Goal: Information Seeking & Learning: Learn about a topic

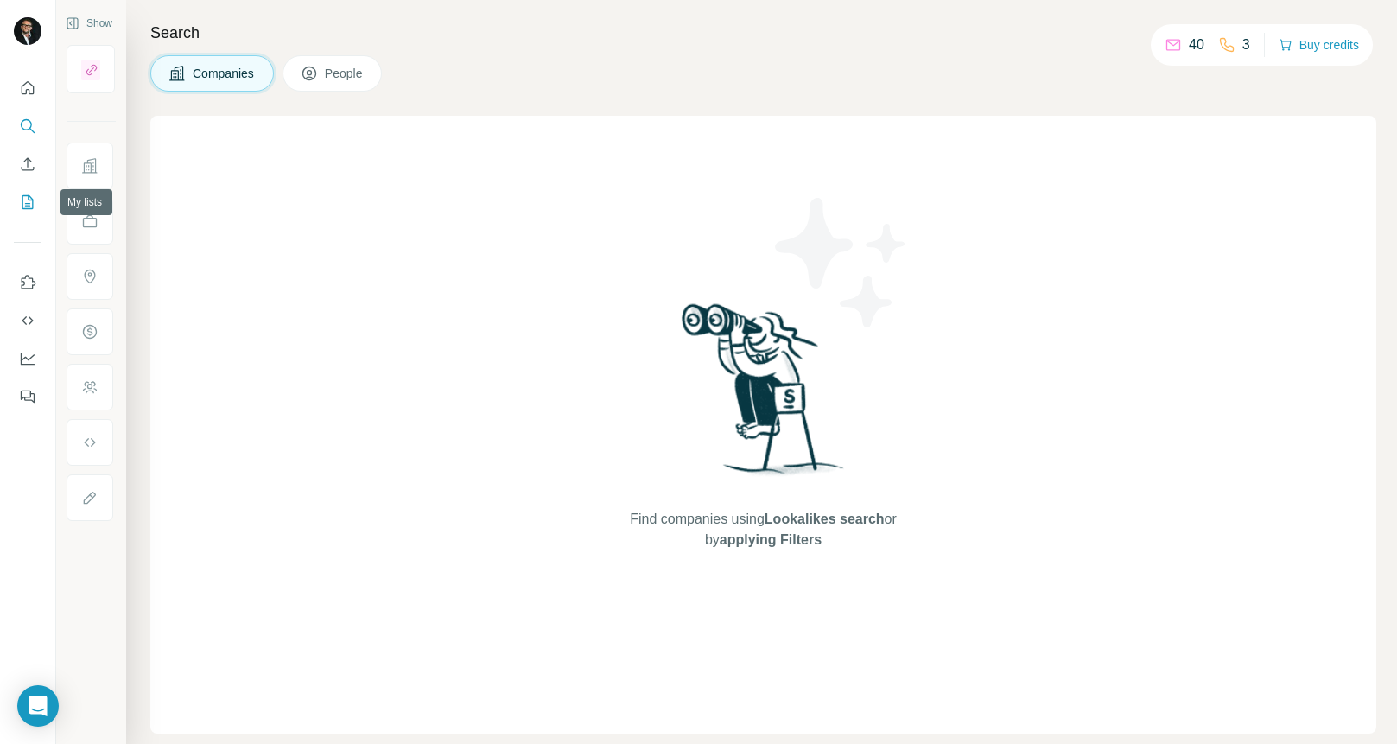
click at [29, 198] on icon "My lists" at bounding box center [29, 200] width 9 height 11
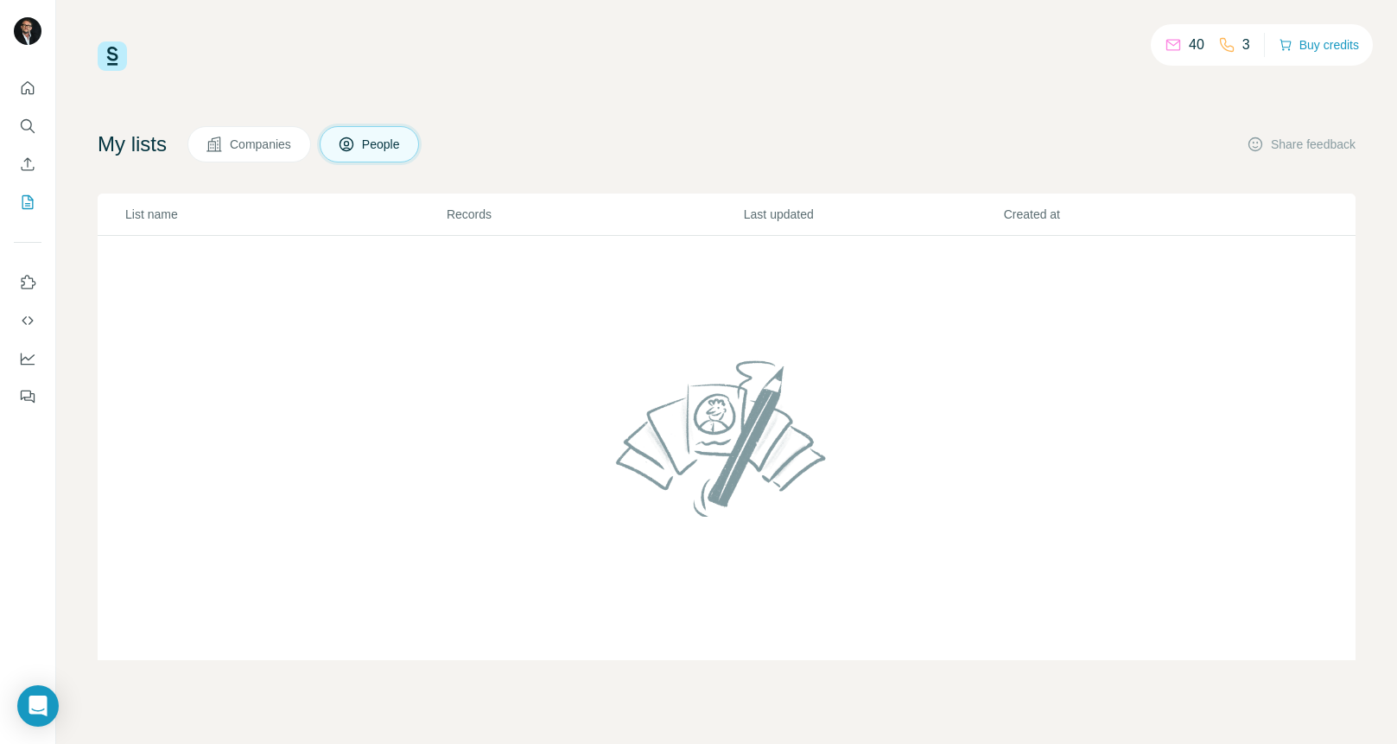
drag, startPoint x: 941, startPoint y: 40, endPoint x: 952, endPoint y: 35, distance: 12.4
click at [942, 40] on div "40 3 Buy credits My lists Companies People Share feedback List name Records Las…" at bounding box center [726, 372] width 1341 height 744
drag, startPoint x: 679, startPoint y: 117, endPoint x: 465, endPoint y: 82, distance: 217.1
click at [672, 111] on div "40 3 Buy credits My lists Companies People Share feedback List name Records Las…" at bounding box center [727, 350] width 1258 height 619
click at [29, 87] on icon "Quick start" at bounding box center [27, 88] width 17 height 17
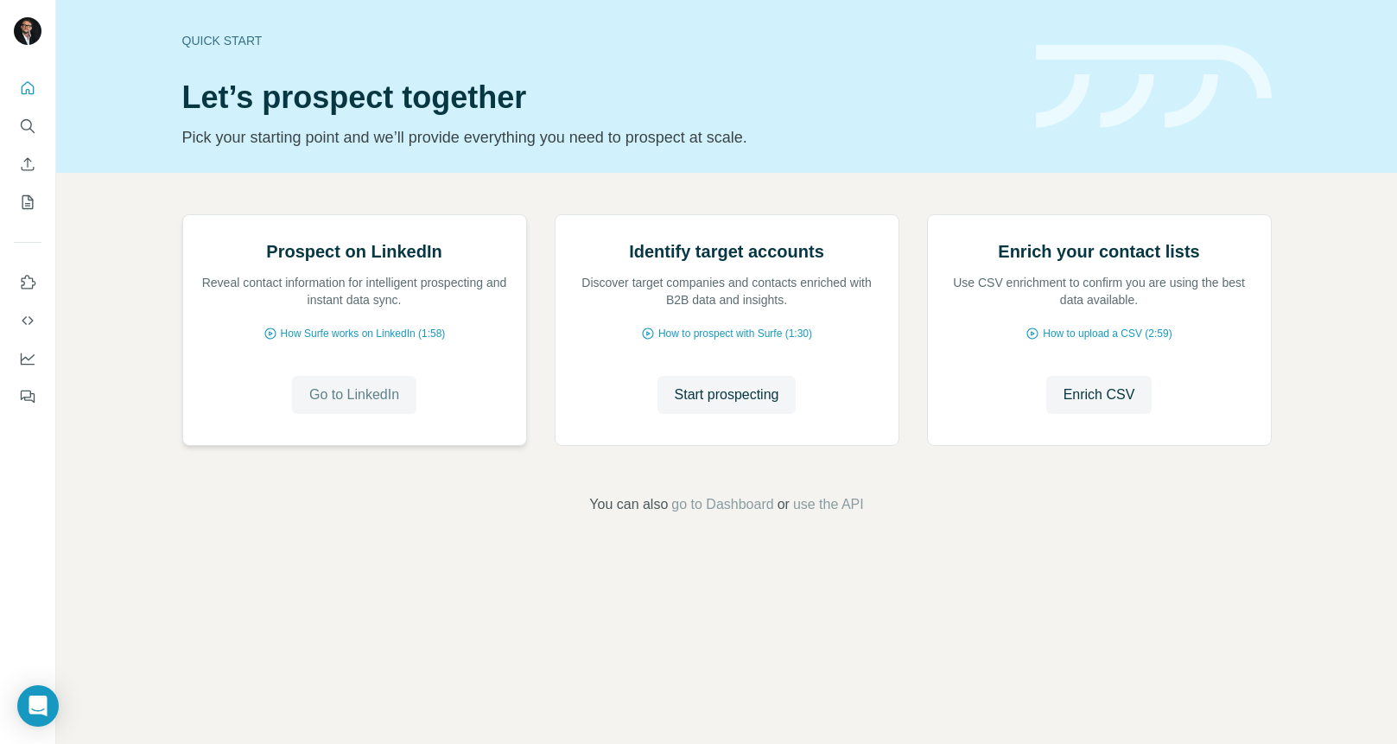
click at [352, 405] on span "Go to LinkedIn" at bounding box center [354, 395] width 90 height 21
click at [29, 116] on button "Search" at bounding box center [28, 126] width 28 height 31
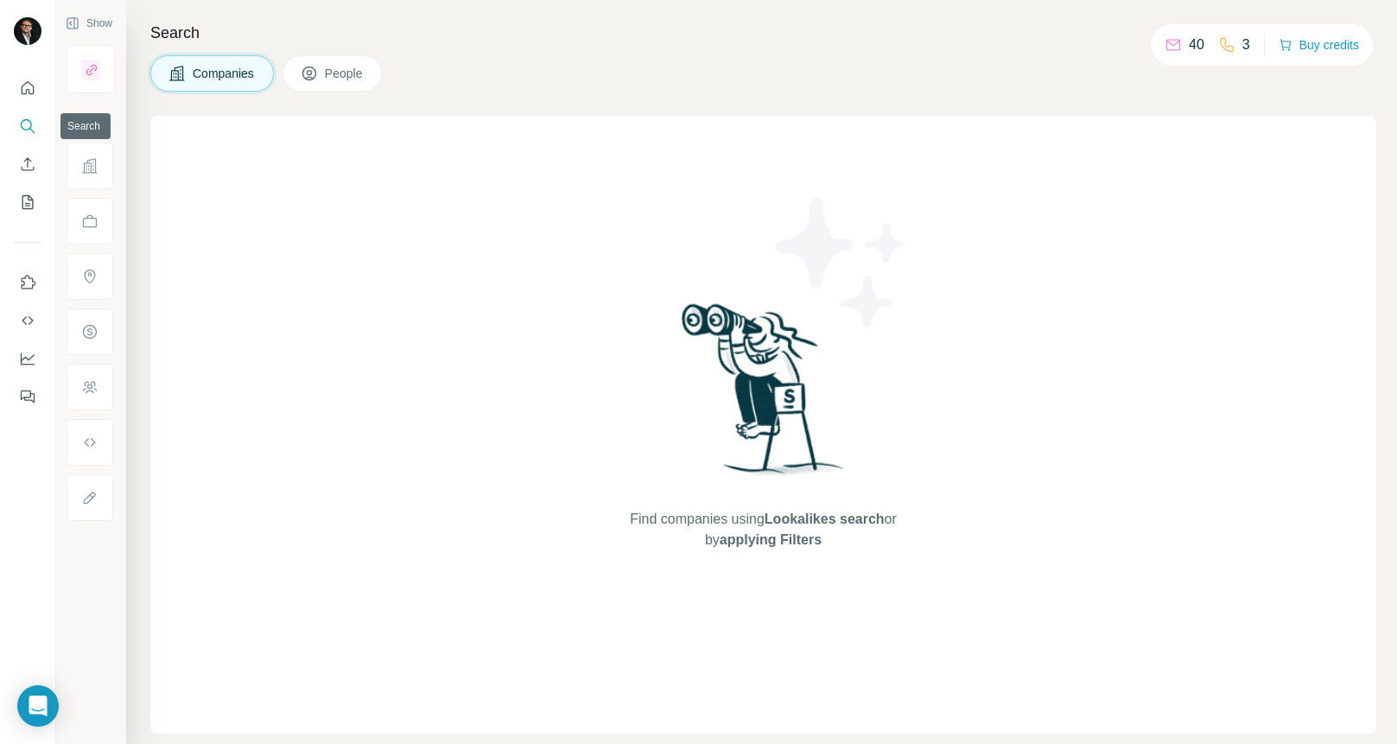
click at [30, 121] on icon "Search" at bounding box center [26, 124] width 11 height 11
click at [245, 73] on span "Companies" at bounding box center [224, 73] width 63 height 17
click at [457, 388] on div "Find companies using Lookalikes search or by applying Filters" at bounding box center [763, 425] width 1226 height 618
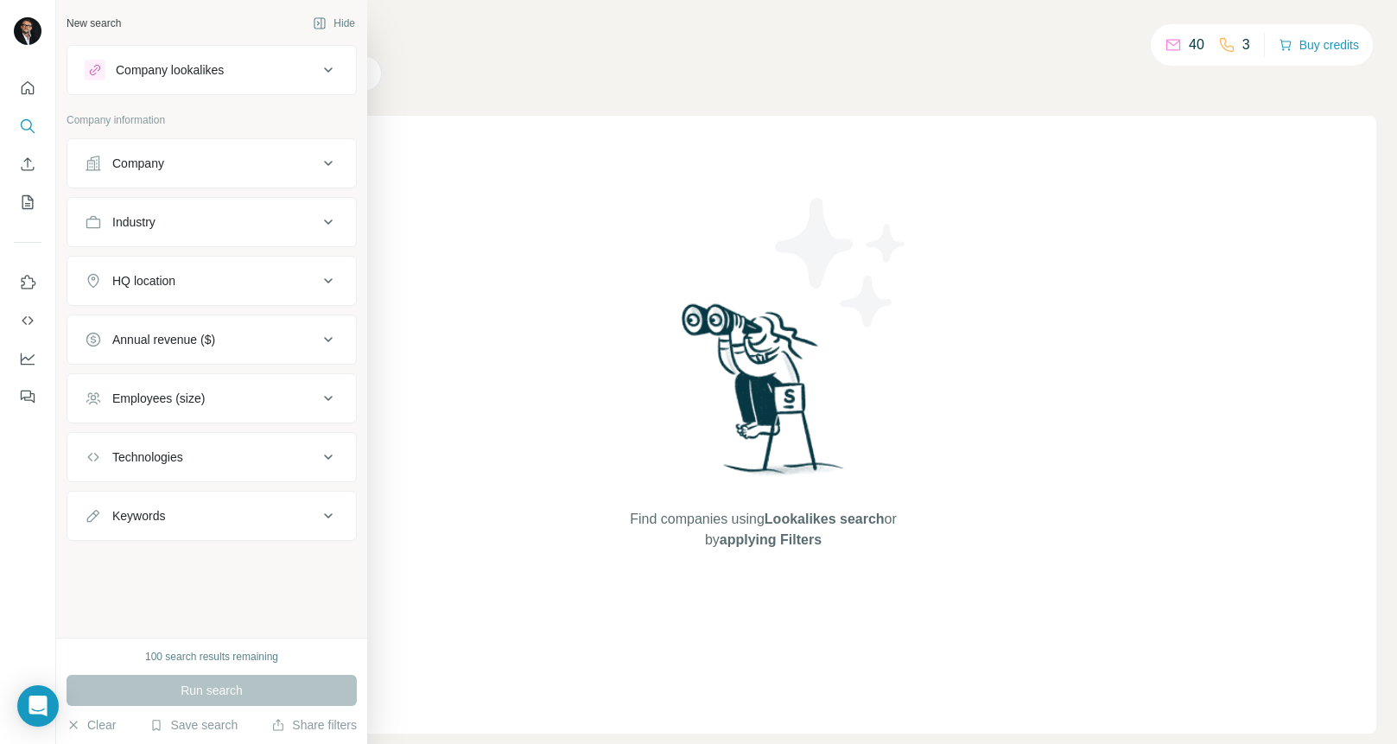
click at [320, 60] on icon at bounding box center [328, 70] width 21 height 21
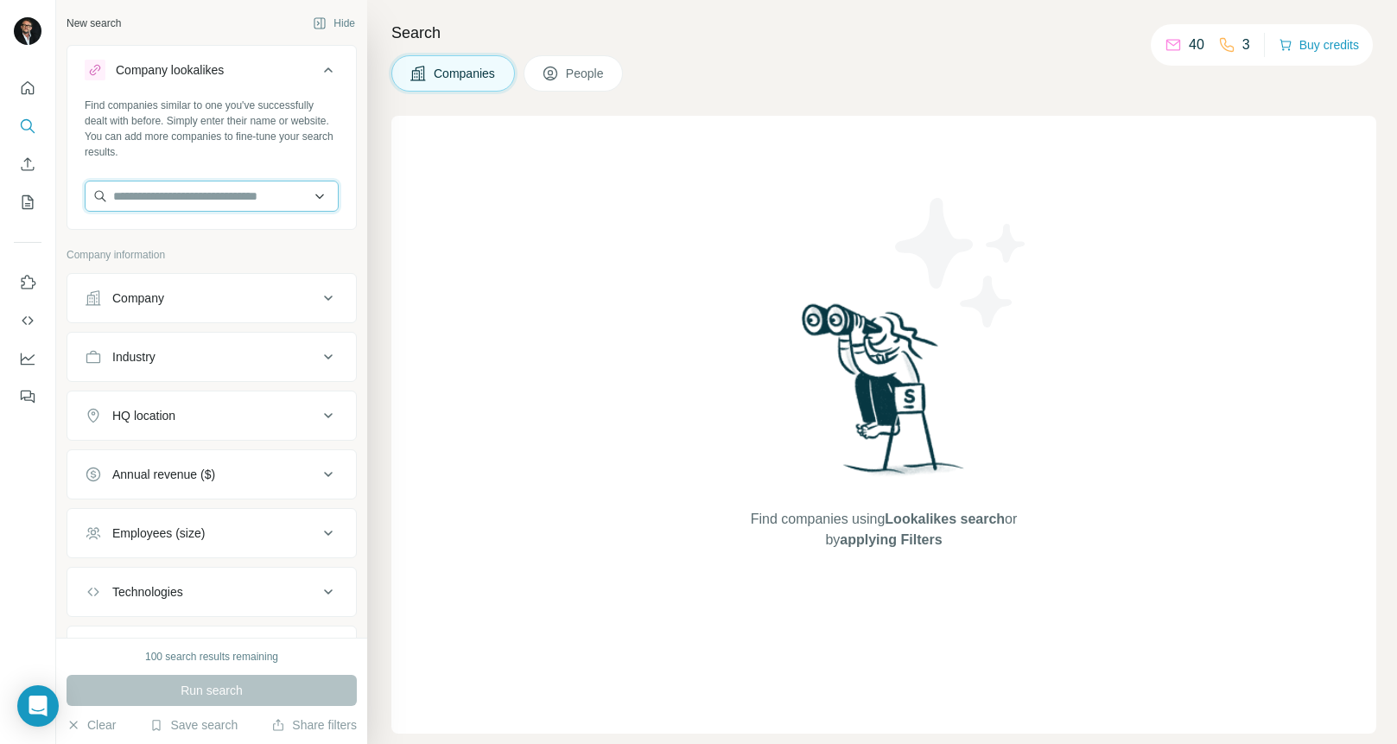
click at [258, 196] on input "text" at bounding box center [212, 196] width 254 height 31
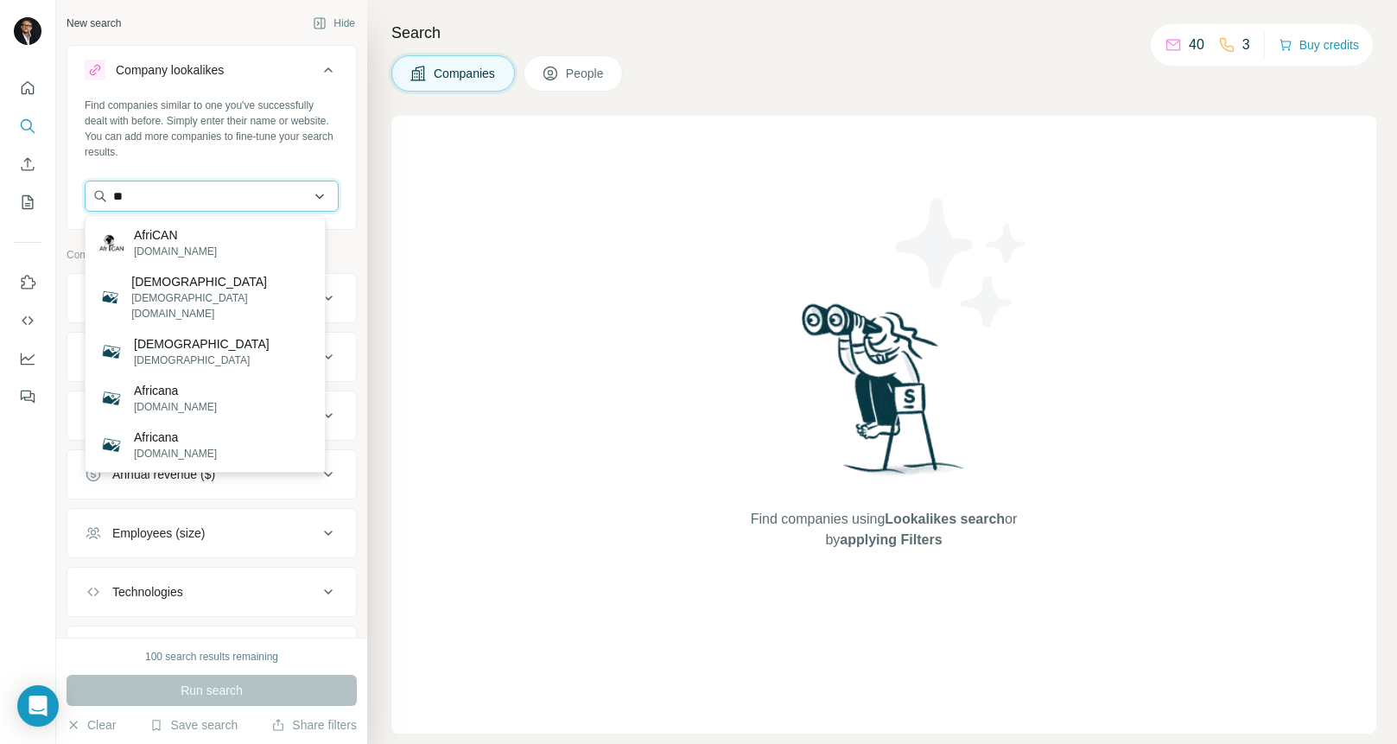
type input "*"
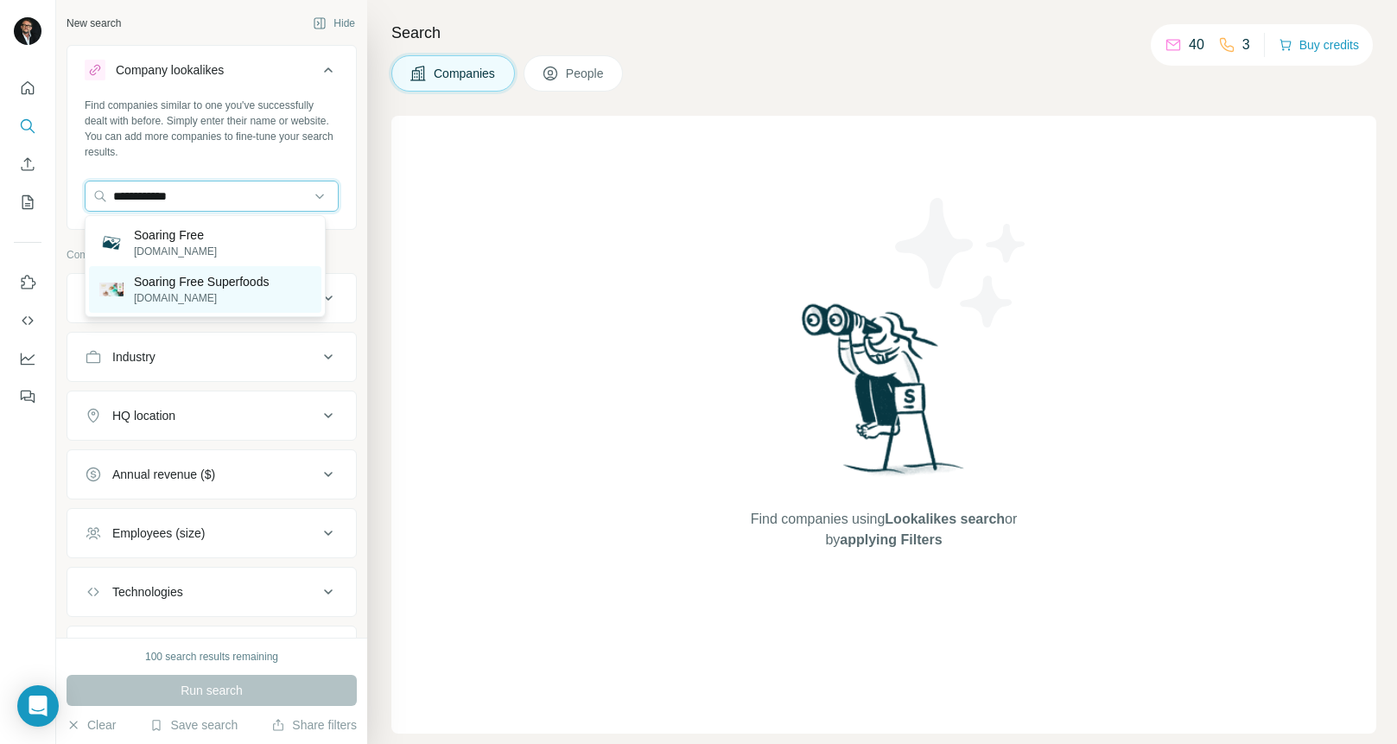
type input "**********"
click at [222, 291] on p "[DOMAIN_NAME]" at bounding box center [201, 298] width 135 height 16
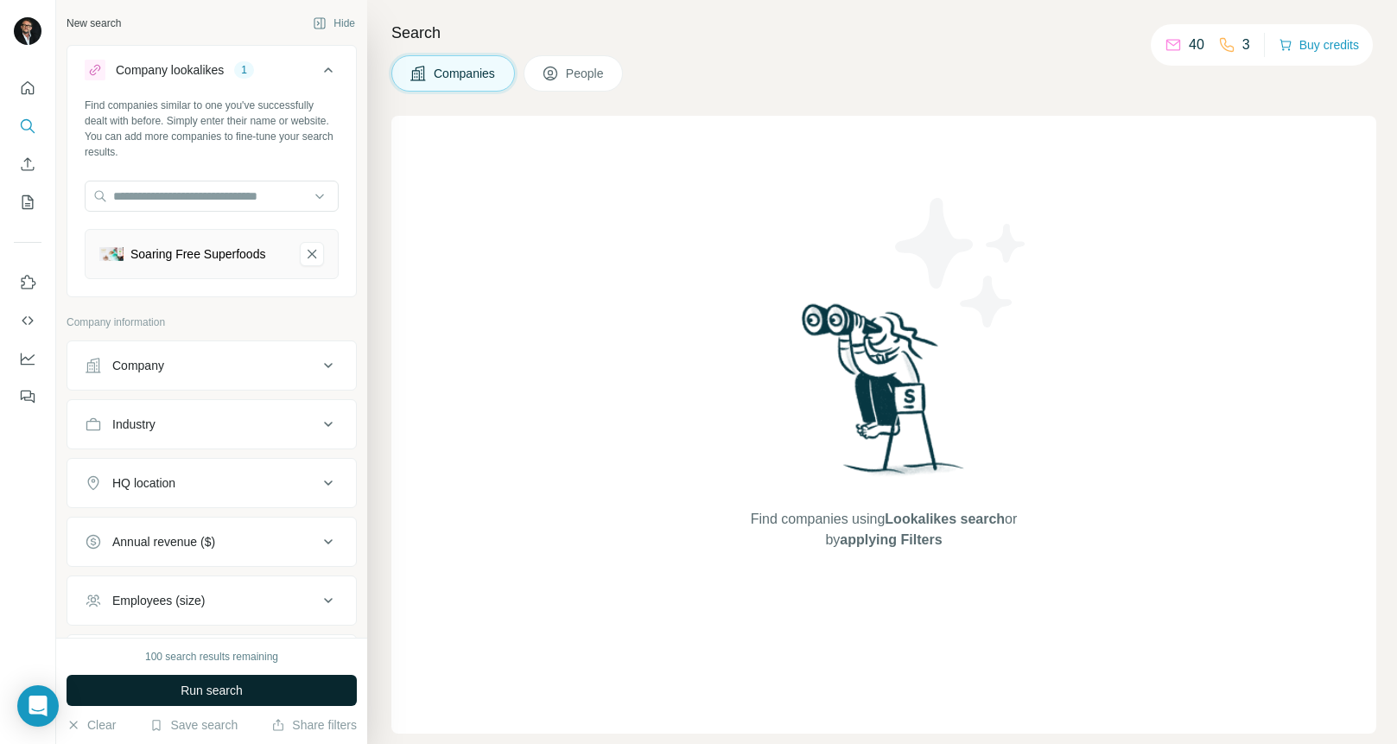
click at [265, 691] on button "Run search" at bounding box center [212, 690] width 290 height 31
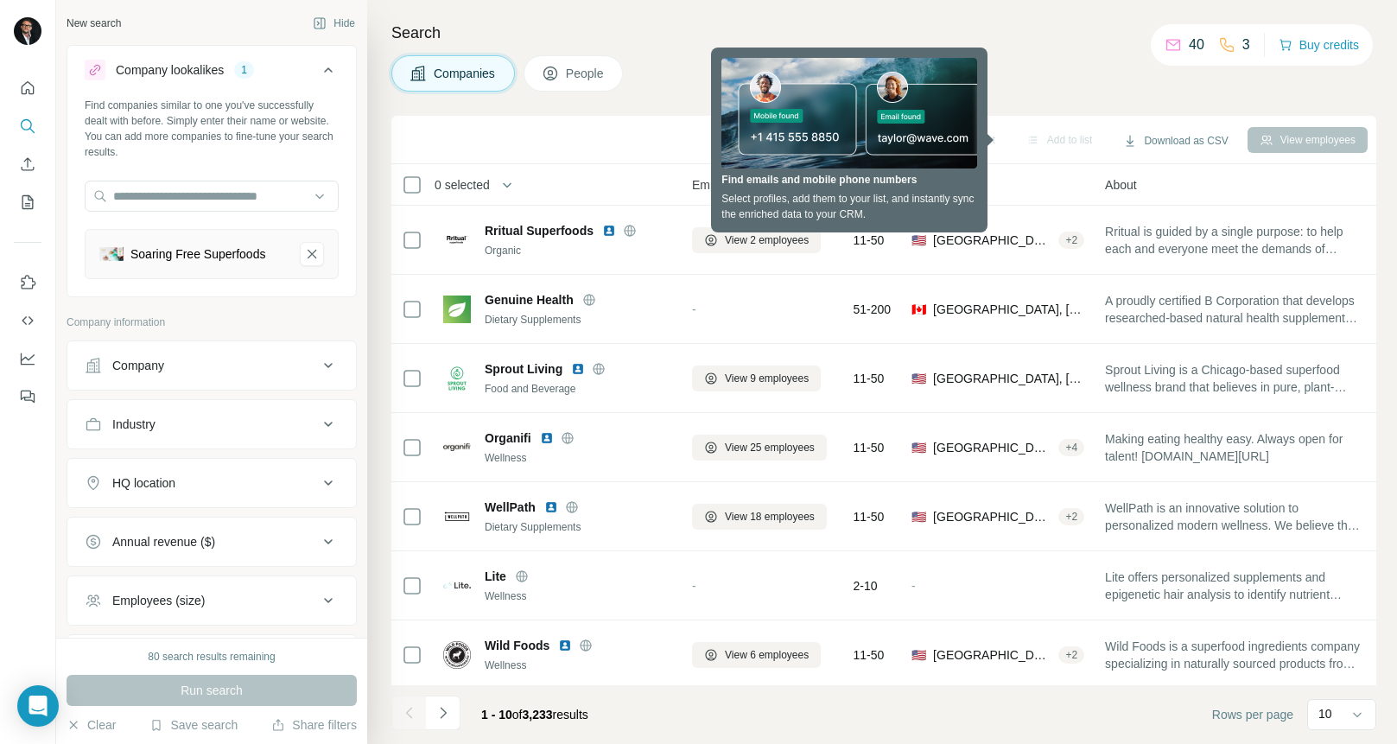
click at [318, 487] on icon at bounding box center [328, 483] width 21 height 21
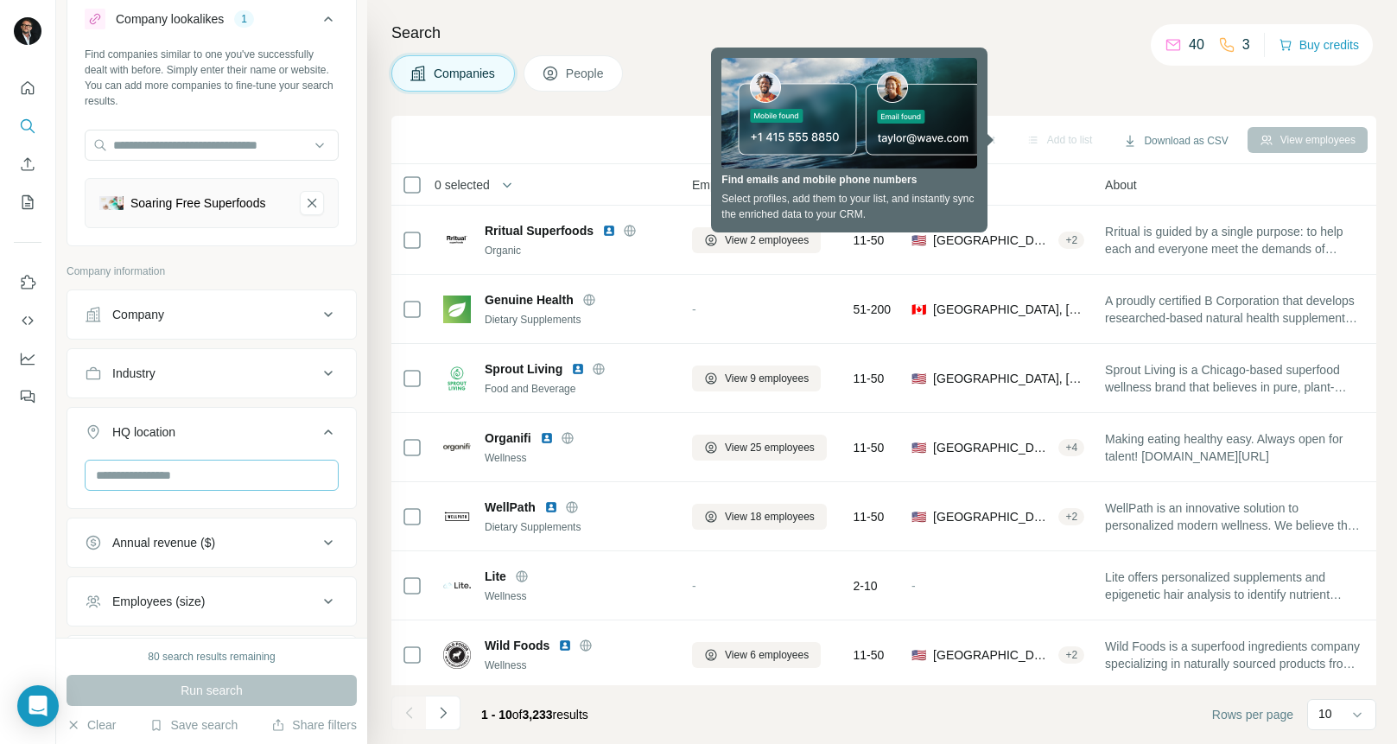
scroll to position [52, 0]
click at [262, 487] on input "text" at bounding box center [212, 474] width 254 height 31
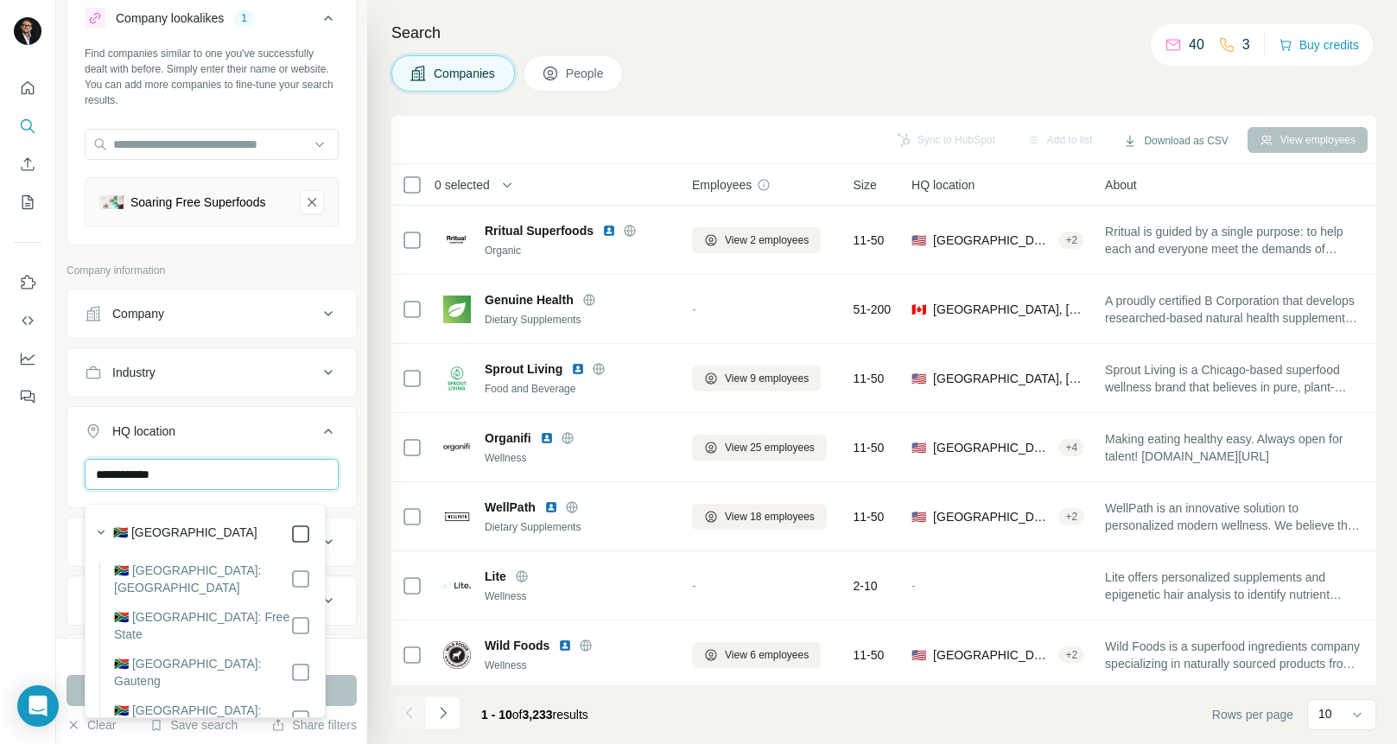
type input "**********"
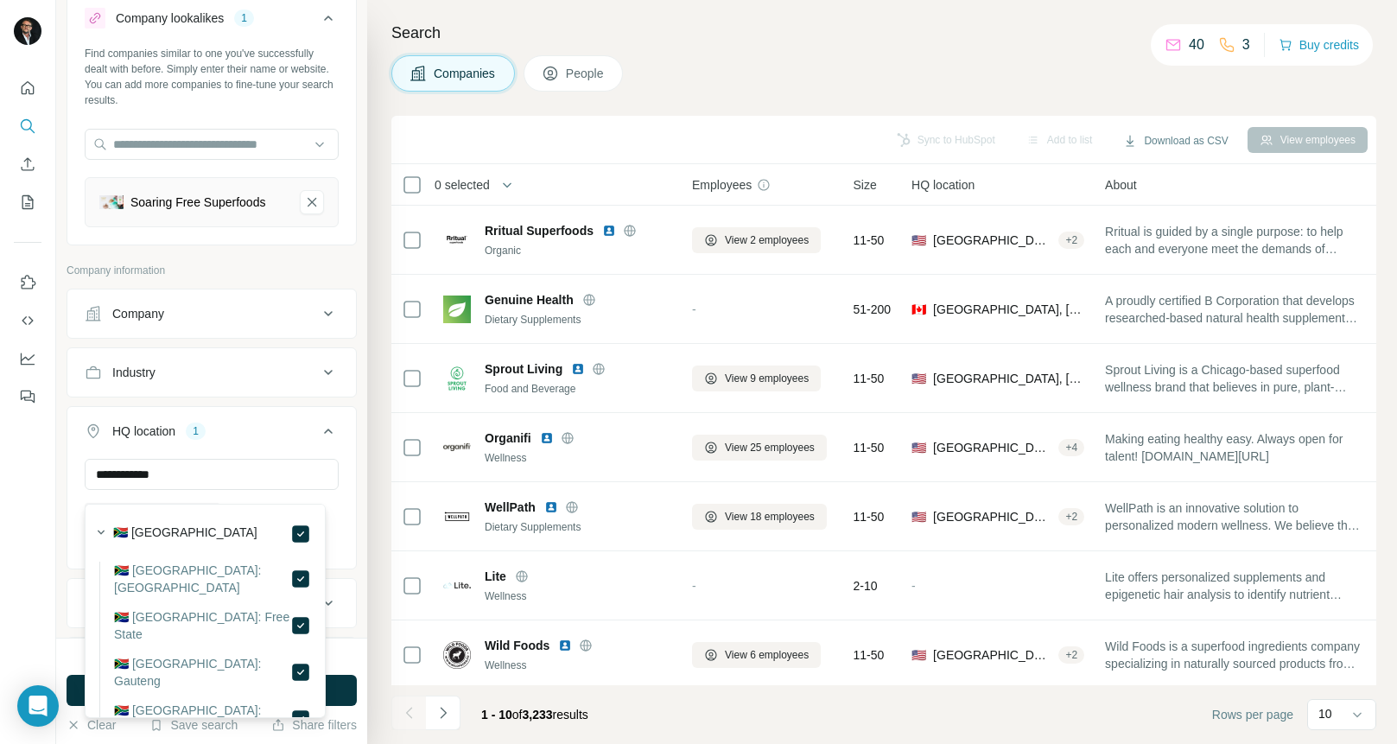
click at [384, 731] on div "Search Companies People Sync to HubSpot Add to list Download as CSV View employ…" at bounding box center [882, 372] width 1030 height 744
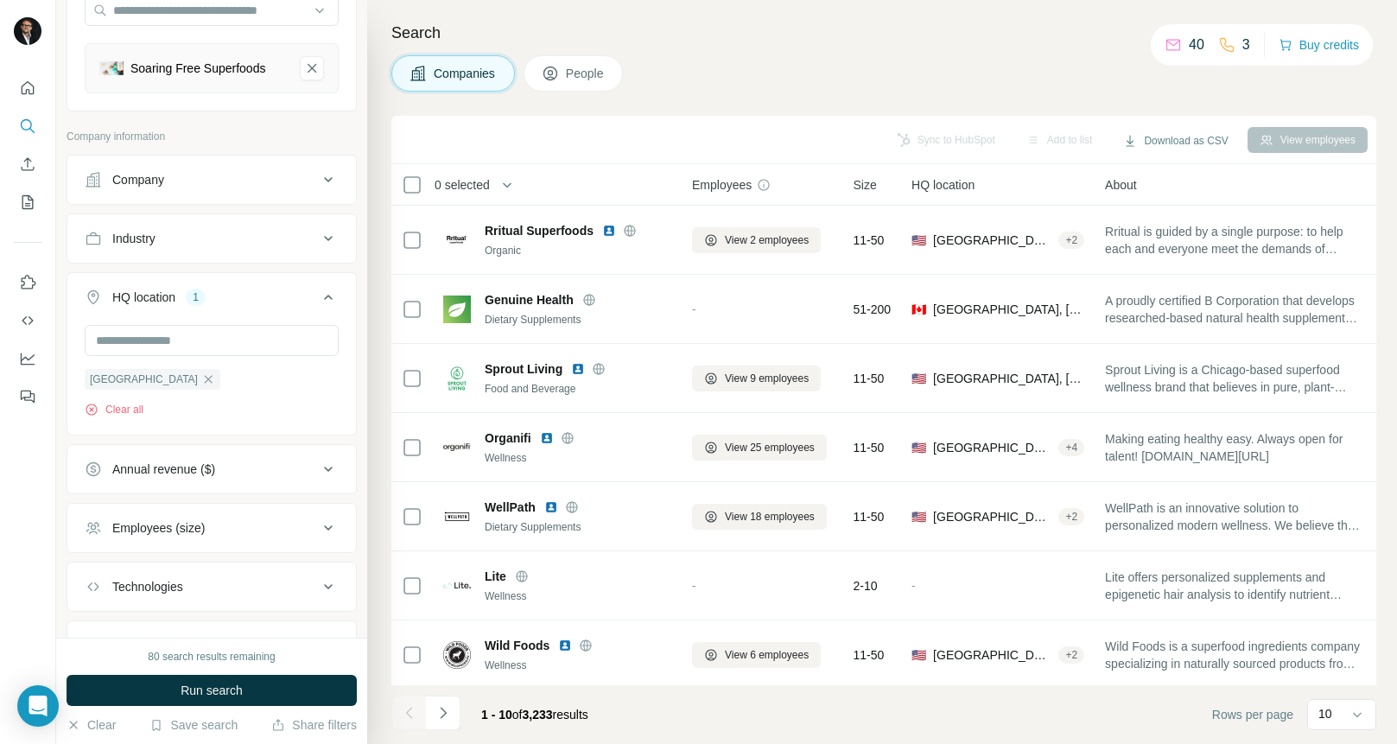
scroll to position [184, 0]
click at [318, 534] on icon at bounding box center [328, 529] width 21 height 21
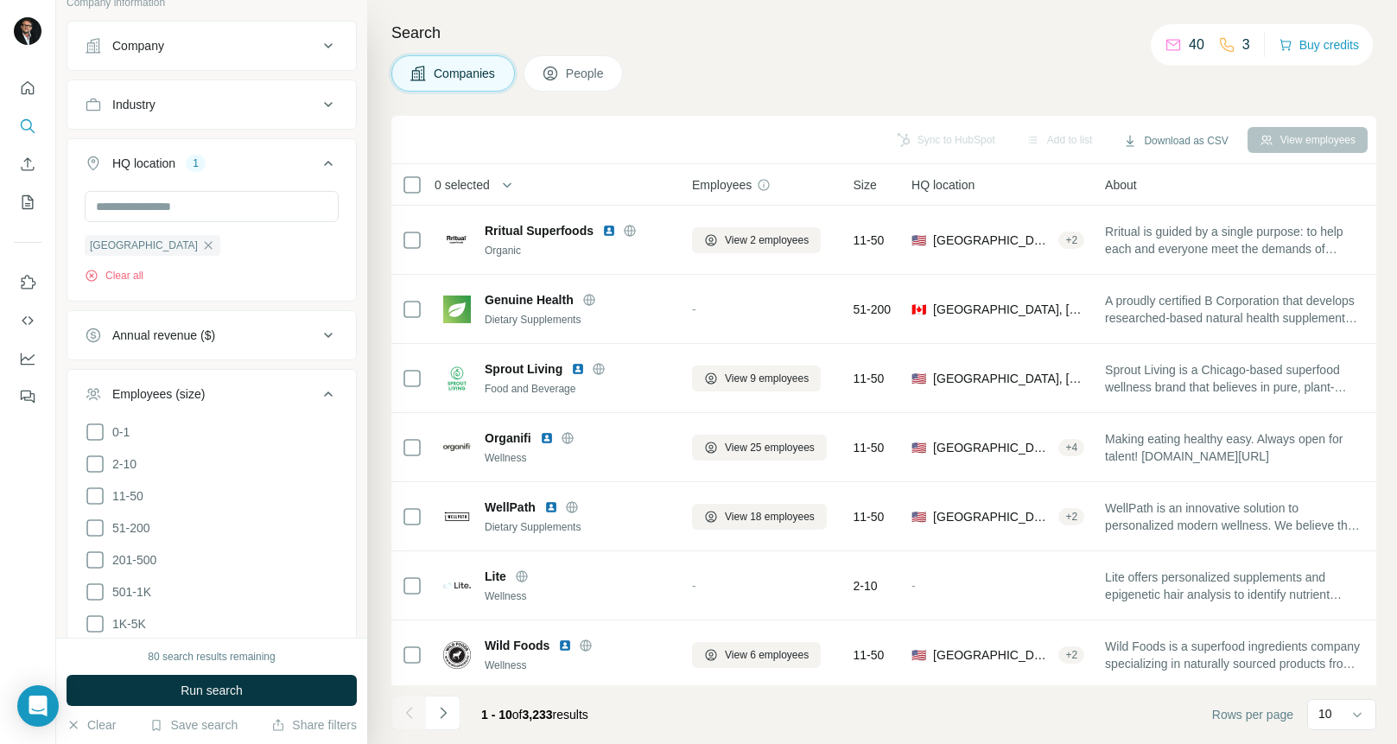
scroll to position [321, 0]
click at [97, 506] on icon at bounding box center [95, 495] width 21 height 21
click at [95, 473] on icon at bounding box center [95, 463] width 21 height 21
click at [380, 703] on div "Search Companies People Sync to HubSpot Add to list Download as CSV View employ…" at bounding box center [882, 372] width 1030 height 744
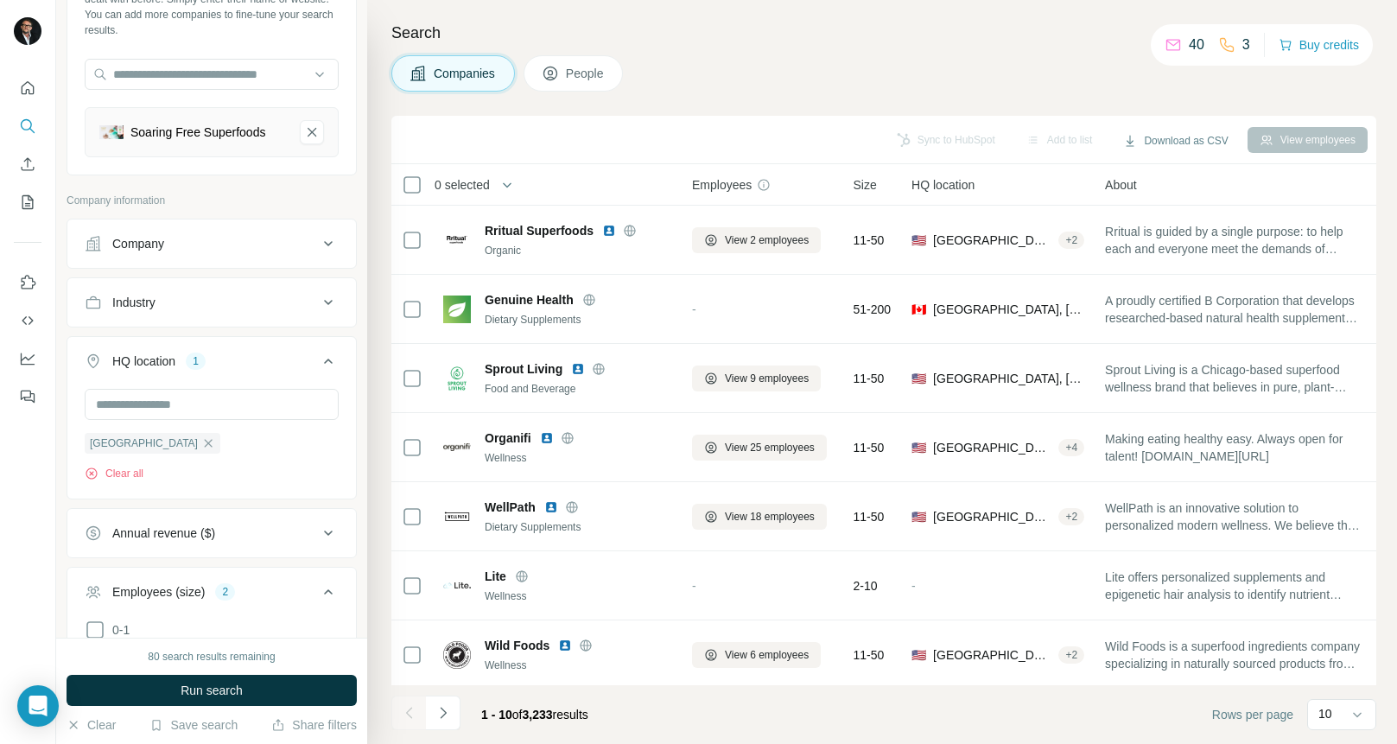
scroll to position [688, 0]
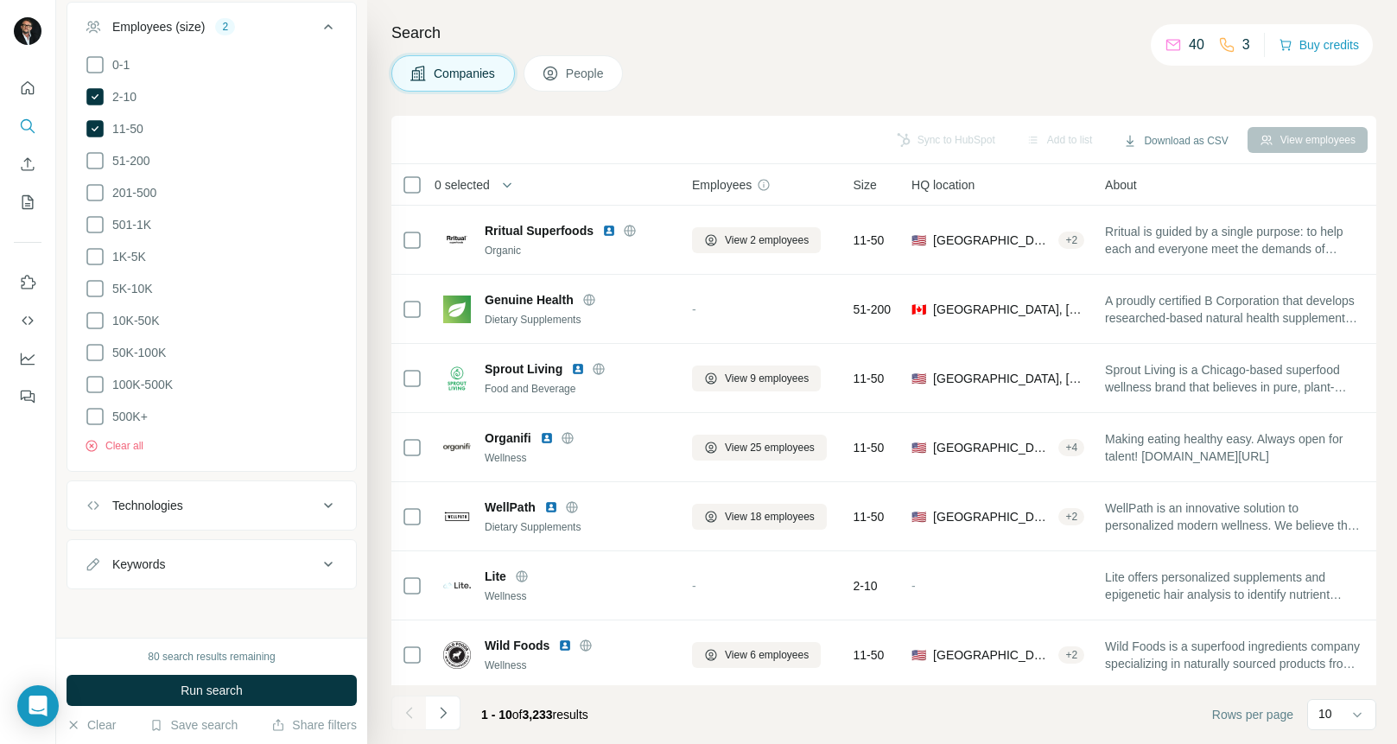
click at [262, 558] on div "Keywords" at bounding box center [201, 564] width 233 height 17
click at [200, 607] on input "text" at bounding box center [195, 606] width 220 height 31
type input "********"
click at [264, 689] on button "Run search" at bounding box center [212, 690] width 290 height 31
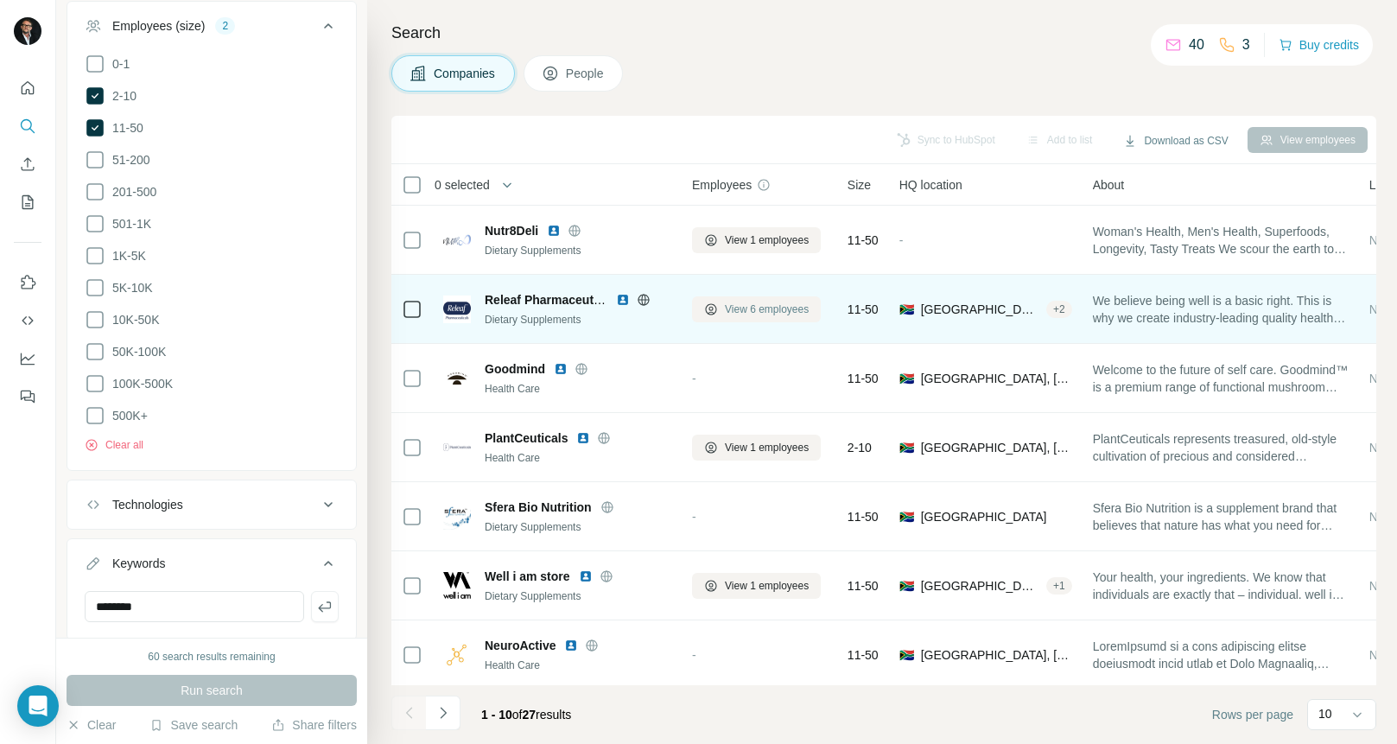
click at [755, 308] on span "View 6 employees" at bounding box center [767, 310] width 84 height 16
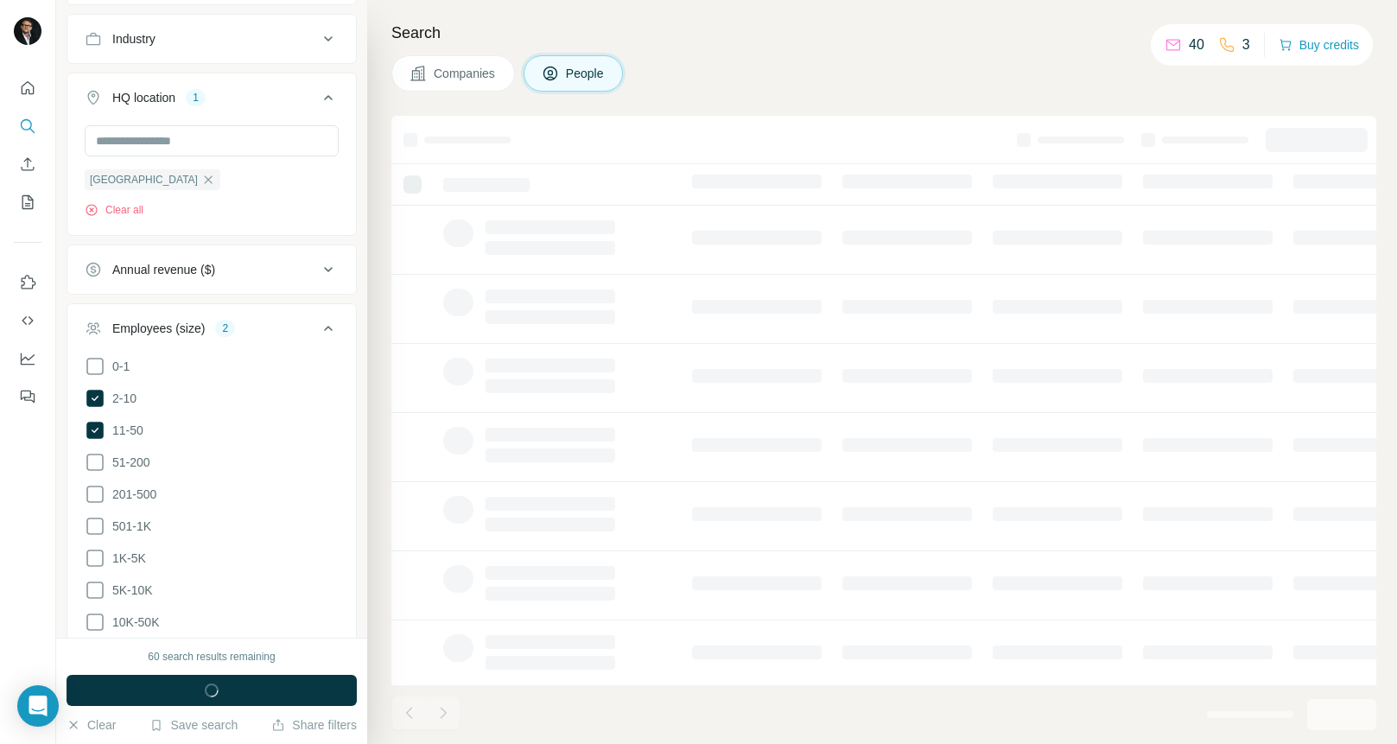
scroll to position [990, 0]
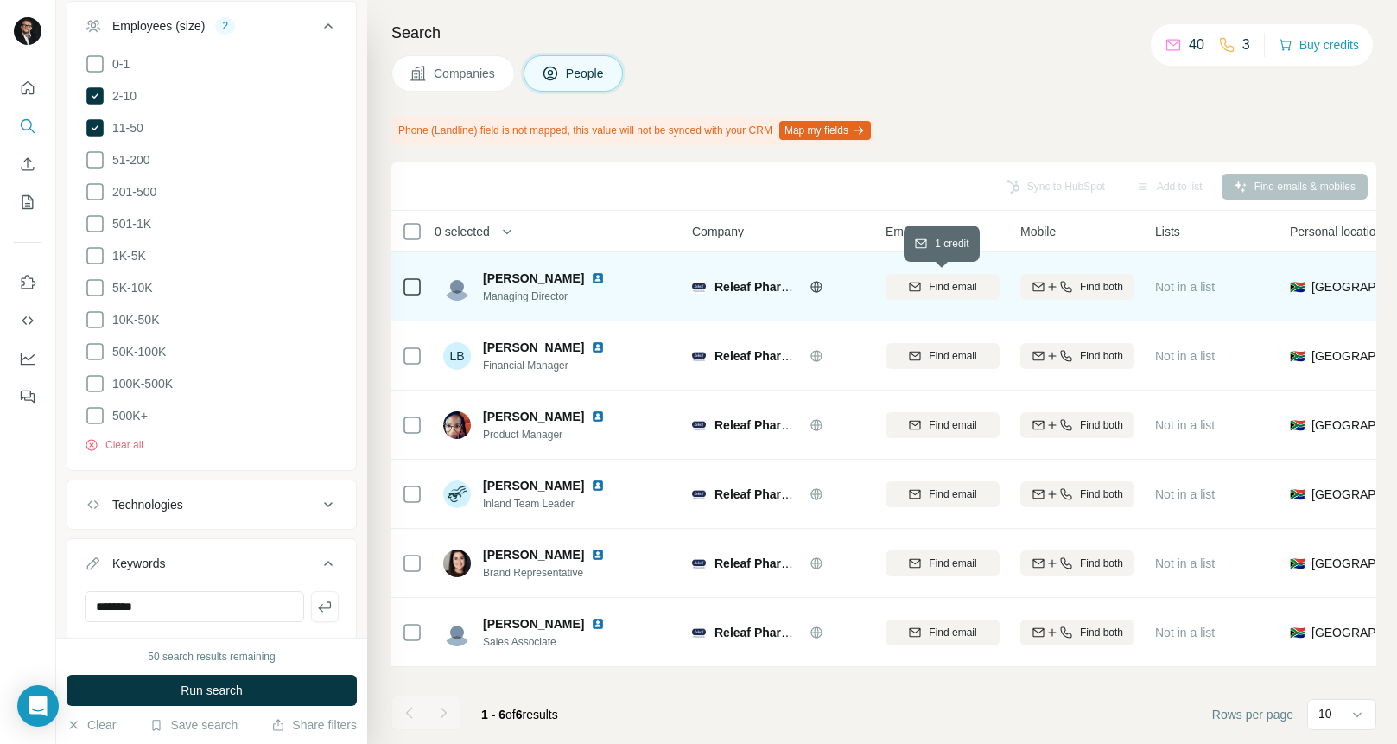
click at [939, 283] on span "Find email" at bounding box center [953, 287] width 48 height 16
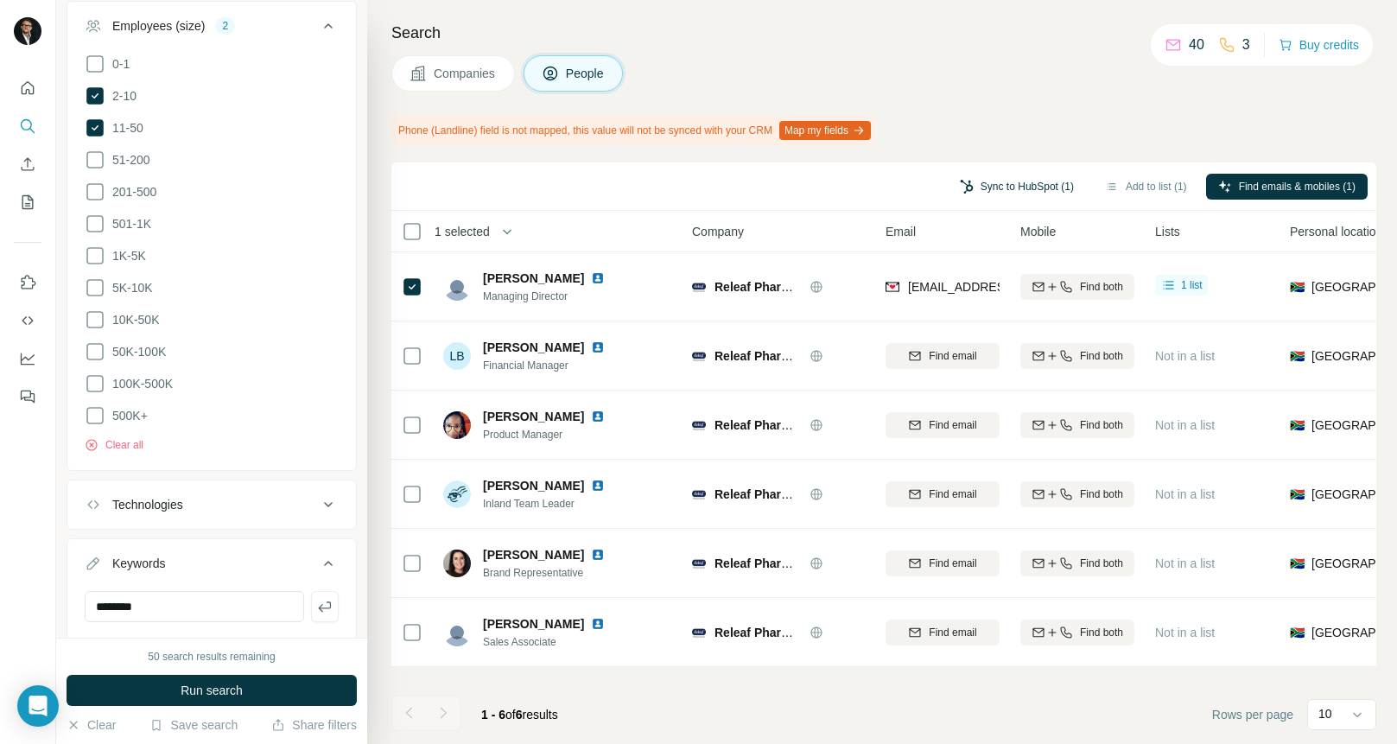
click at [991, 184] on button "Sync to HubSpot (1)" at bounding box center [1017, 187] width 138 height 26
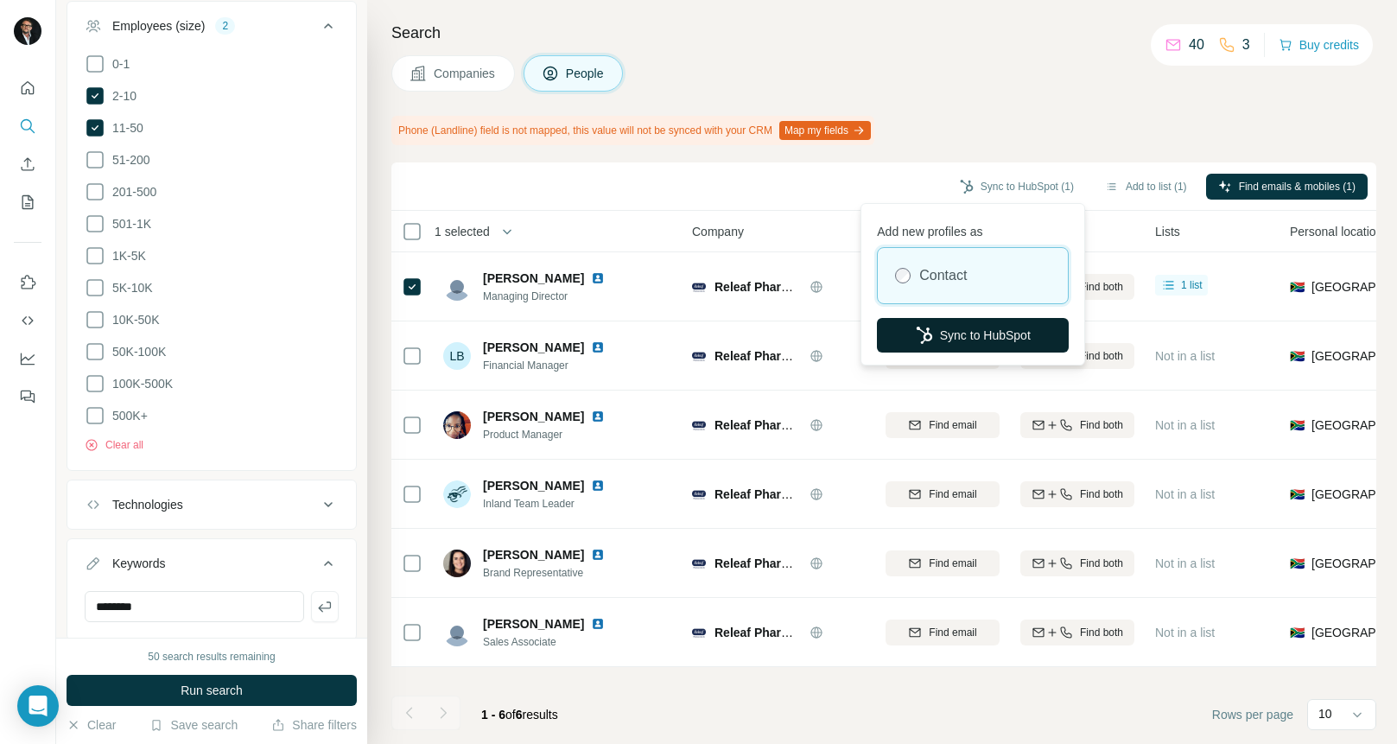
click at [997, 336] on button "Sync to HubSpot" at bounding box center [973, 335] width 192 height 35
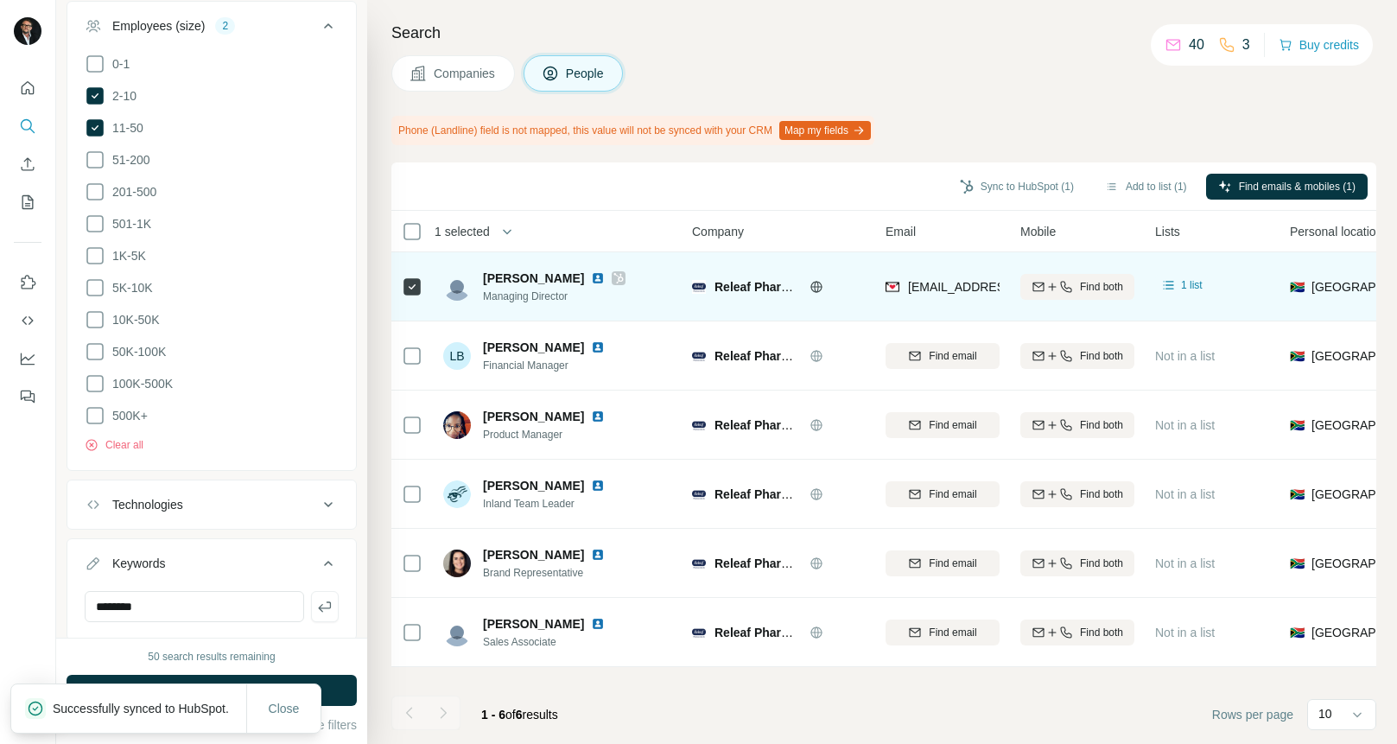
drag, startPoint x: 572, startPoint y: 278, endPoint x: 487, endPoint y: 274, distance: 84.8
click at [487, 274] on div "[PERSON_NAME]" at bounding box center [554, 278] width 143 height 17
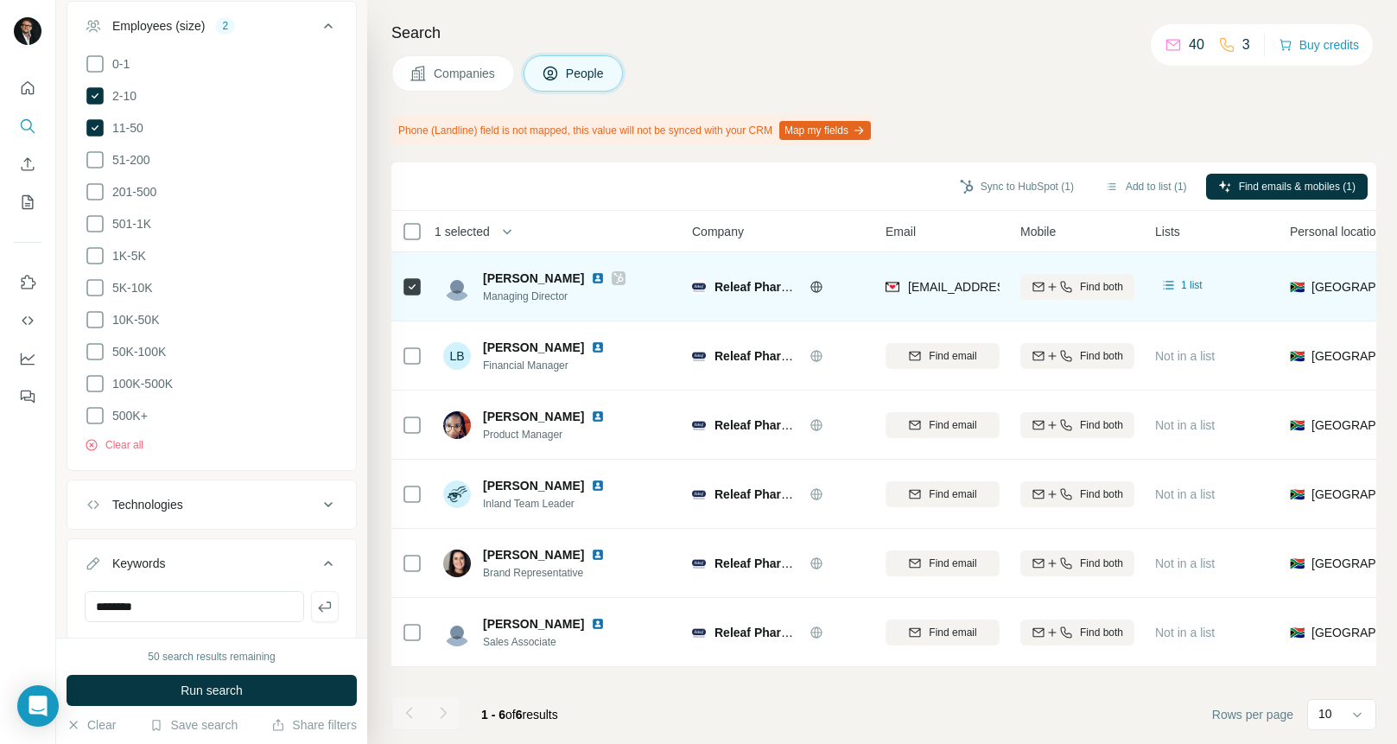
copy span "[PERSON_NAME]"
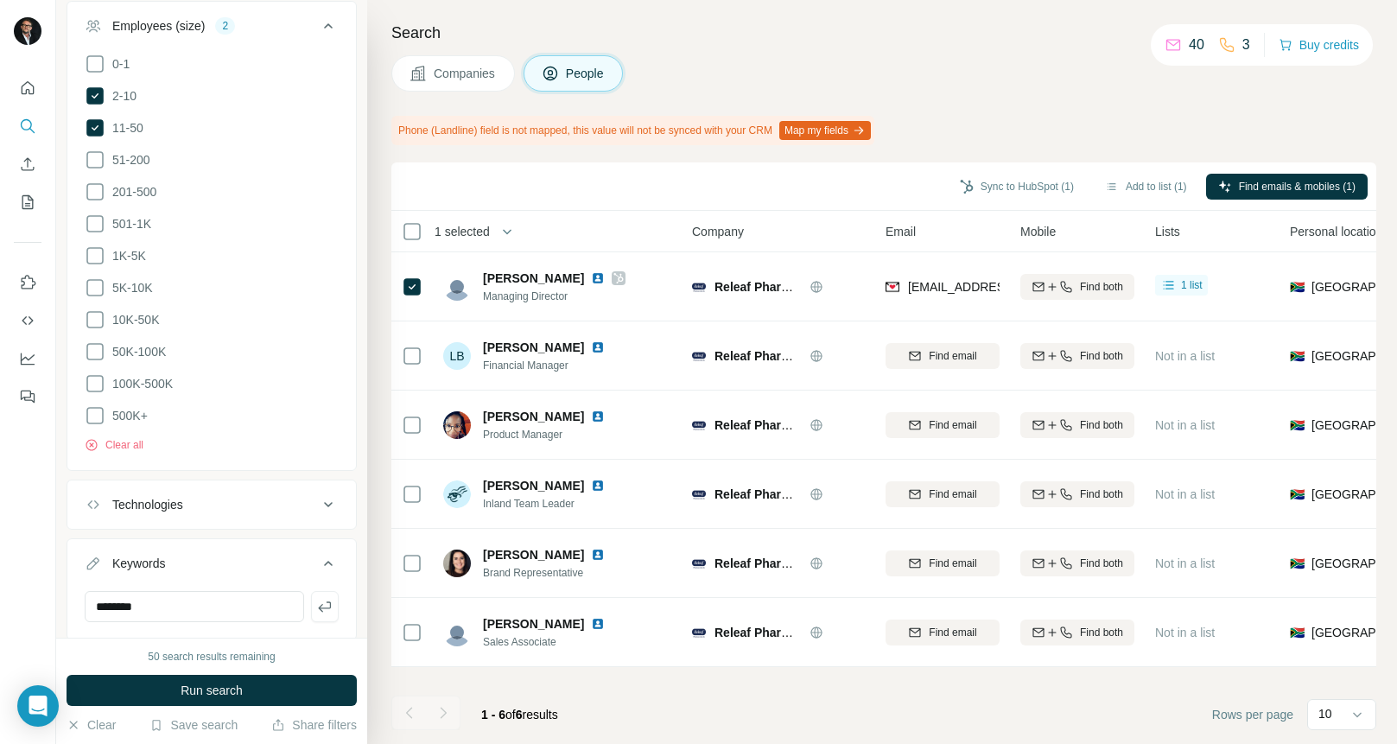
click at [449, 73] on span "Companies" at bounding box center [465, 73] width 63 height 17
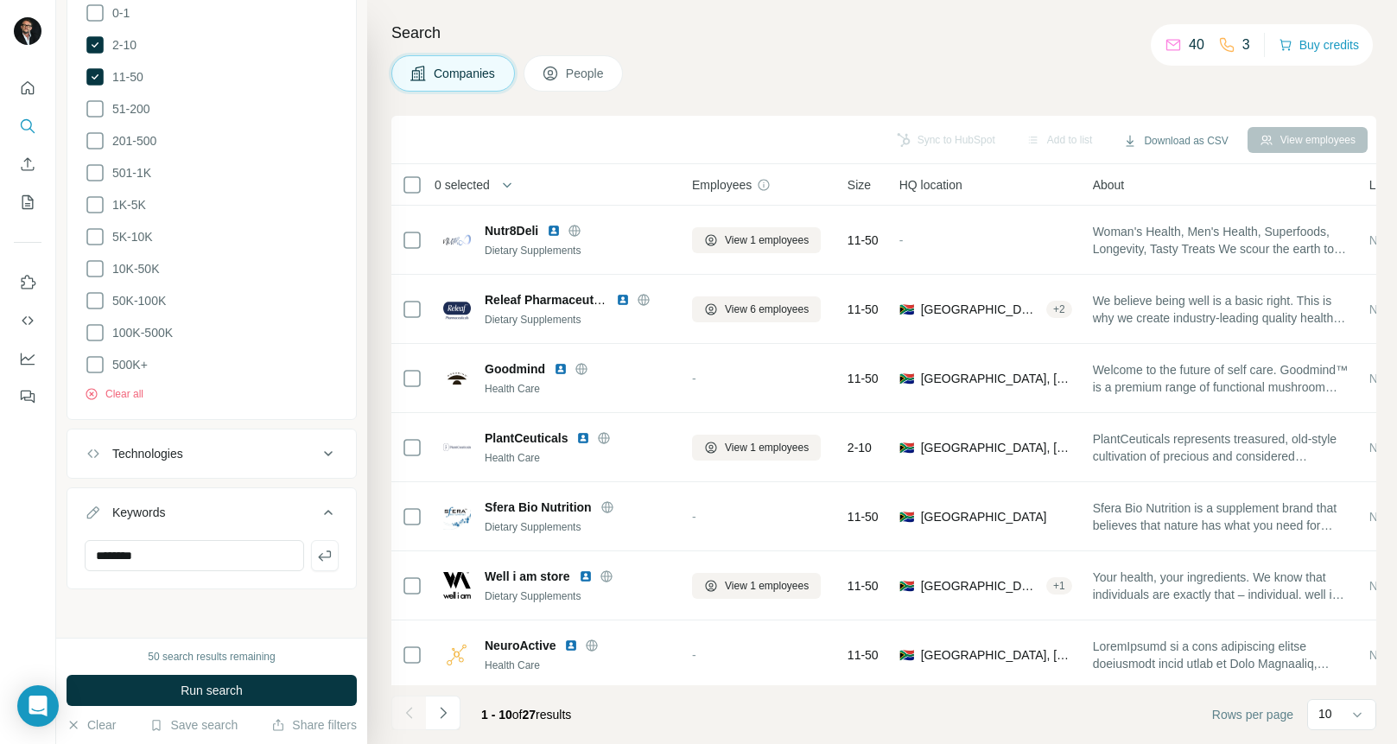
scroll to position [721, 0]
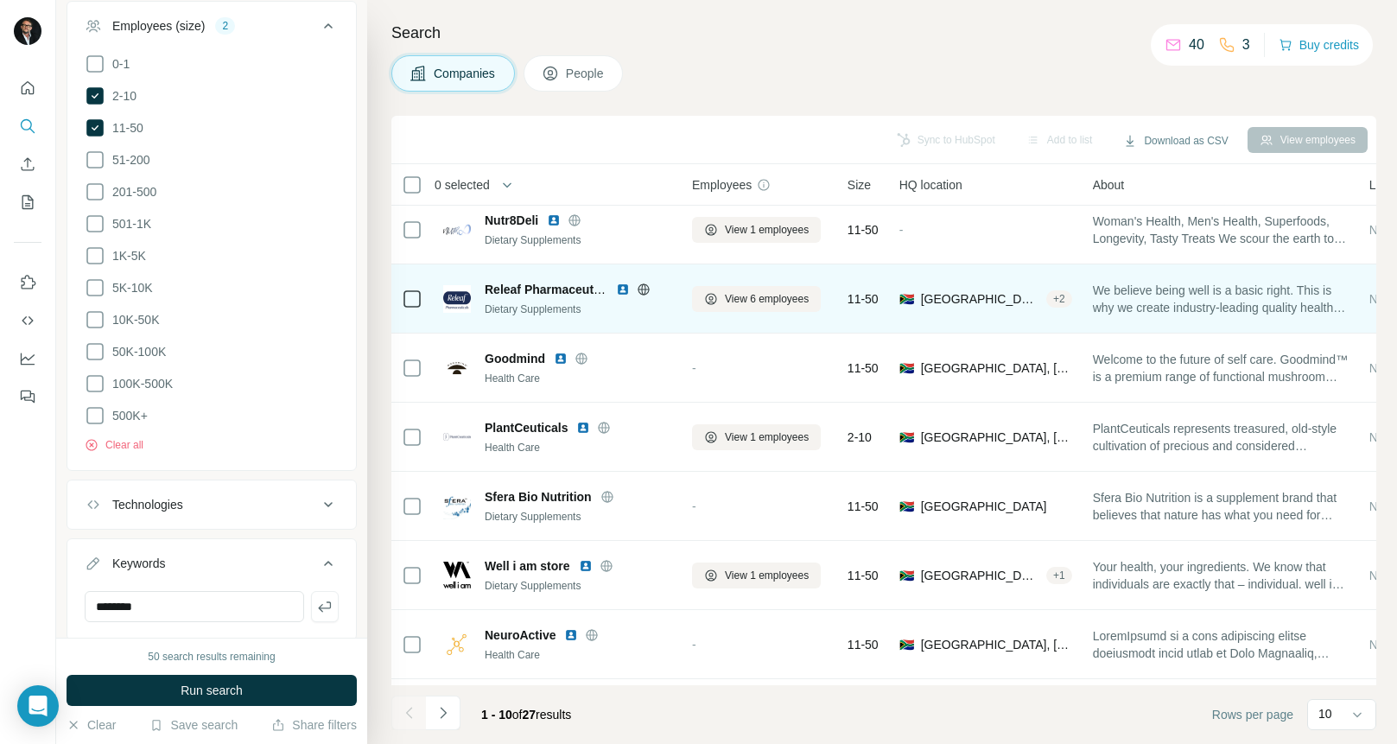
scroll to position [14, 0]
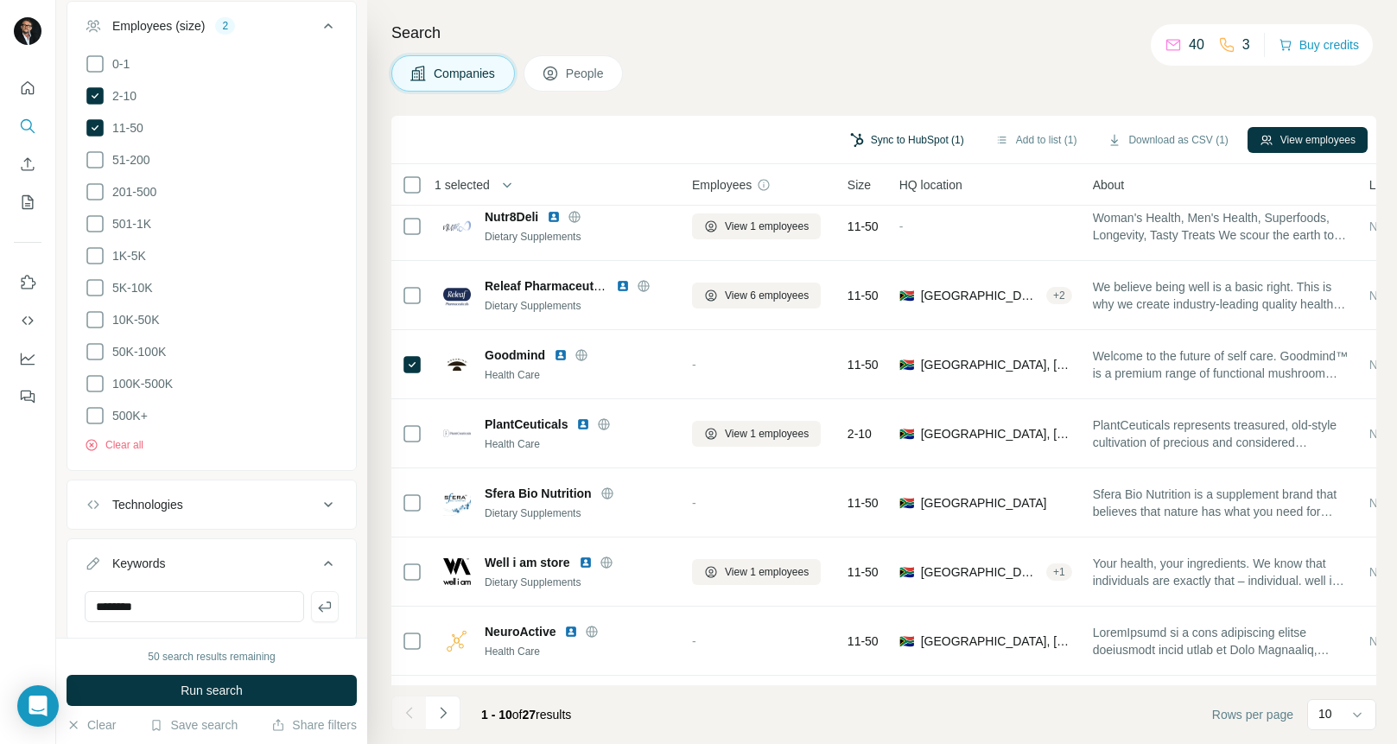
click at [888, 138] on button "Sync to HubSpot (1)" at bounding box center [907, 140] width 138 height 26
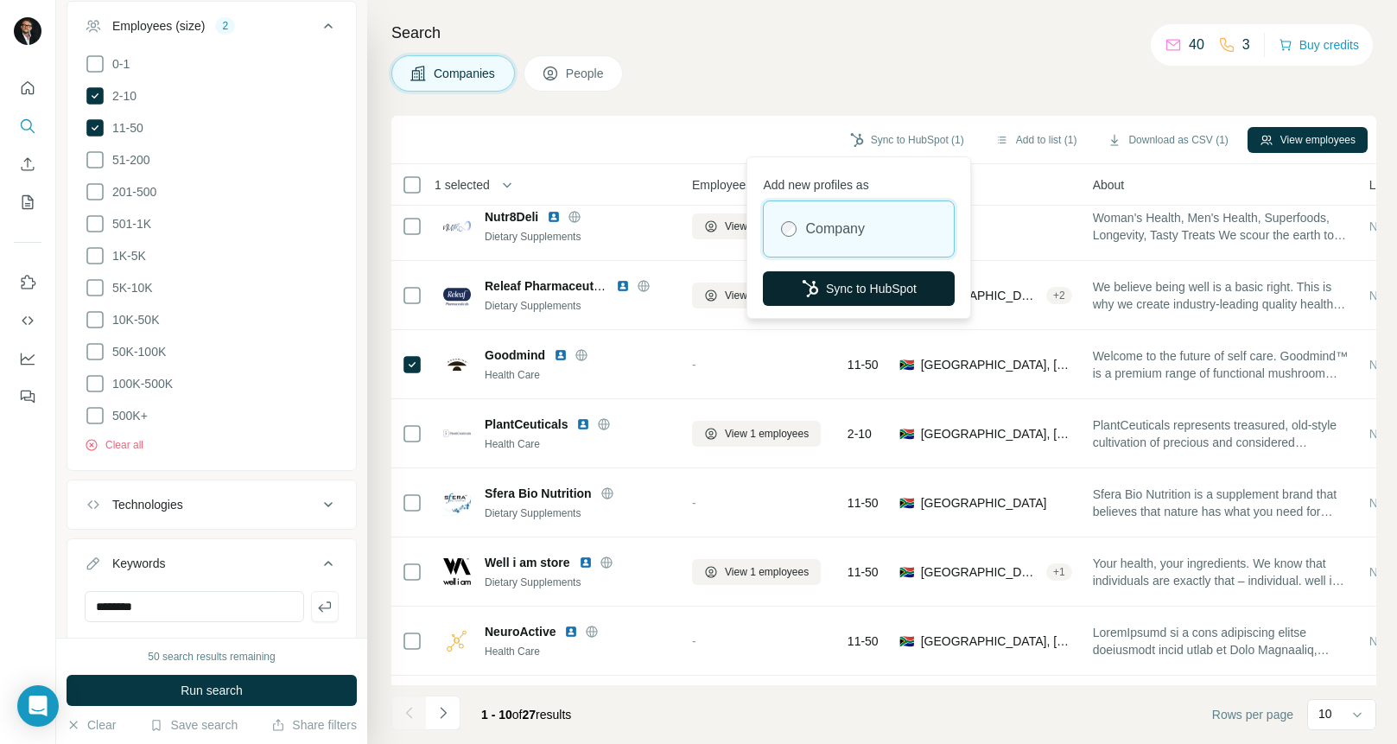
click at [889, 290] on button "Sync to HubSpot" at bounding box center [859, 288] width 192 height 35
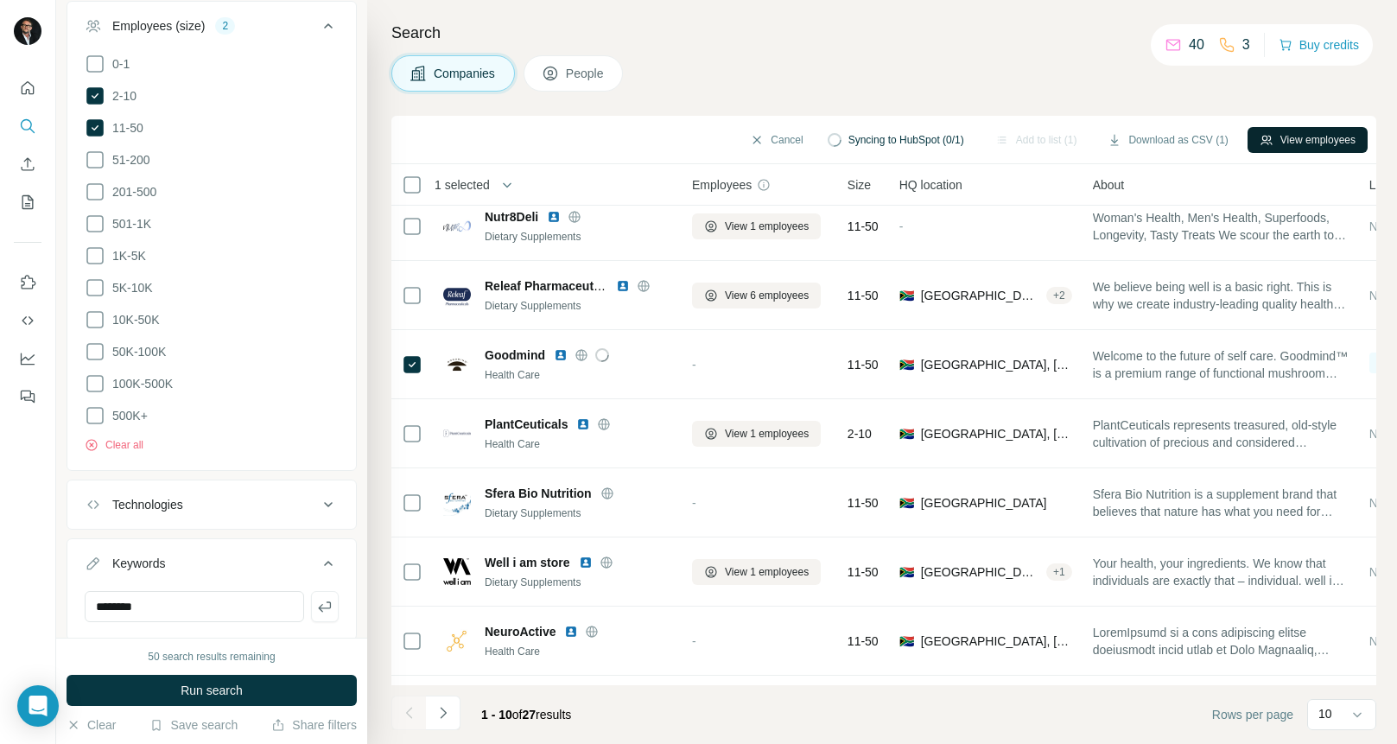
click at [1304, 137] on button "View employees" at bounding box center [1308, 140] width 120 height 26
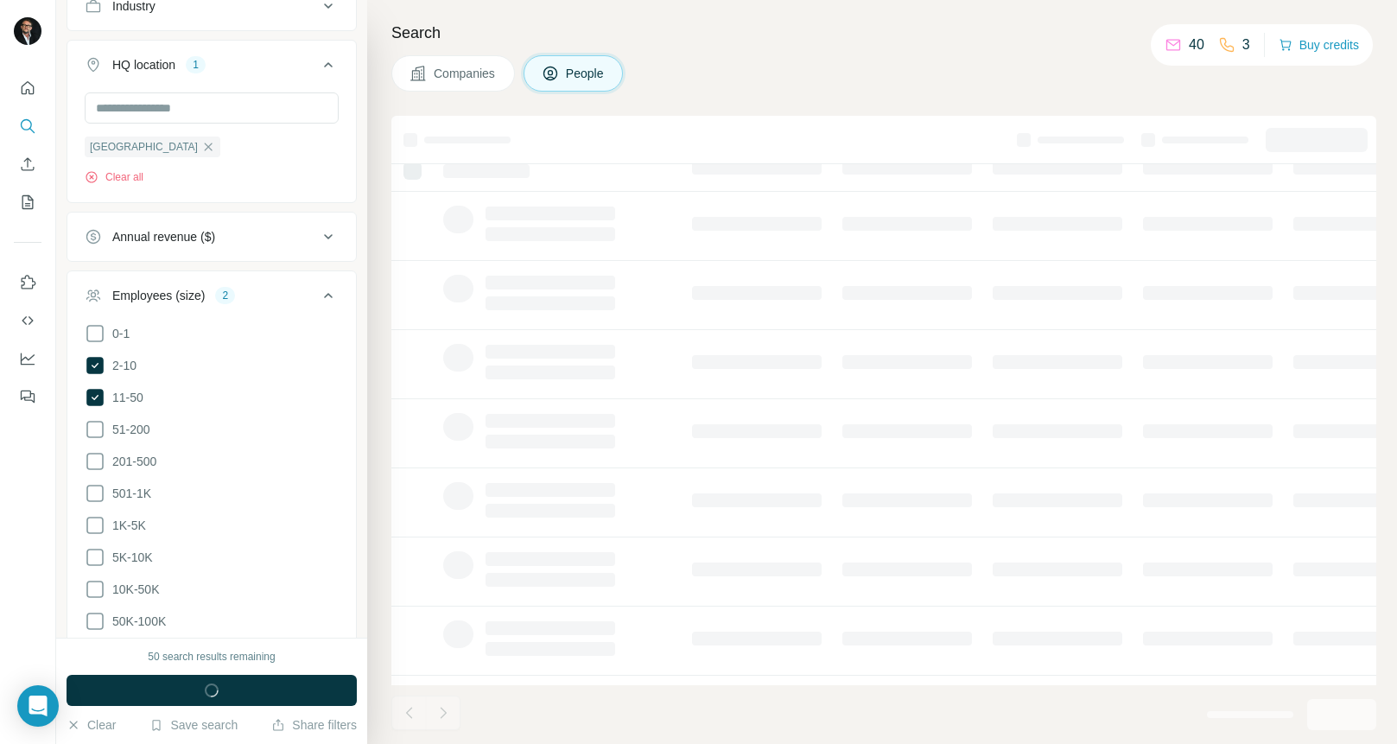
scroll to position [990, 0]
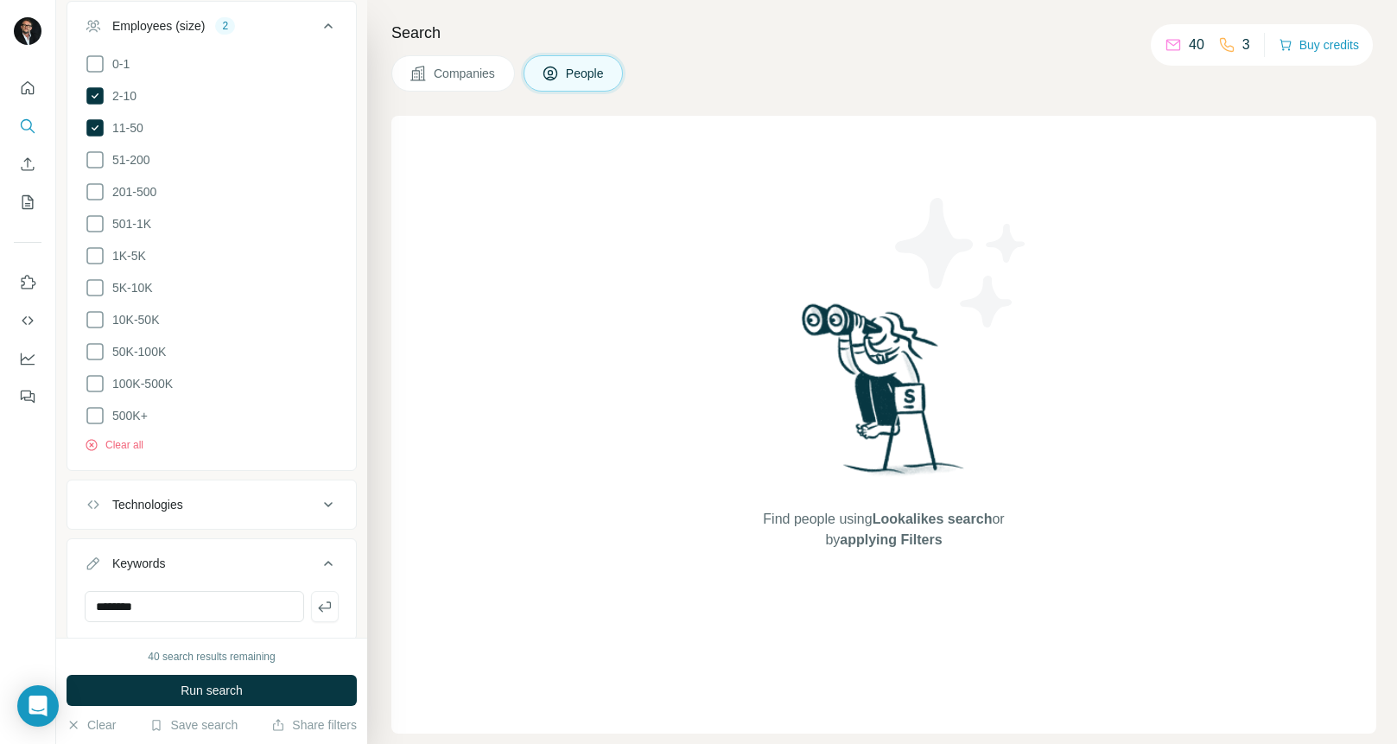
click at [434, 68] on span "Companies" at bounding box center [465, 73] width 63 height 17
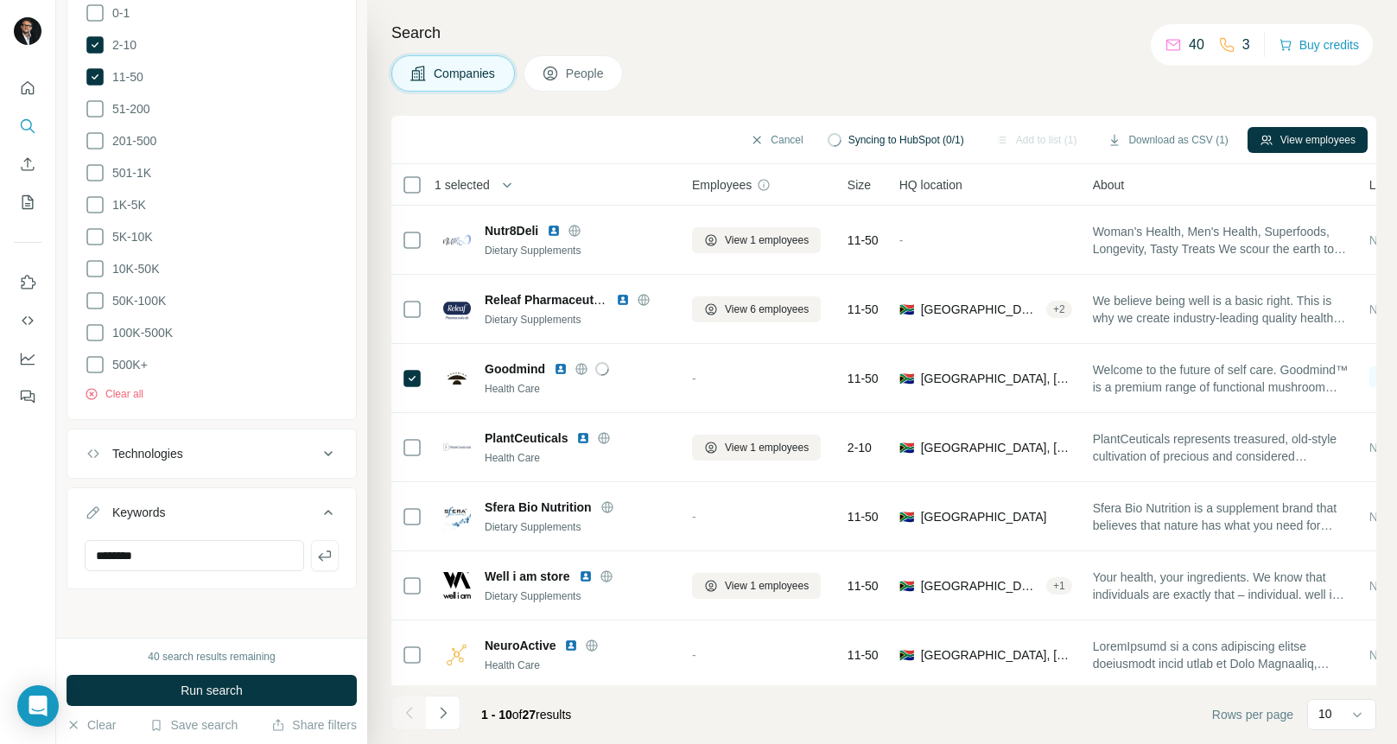
scroll to position [721, 0]
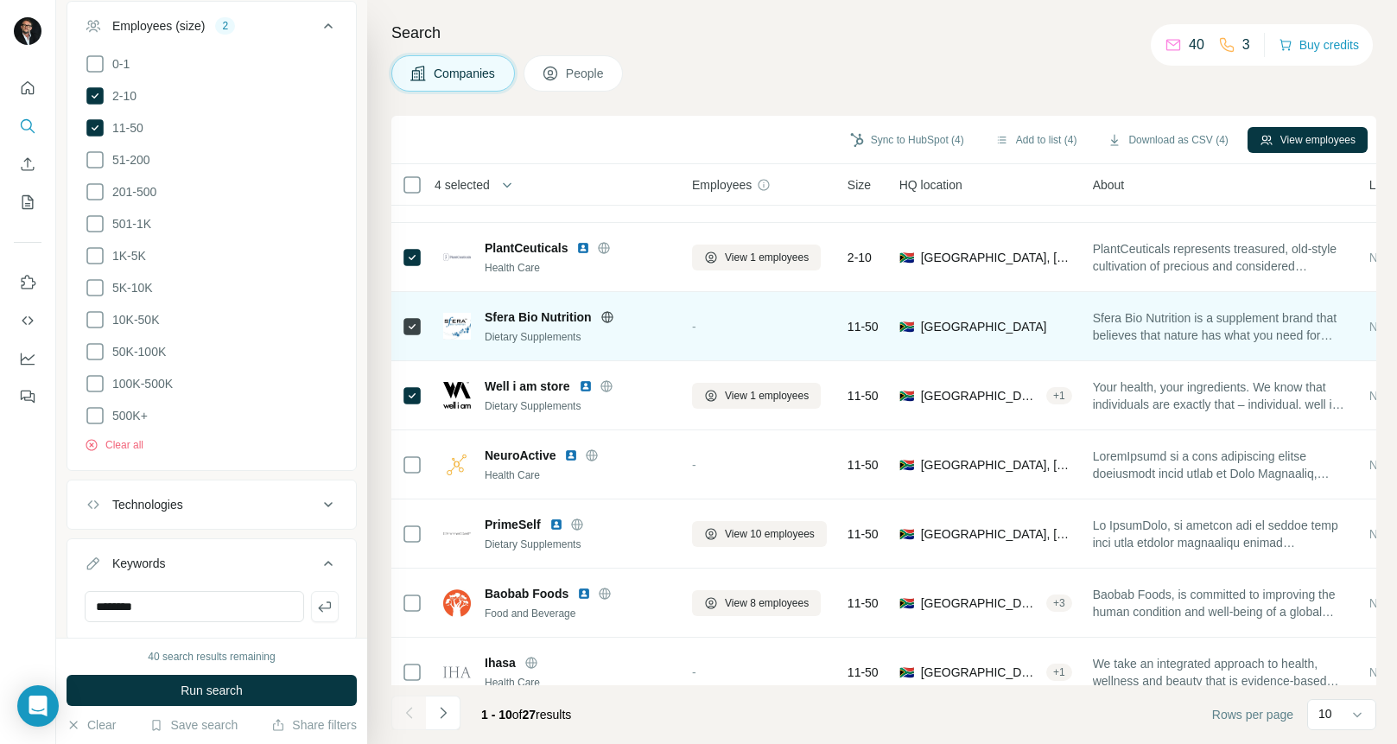
scroll to position [221, 0]
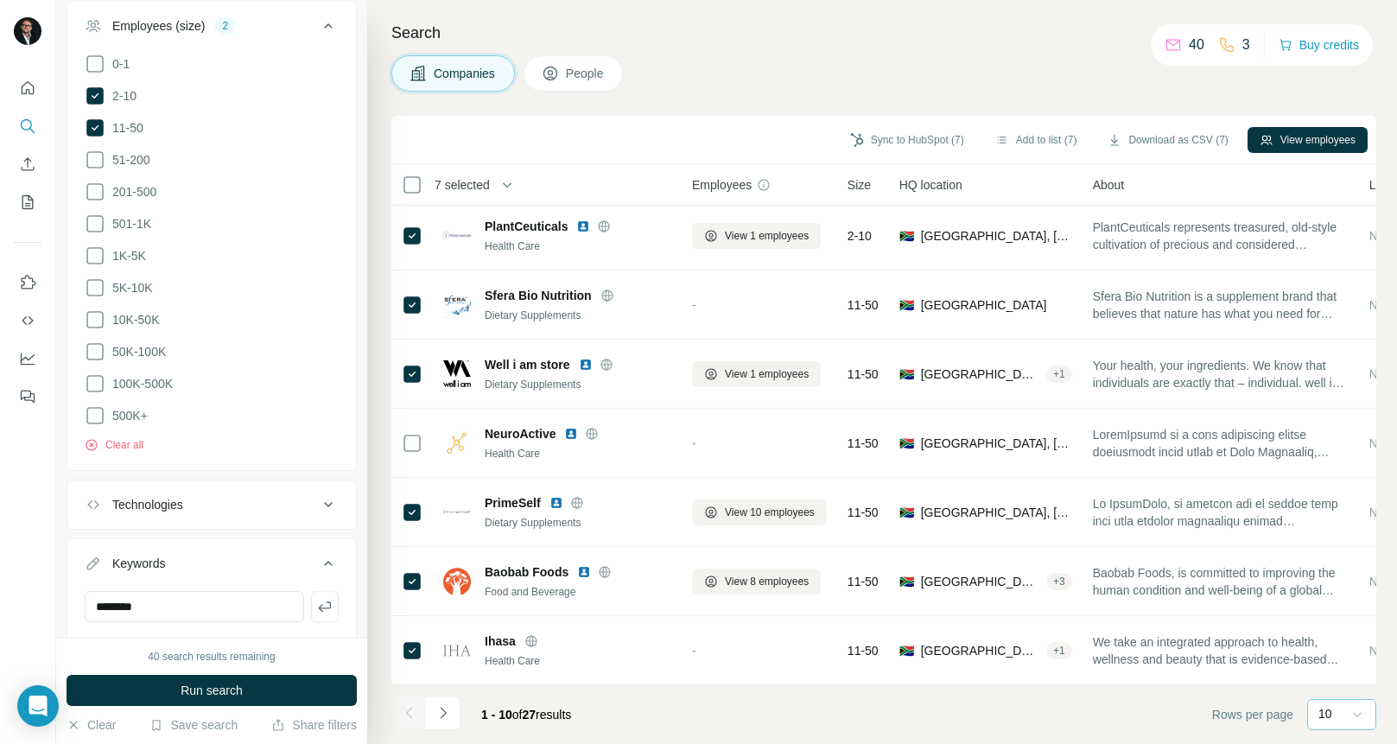
click at [1364, 706] on icon at bounding box center [1357, 714] width 17 height 17
click at [1350, 649] on div "20" at bounding box center [1342, 644] width 40 height 17
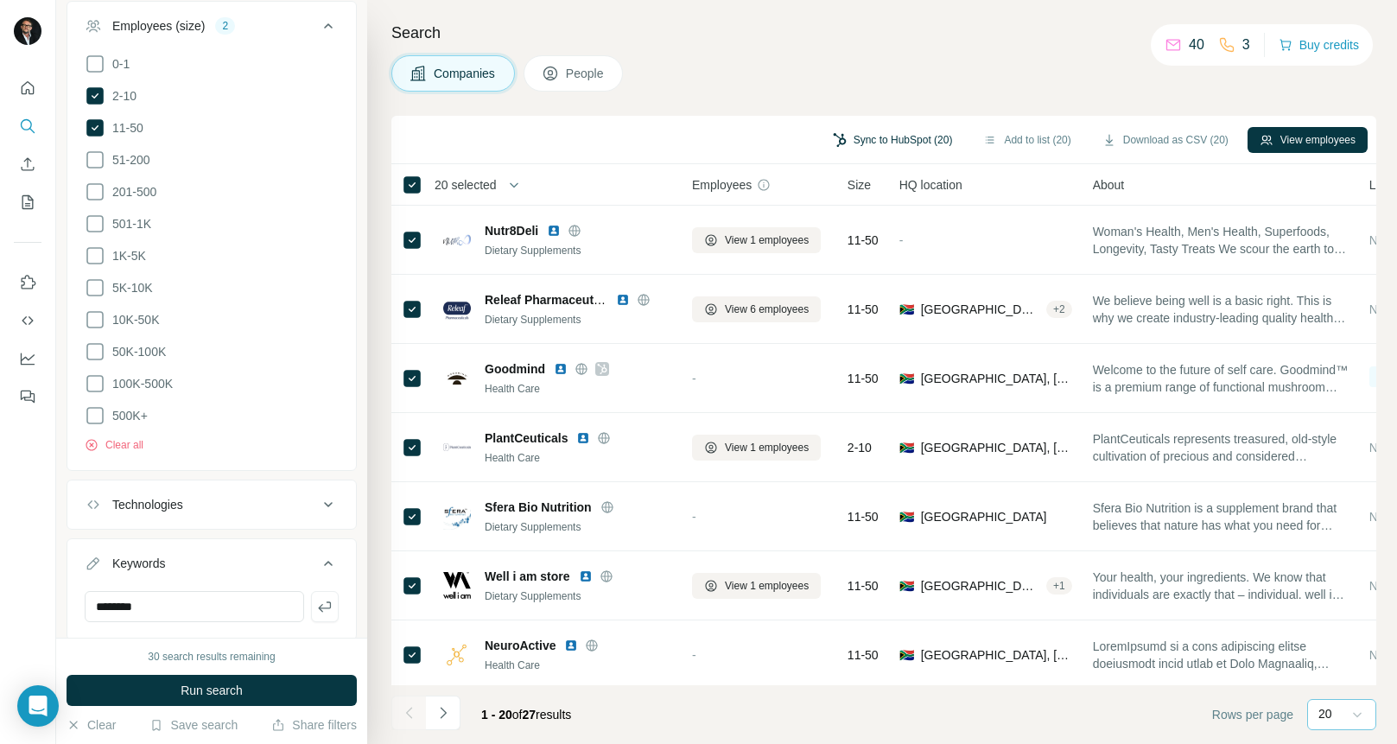
click at [905, 137] on button "Sync to HubSpot (20)" at bounding box center [893, 140] width 144 height 26
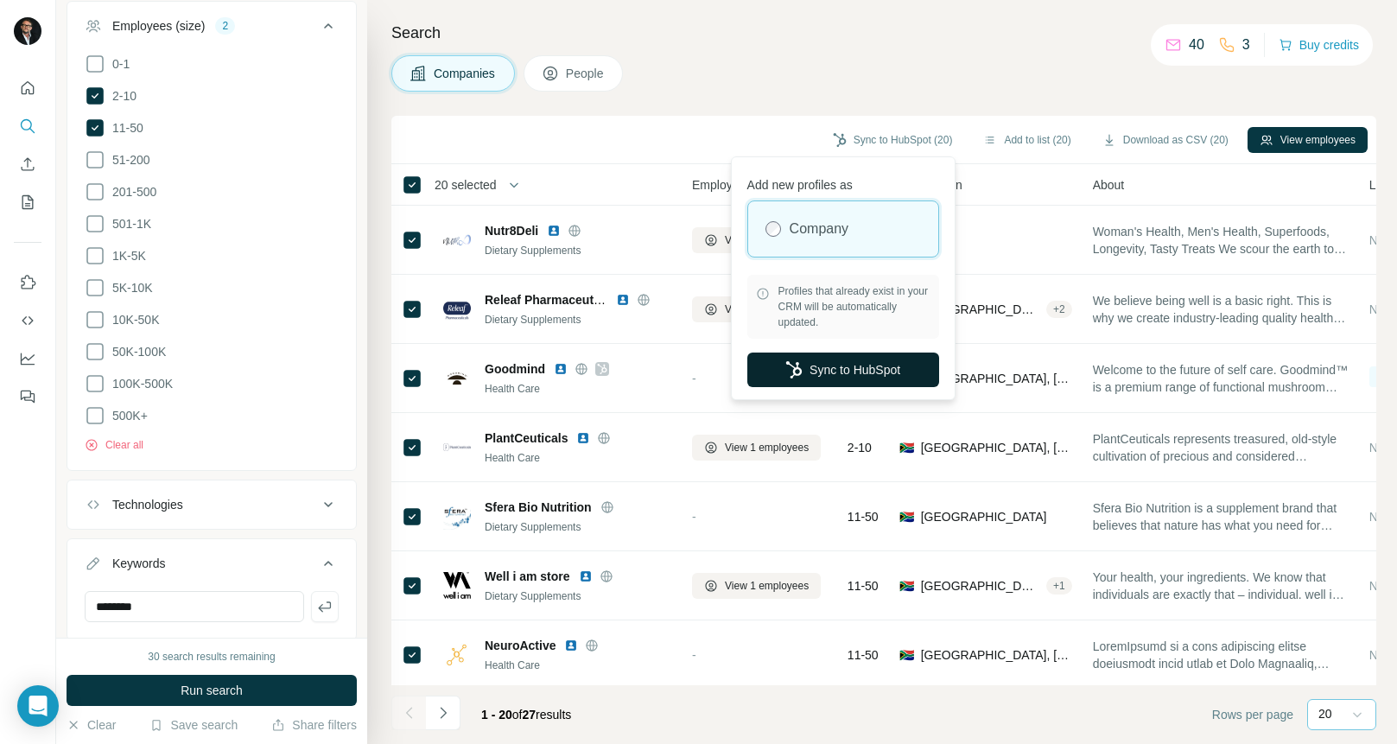
click at [893, 366] on button "Sync to HubSpot" at bounding box center [844, 370] width 192 height 35
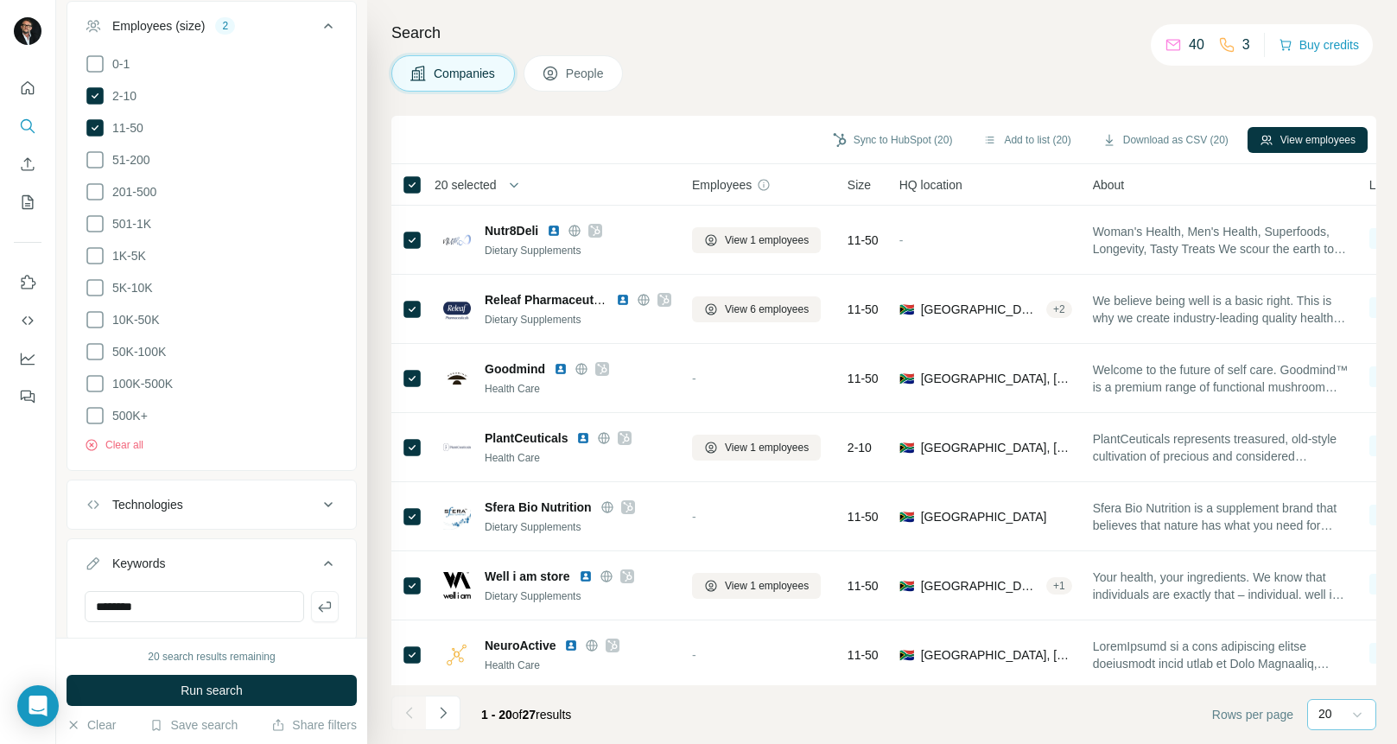
click at [319, 30] on icon at bounding box center [328, 26] width 21 height 21
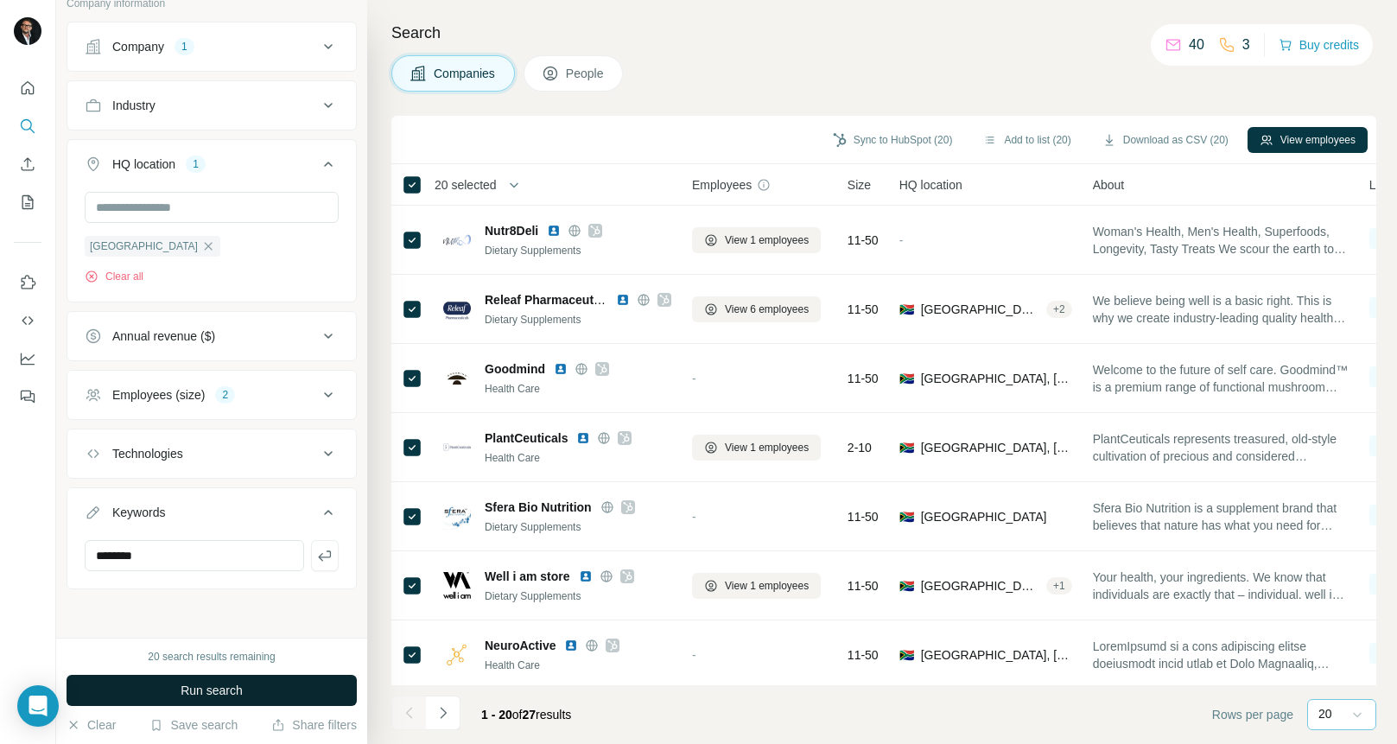
click at [232, 689] on span "Run search" at bounding box center [212, 690] width 62 height 17
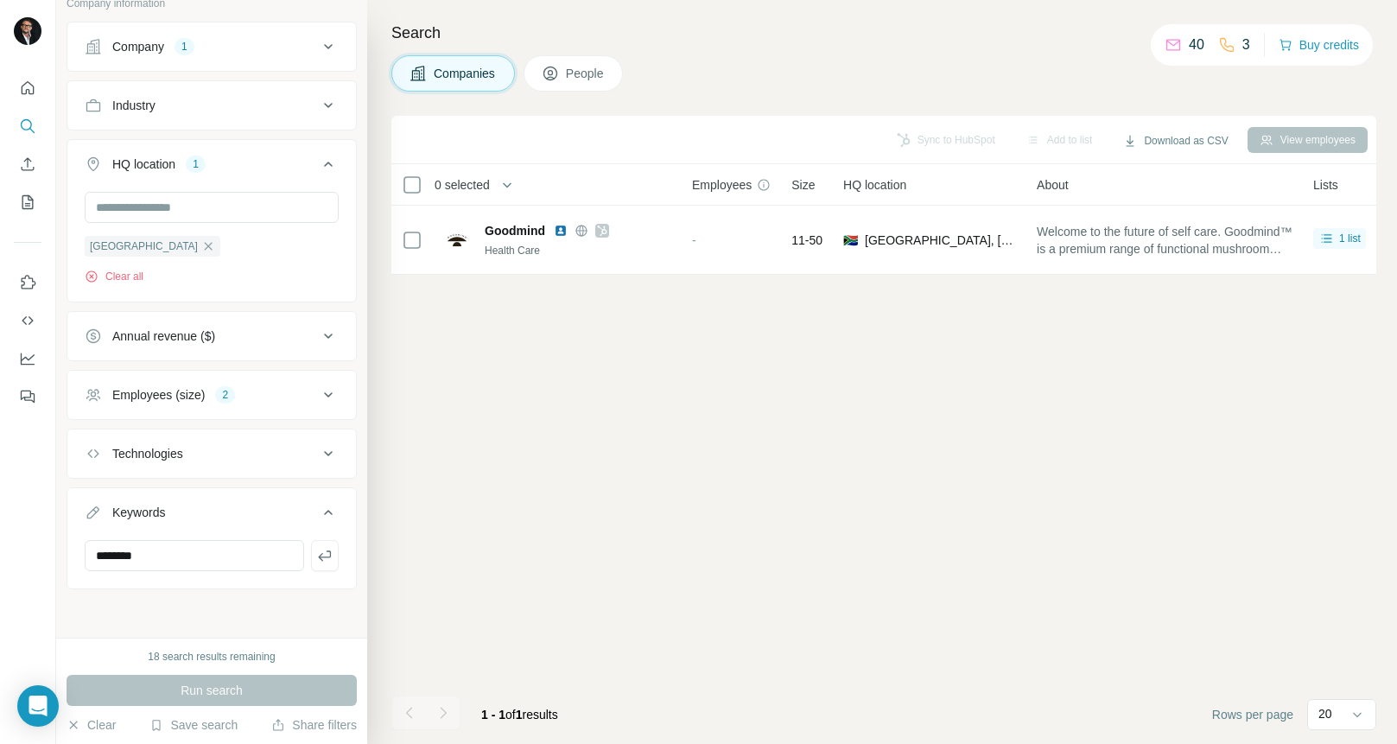
click at [764, 548] on div "Sync to HubSpot Add to list Download as CSV View employees 0 selected Companies…" at bounding box center [883, 430] width 985 height 628
click at [667, 435] on div "Sync to HubSpot Add to list Download as CSV View employees 0 selected Companies…" at bounding box center [883, 430] width 985 height 628
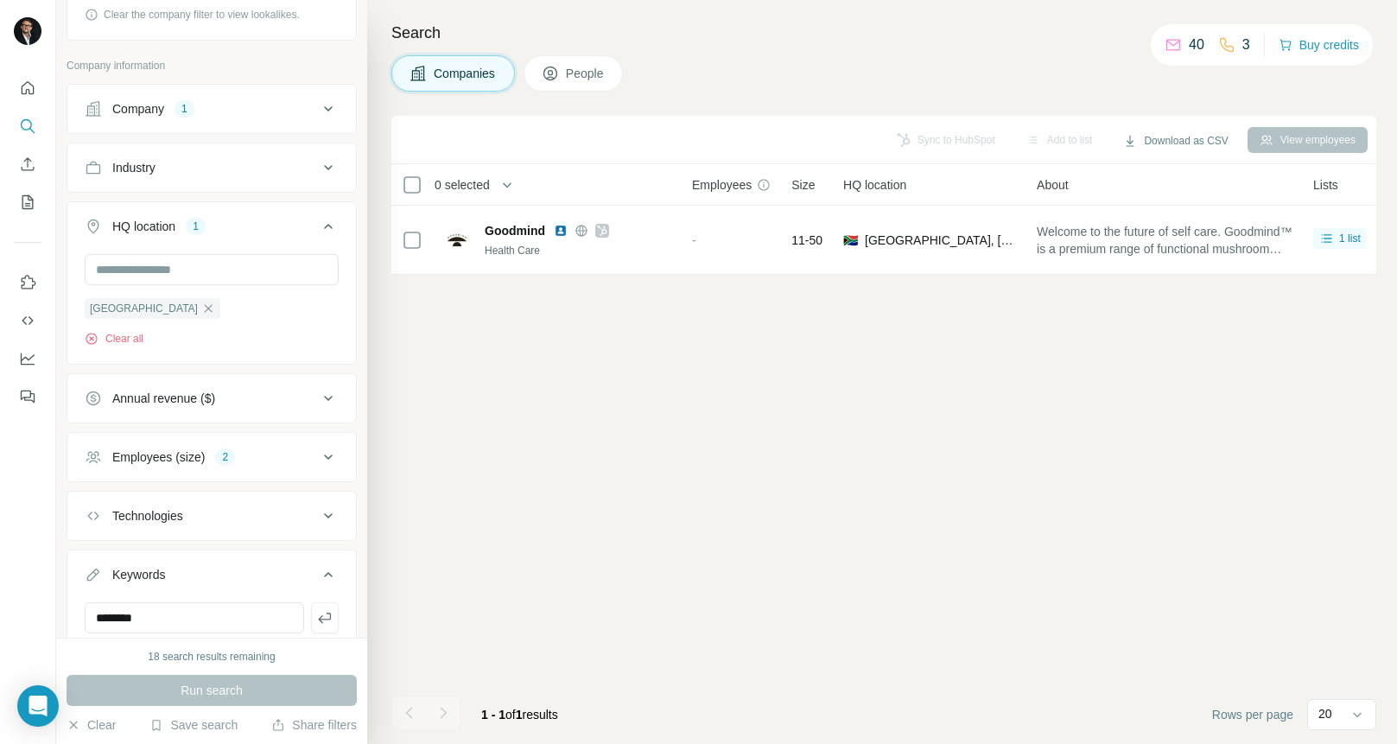
scroll to position [283, 0]
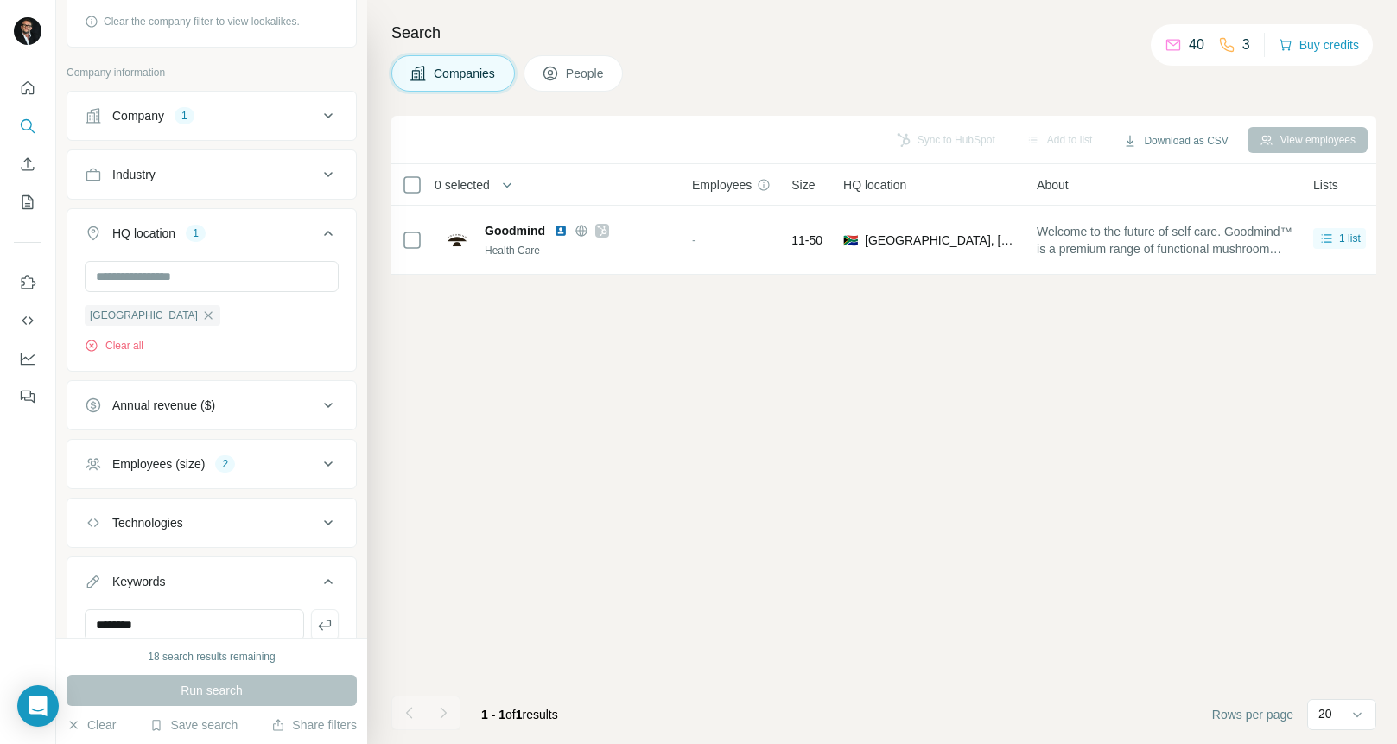
click at [583, 74] on span "People" at bounding box center [586, 73] width 40 height 17
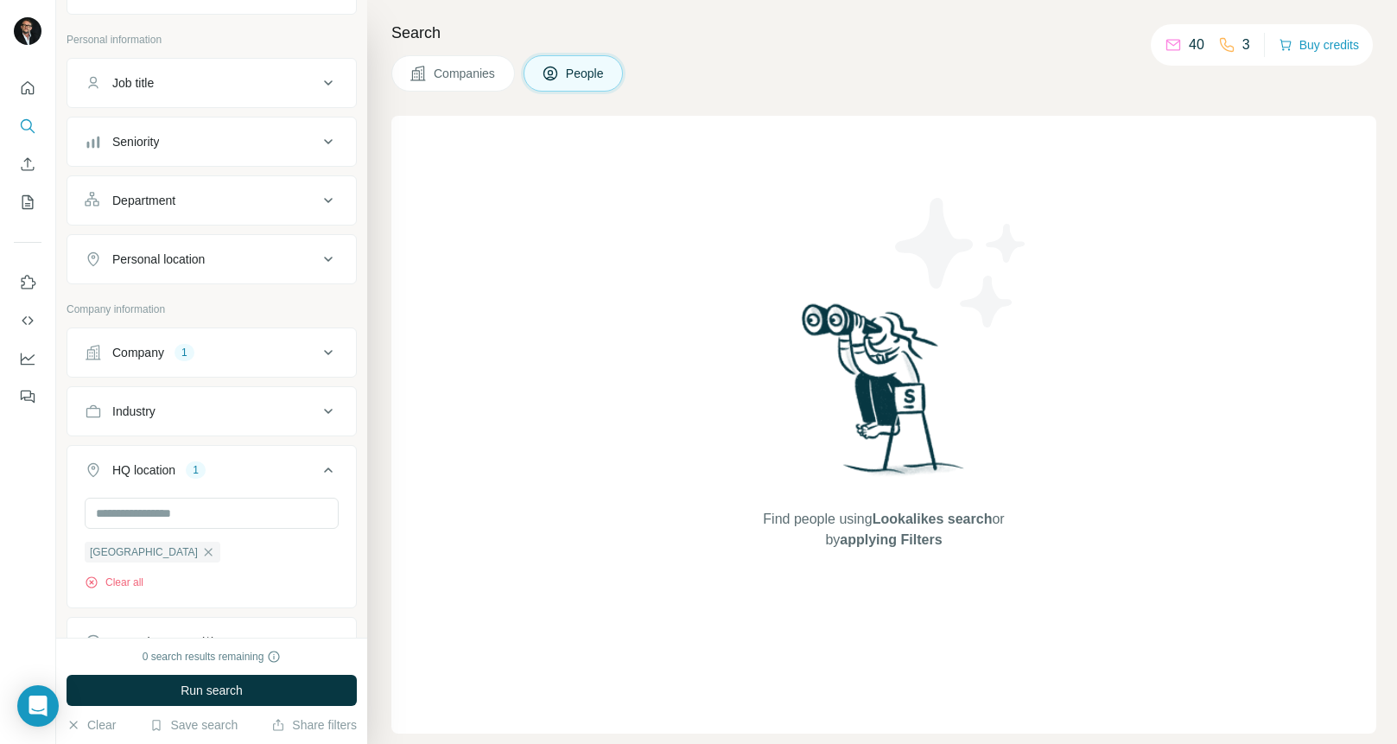
scroll to position [633, 0]
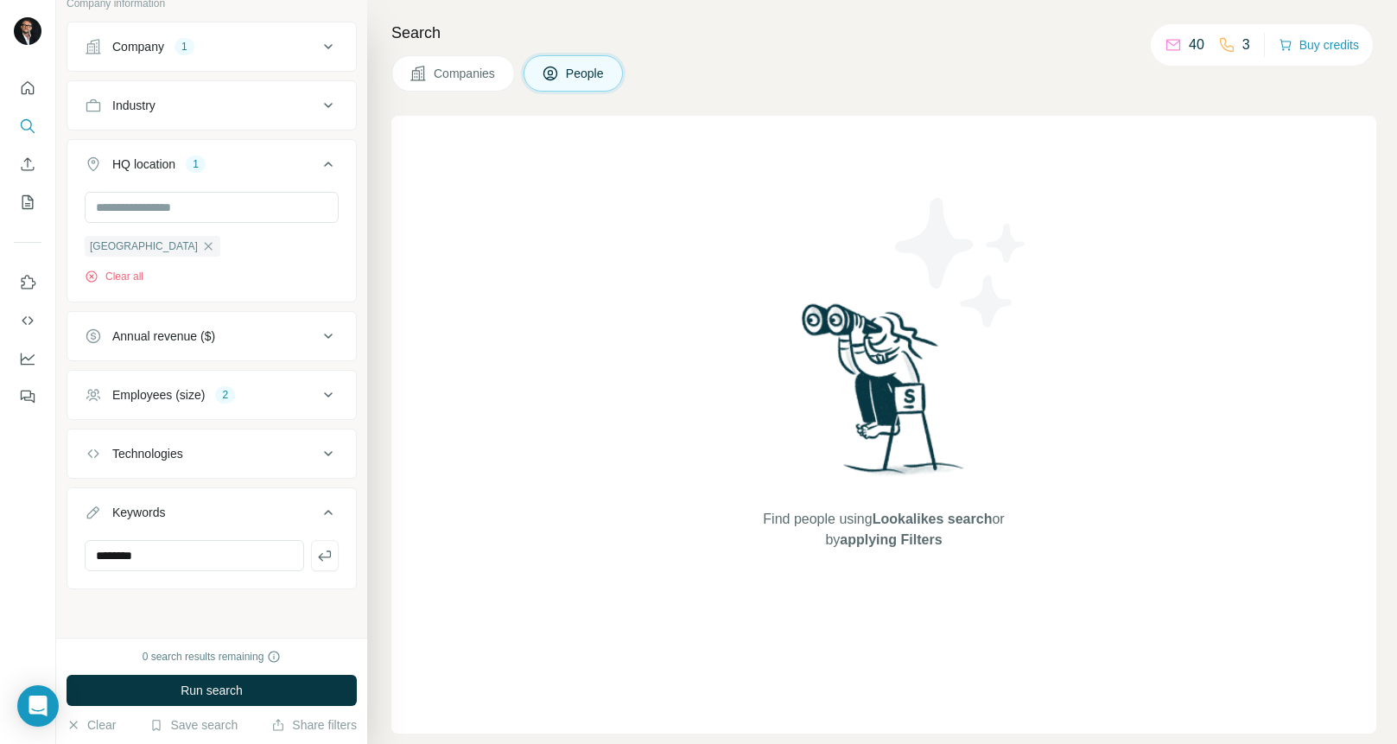
click at [318, 389] on icon at bounding box center [328, 395] width 21 height 21
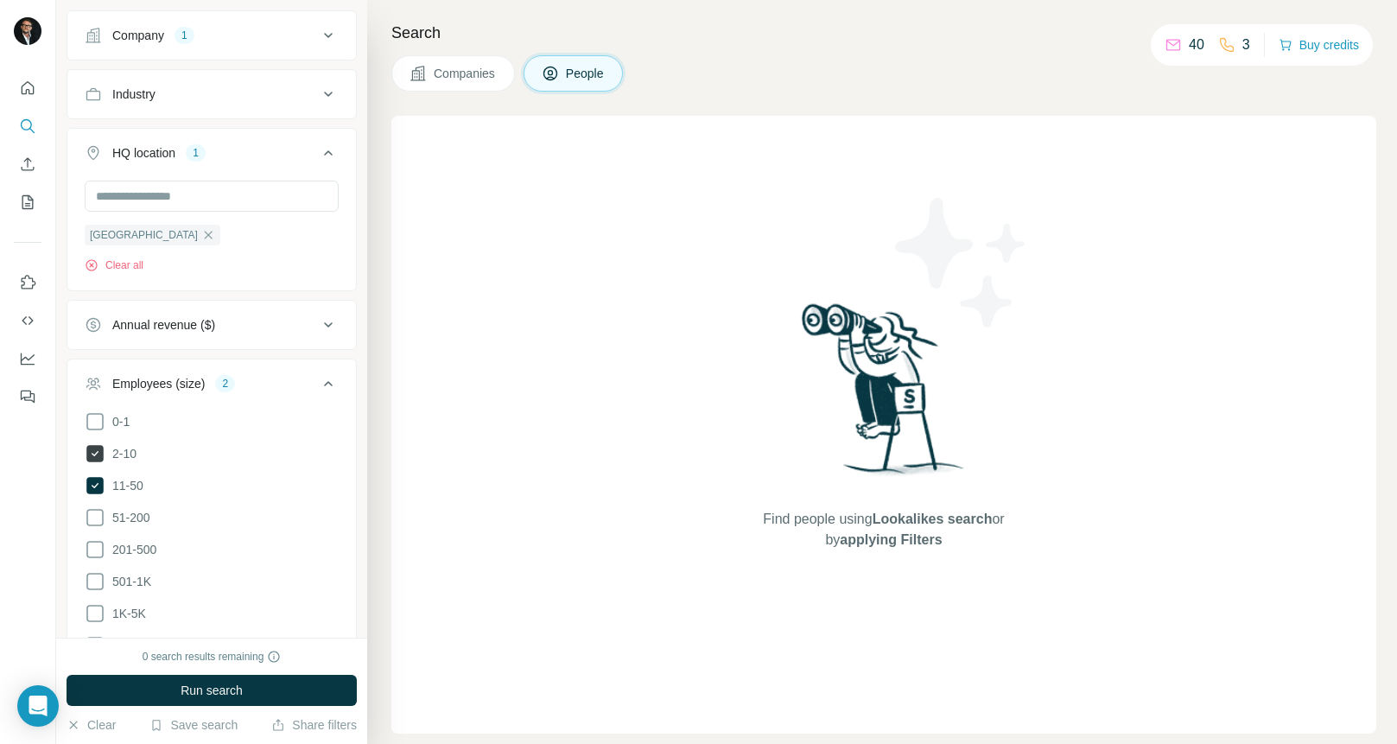
click at [92, 461] on icon at bounding box center [94, 453] width 17 height 17
click at [93, 491] on icon at bounding box center [94, 485] width 17 height 17
click at [297, 247] on div "[GEOGRAPHIC_DATA] Clear all" at bounding box center [212, 227] width 254 height 92
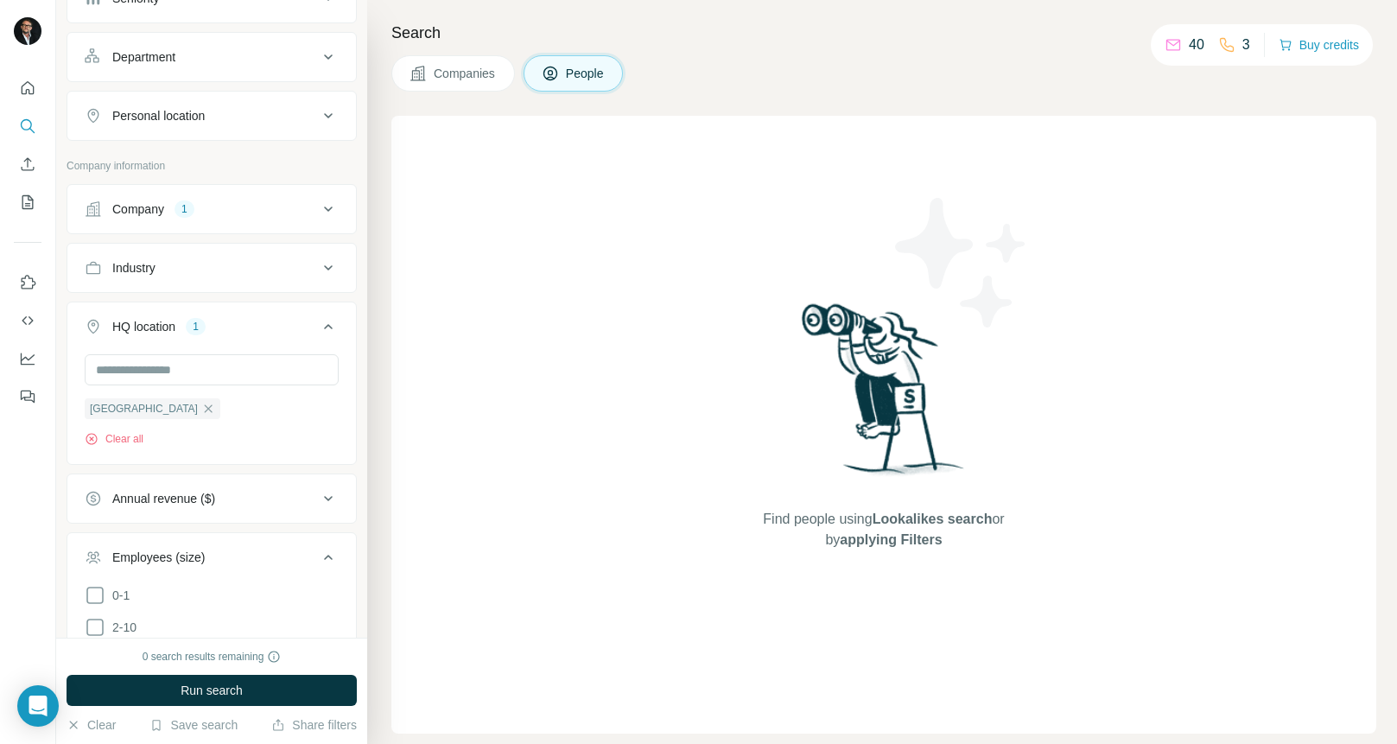
scroll to position [500, 0]
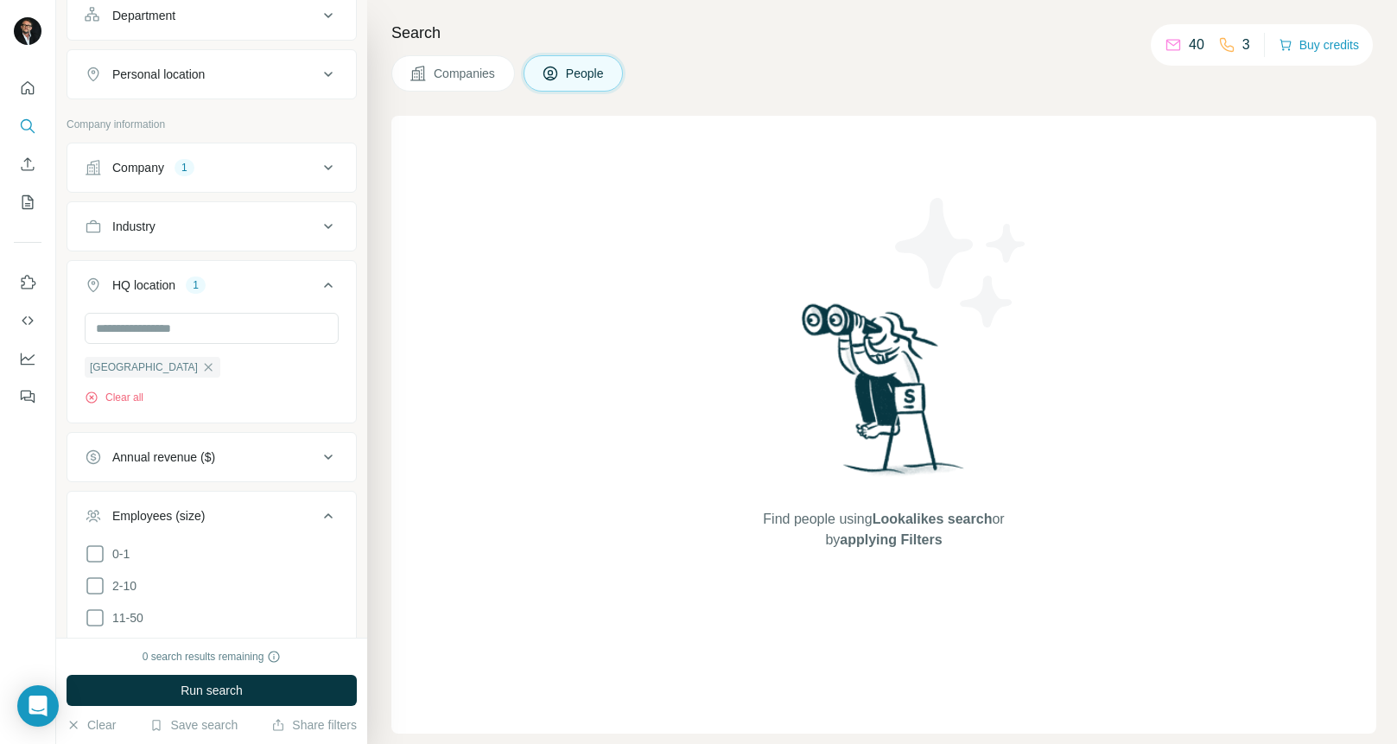
click at [318, 169] on icon at bounding box center [328, 167] width 21 height 21
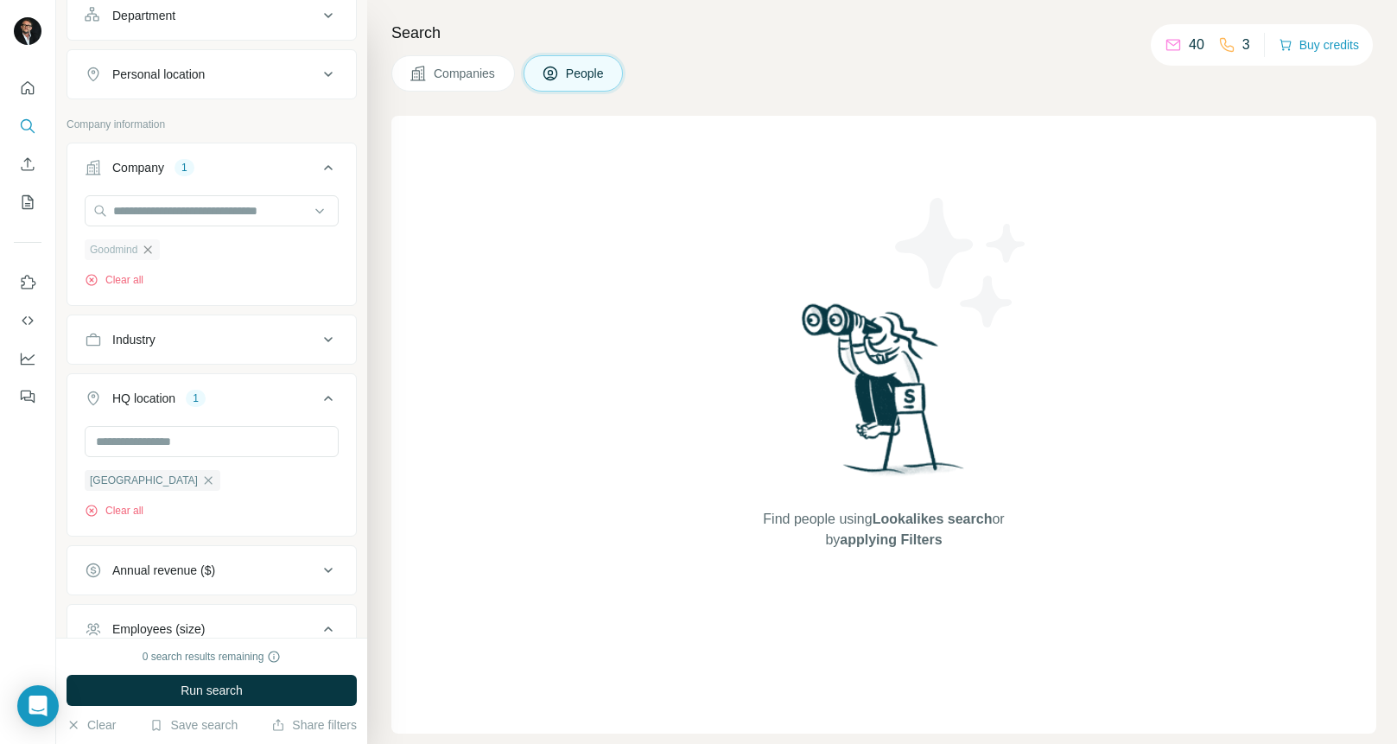
click at [153, 257] on icon "button" at bounding box center [148, 250] width 14 height 14
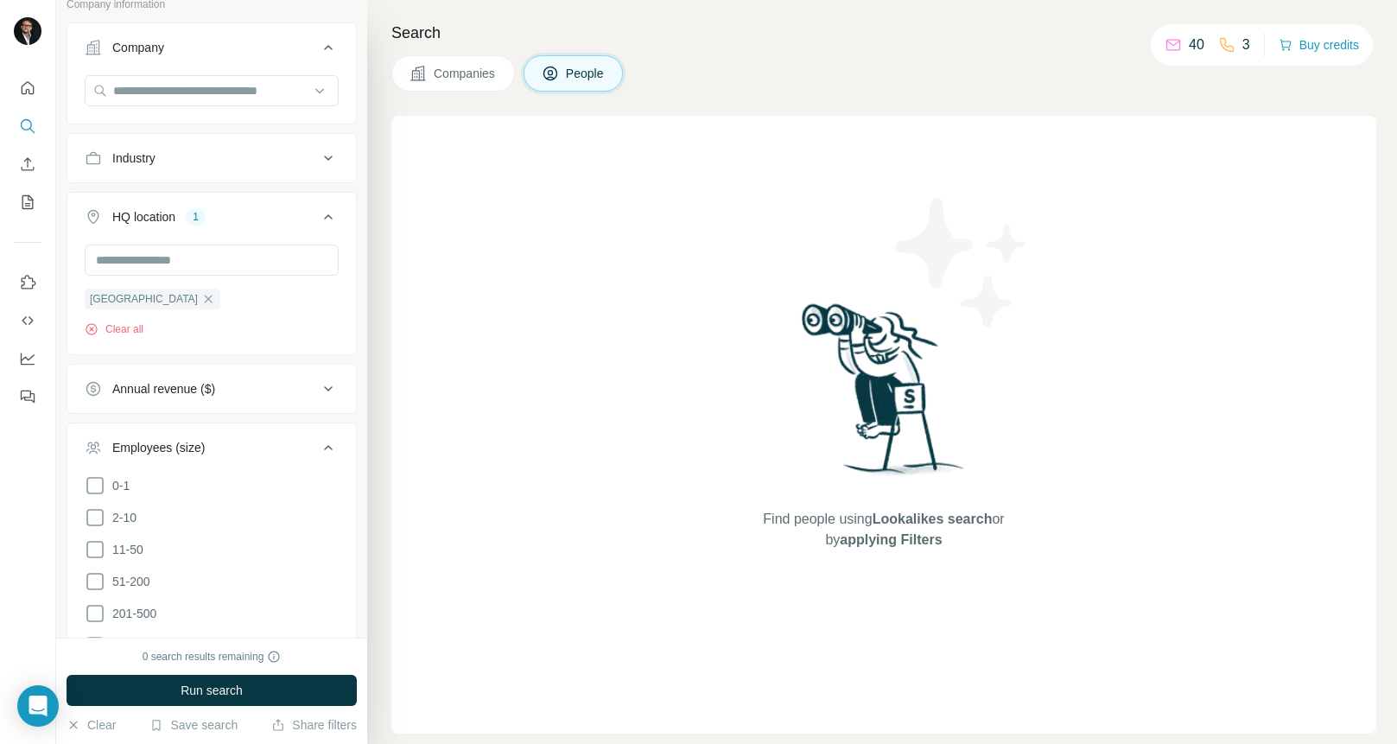
scroll to position [689, 0]
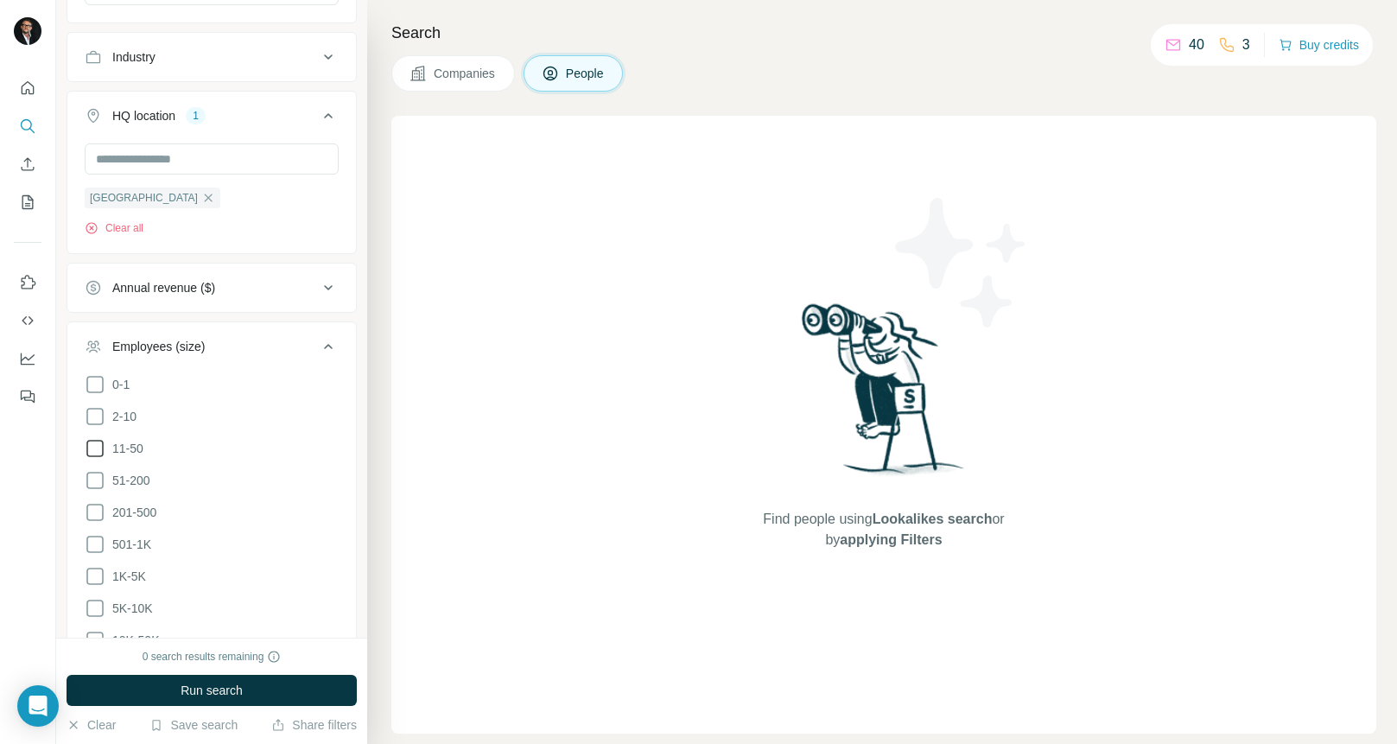
click at [99, 459] on icon at bounding box center [95, 448] width 21 height 21
click at [96, 487] on icon at bounding box center [95, 480] width 21 height 21
click at [213, 693] on span "Run search" at bounding box center [212, 690] width 62 height 17
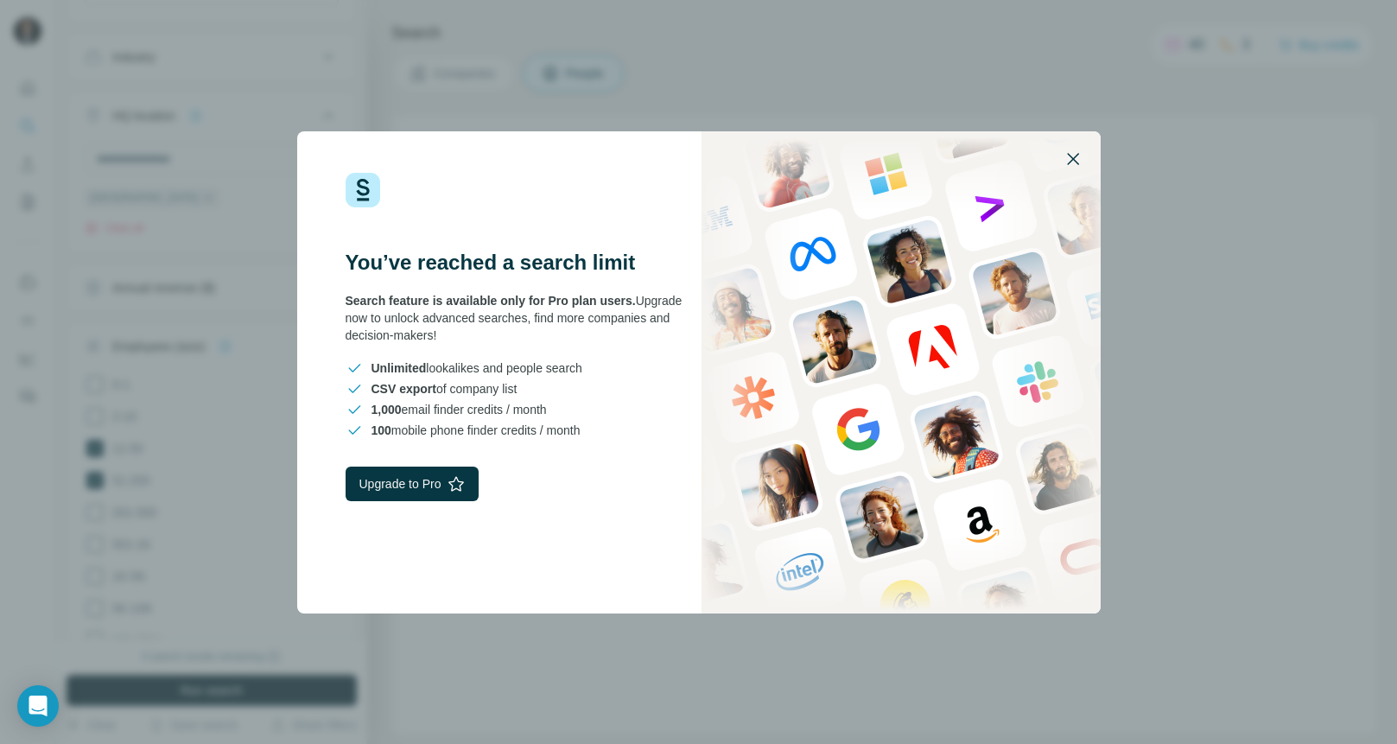
click at [1080, 155] on icon "button" at bounding box center [1073, 159] width 21 height 21
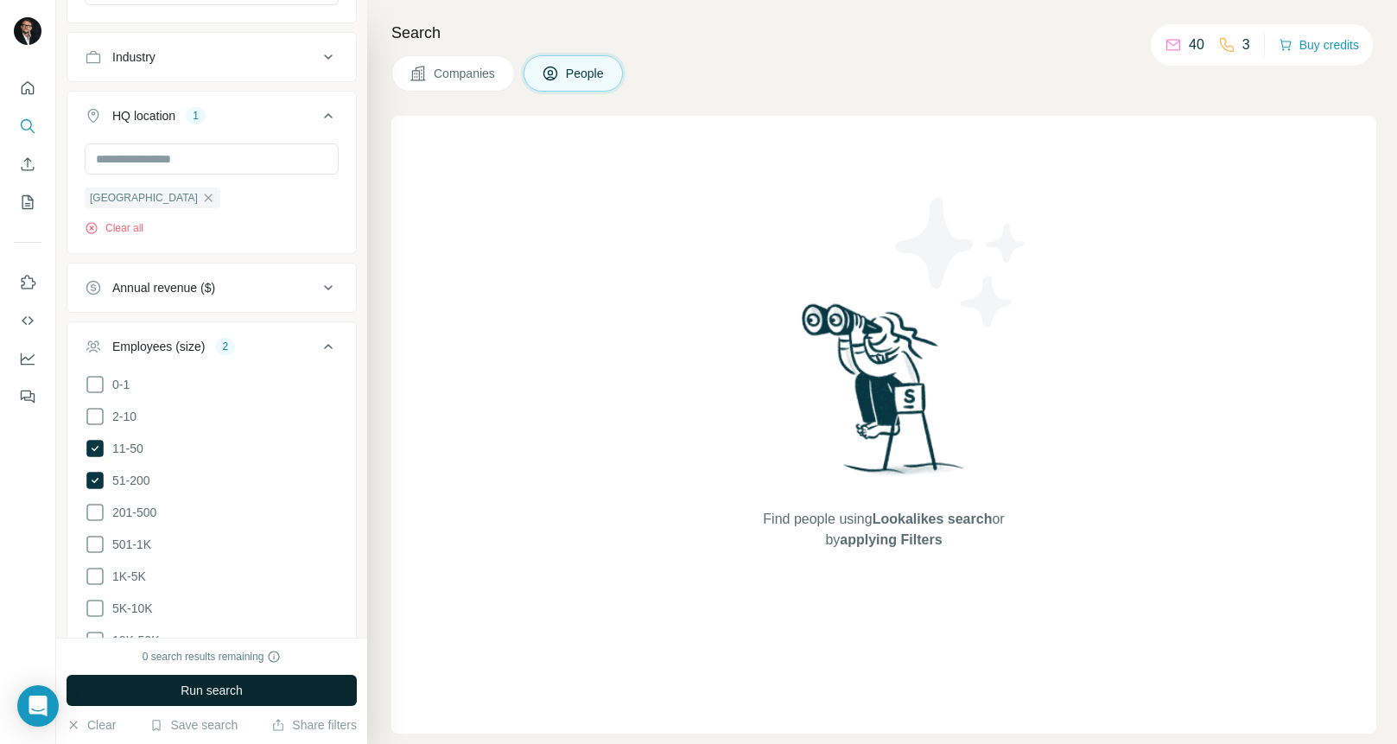
click at [828, 269] on div "Find people using Lookalikes search or by applying Filters" at bounding box center [884, 425] width 311 height 618
click at [204, 694] on span "Run search" at bounding box center [212, 690] width 62 height 17
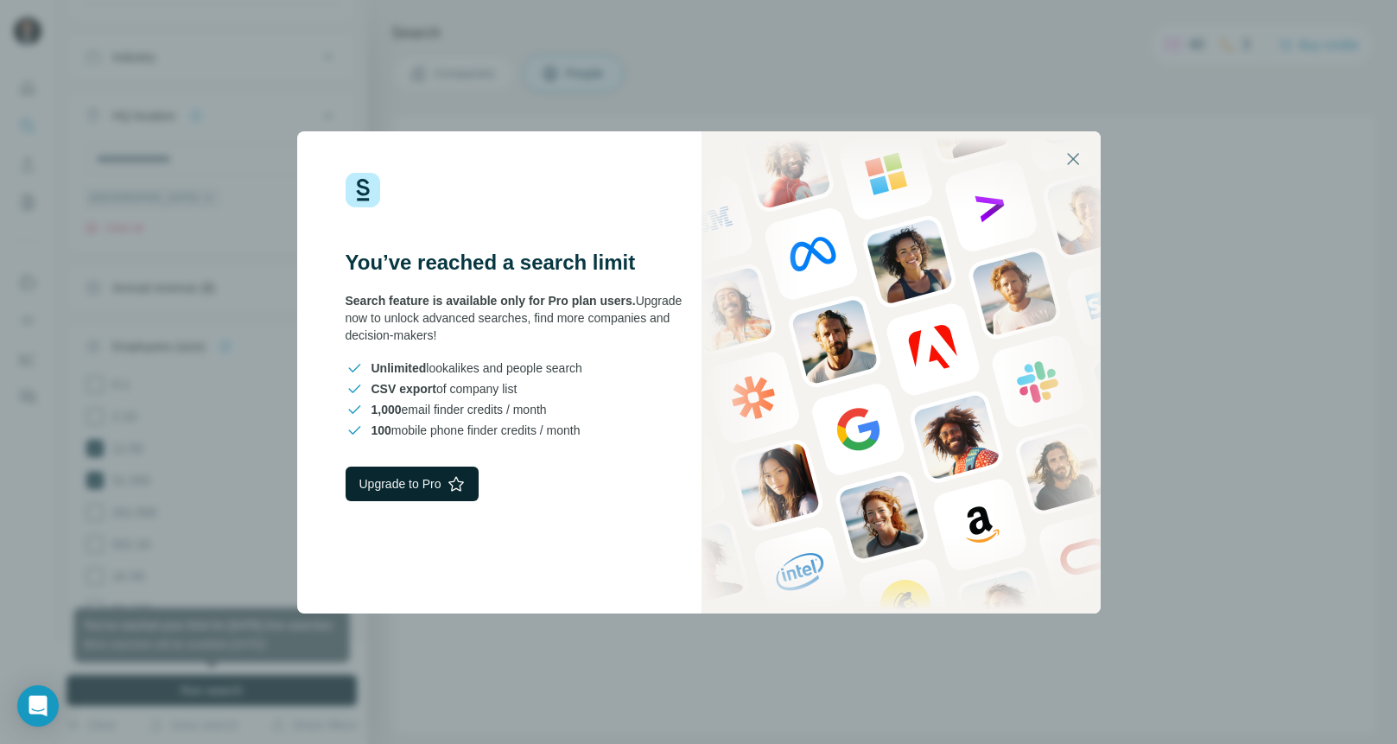
click at [415, 479] on button "Upgrade to Pro" at bounding box center [413, 484] width 134 height 35
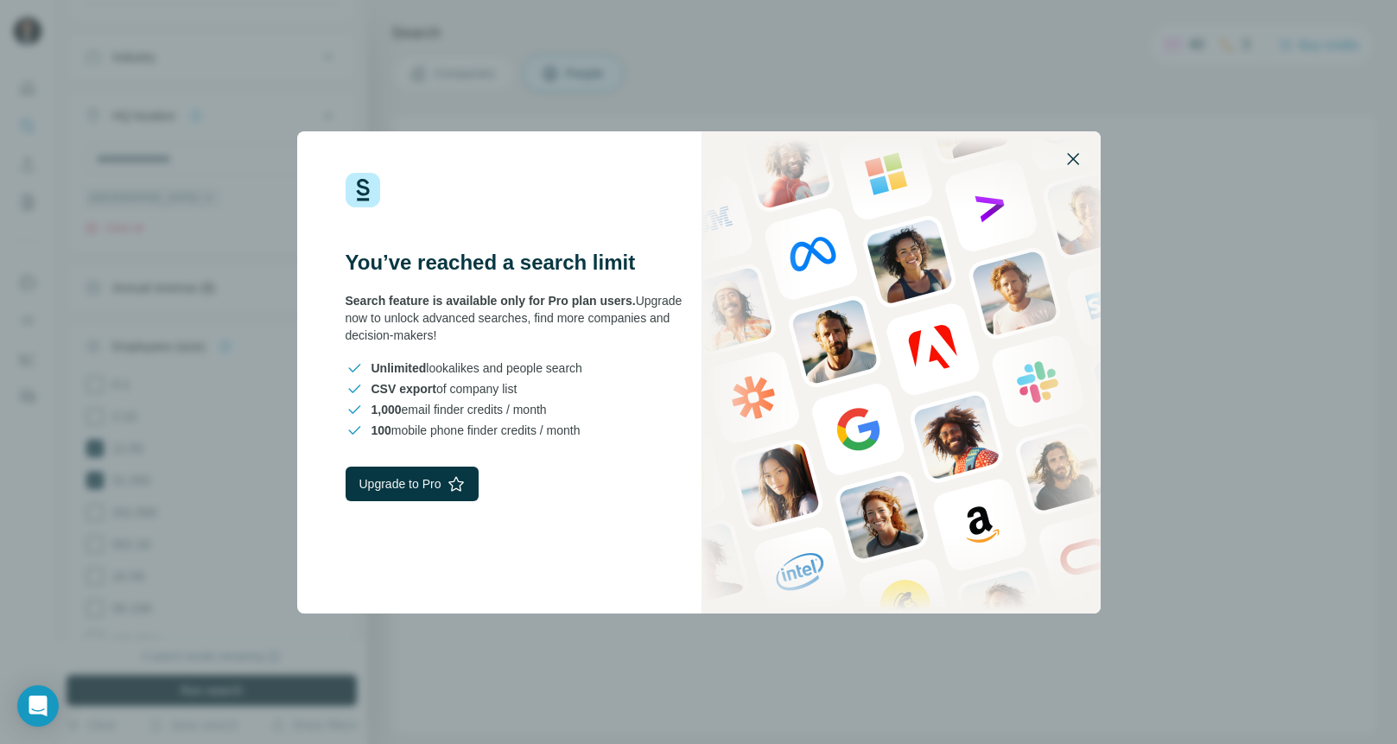
click at [1074, 150] on icon "button" at bounding box center [1073, 159] width 21 height 21
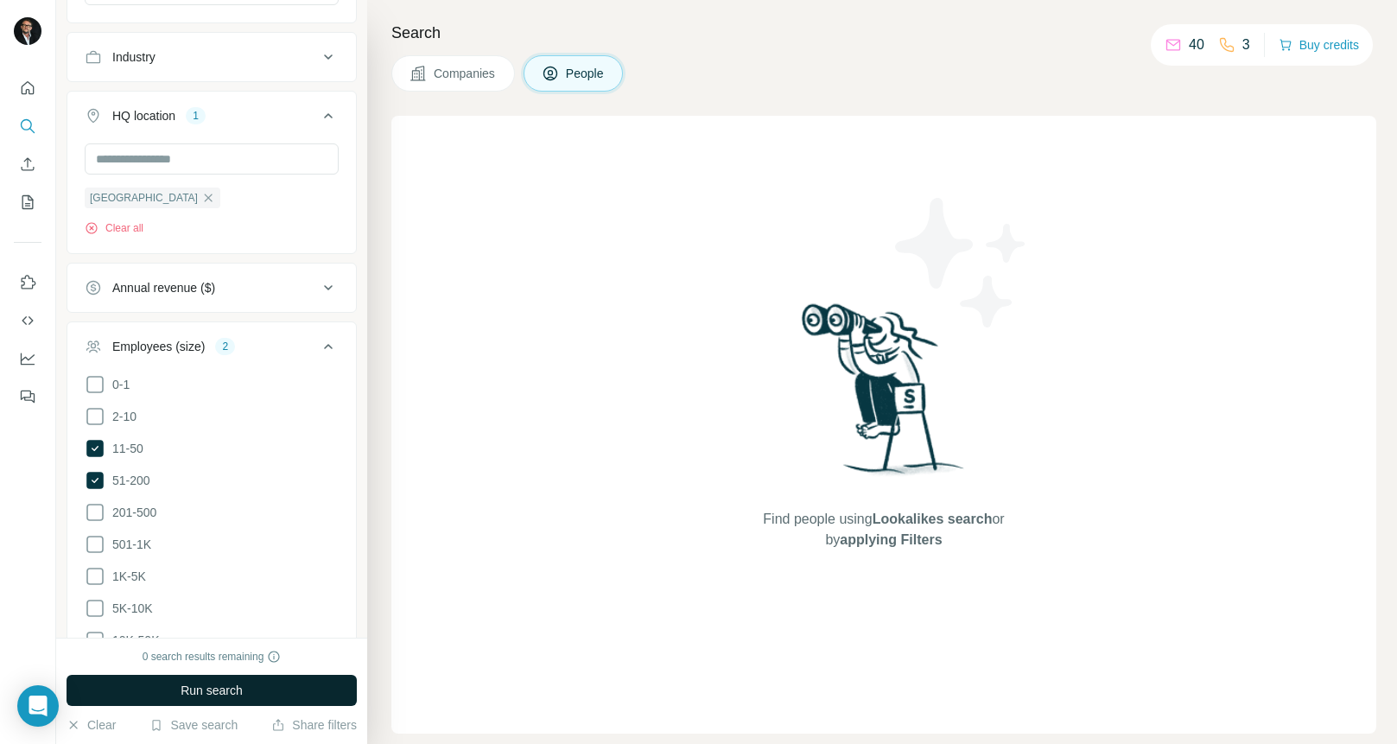
click at [1070, 211] on div "Find people using Lookalikes search or by applying Filters" at bounding box center [883, 425] width 985 height 618
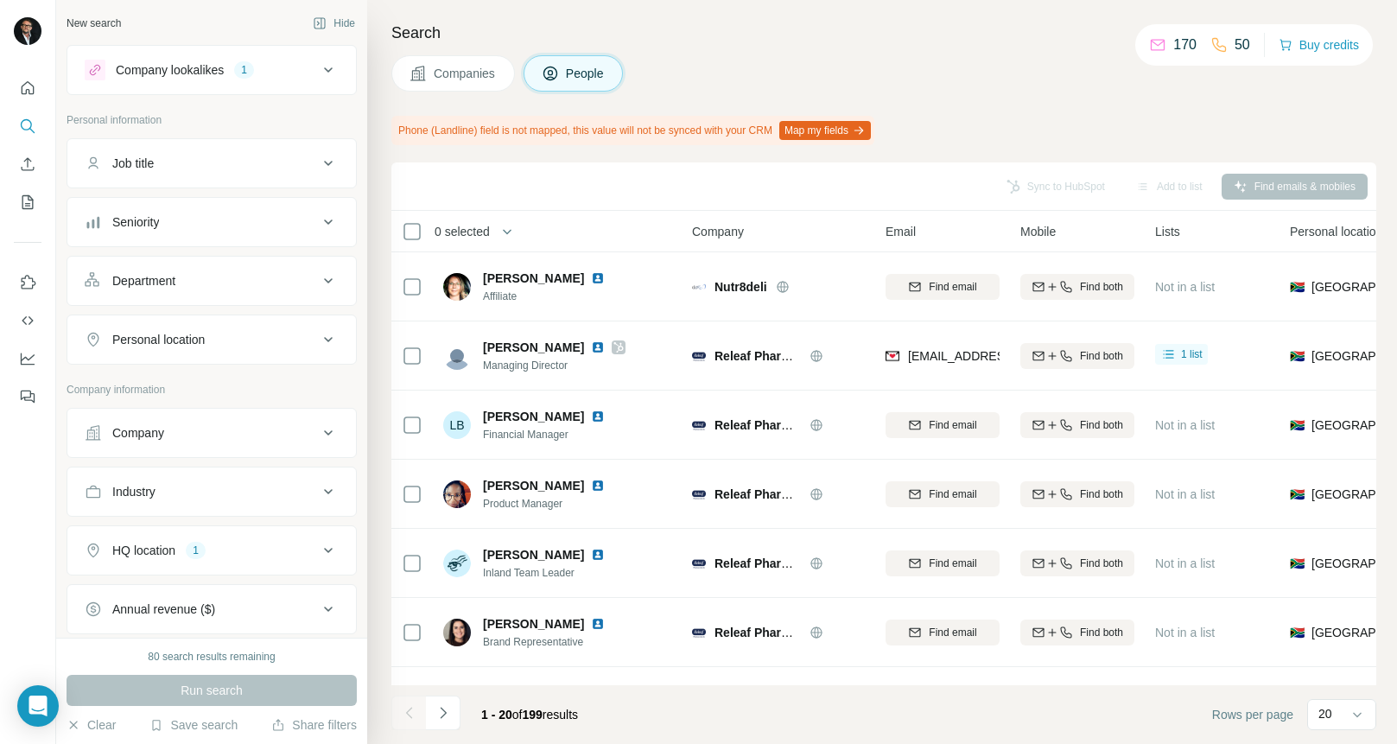
click at [449, 70] on span "Companies" at bounding box center [465, 73] width 63 height 17
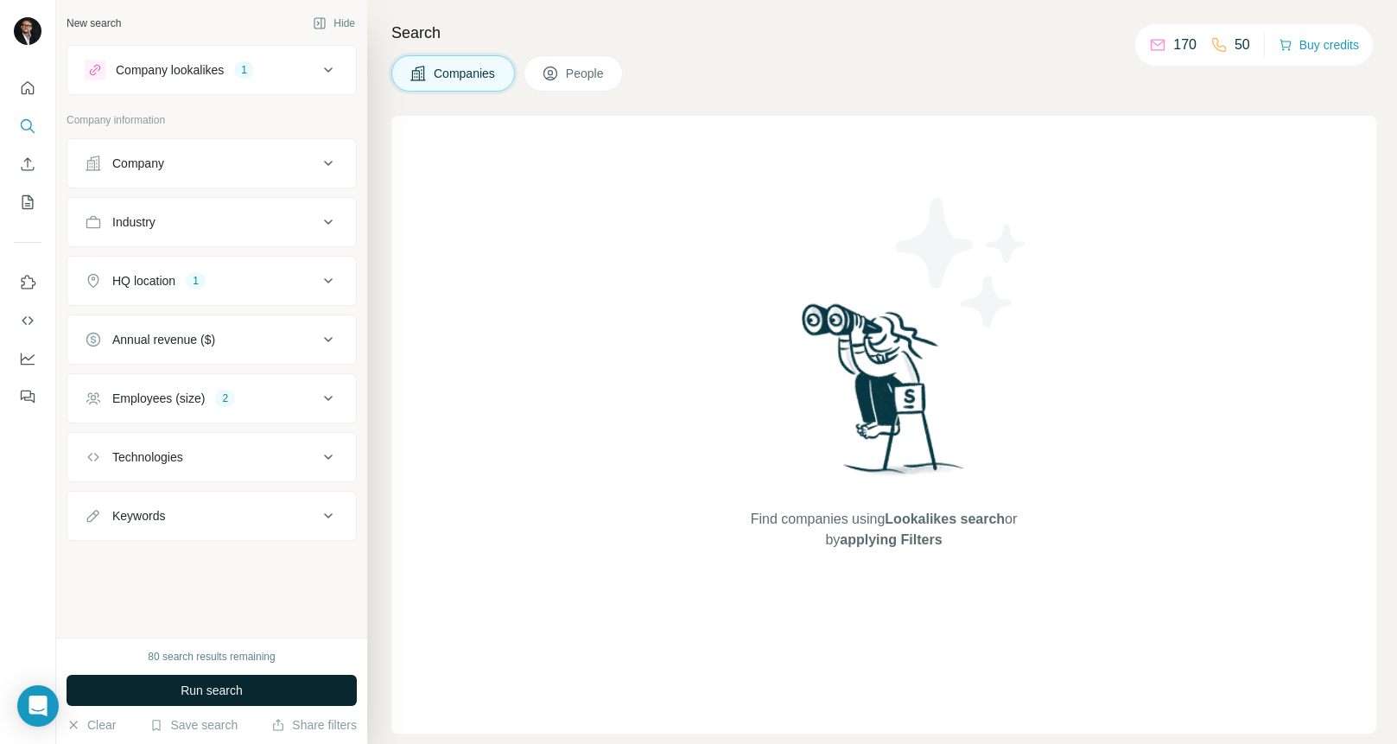
click at [263, 684] on button "Run search" at bounding box center [212, 690] width 290 height 31
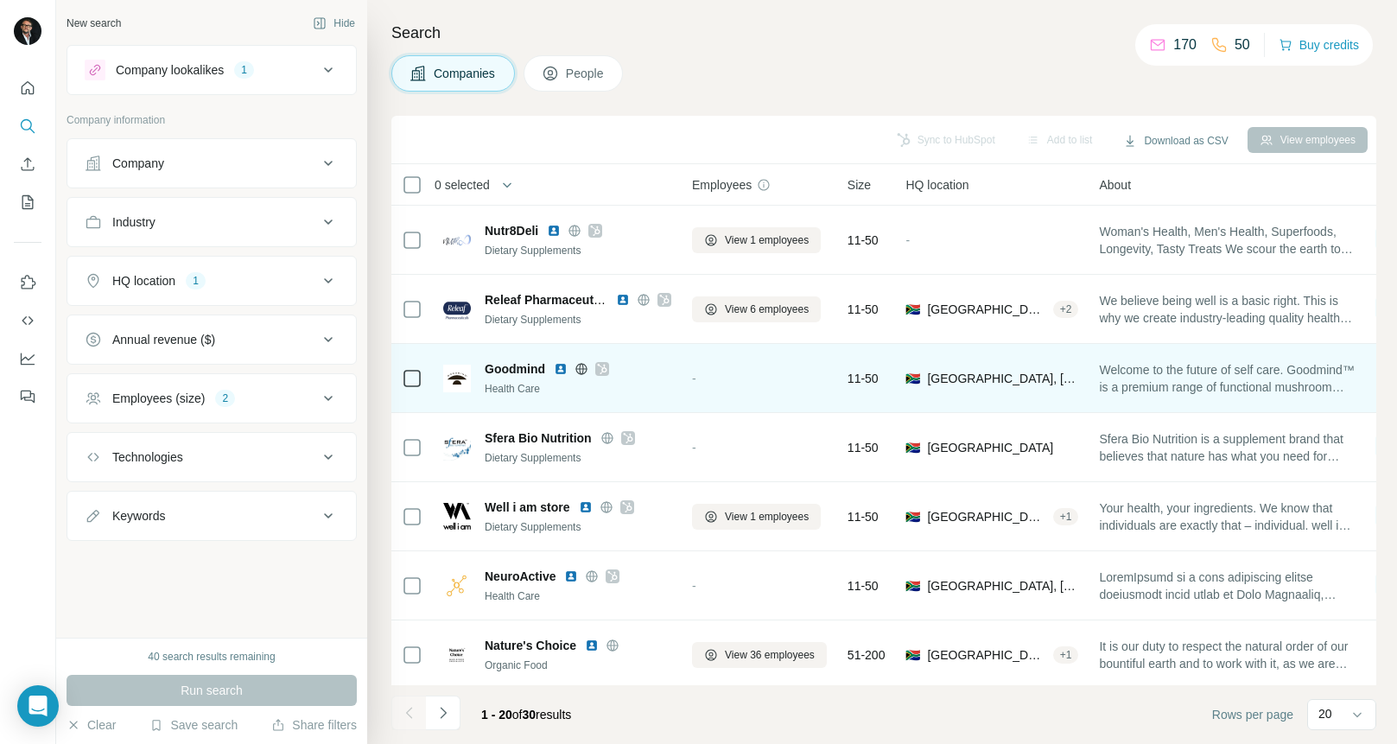
click at [790, 397] on div "-" at bounding box center [759, 378] width 135 height 48
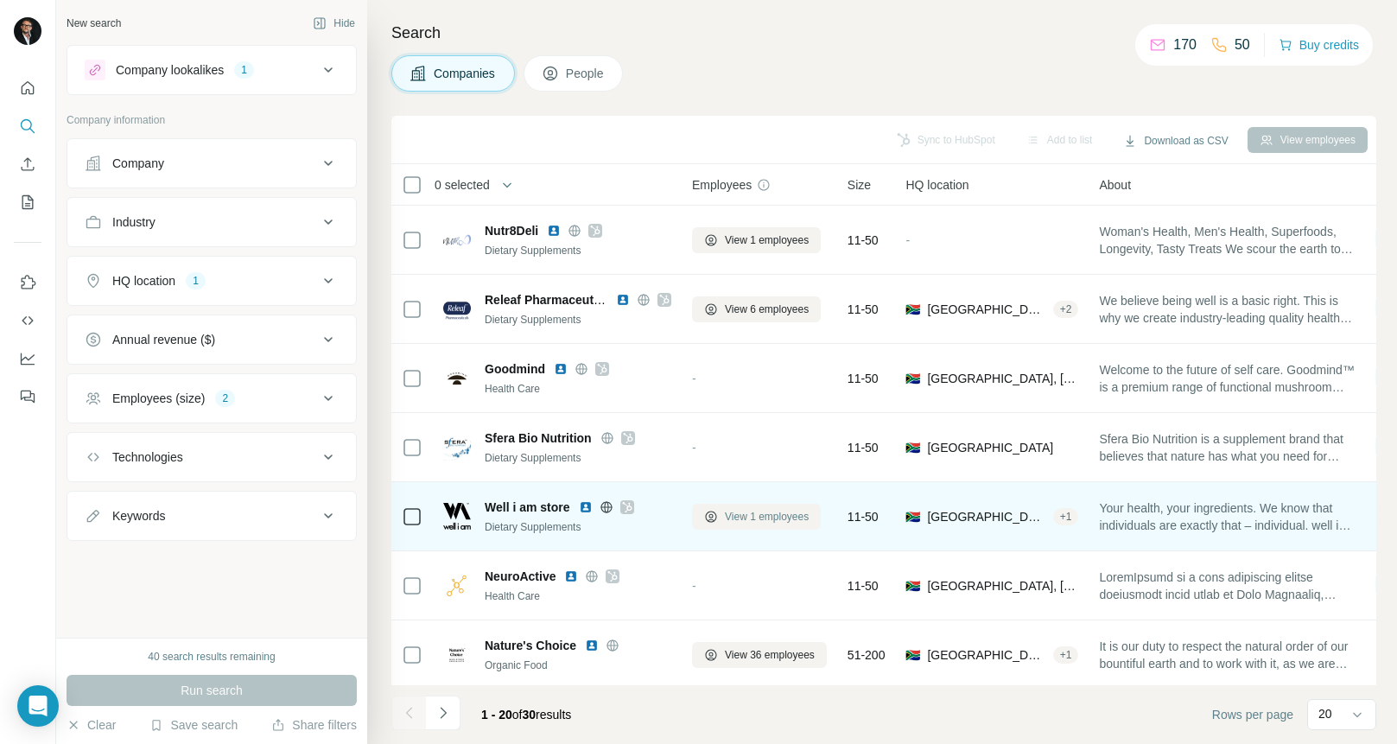
click at [786, 514] on span "View 1 employees" at bounding box center [767, 517] width 84 height 16
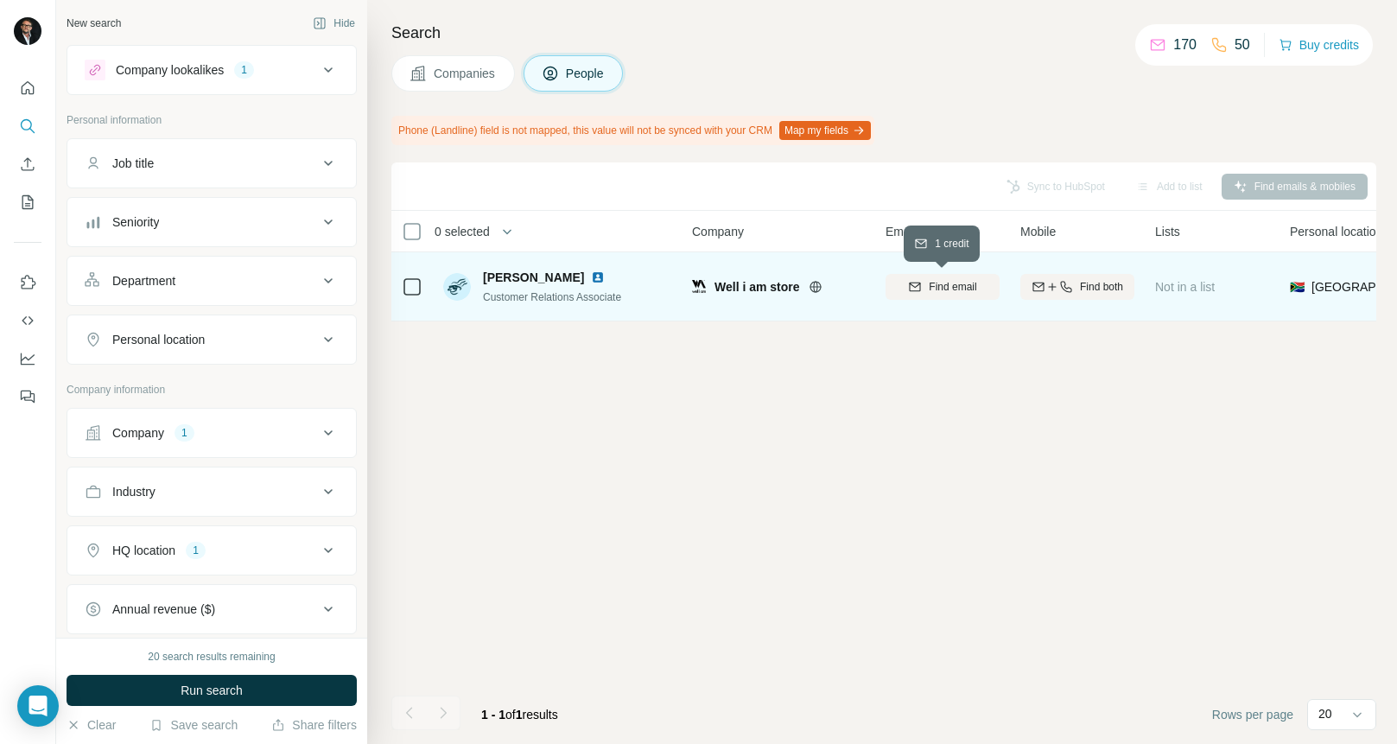
click at [954, 283] on span "Find email" at bounding box center [953, 287] width 48 height 16
click at [926, 190] on div "Sync to HubSpot Add to list Find emails & mobiles" at bounding box center [884, 186] width 968 height 30
click at [1168, 285] on icon at bounding box center [1169, 285] width 10 height 9
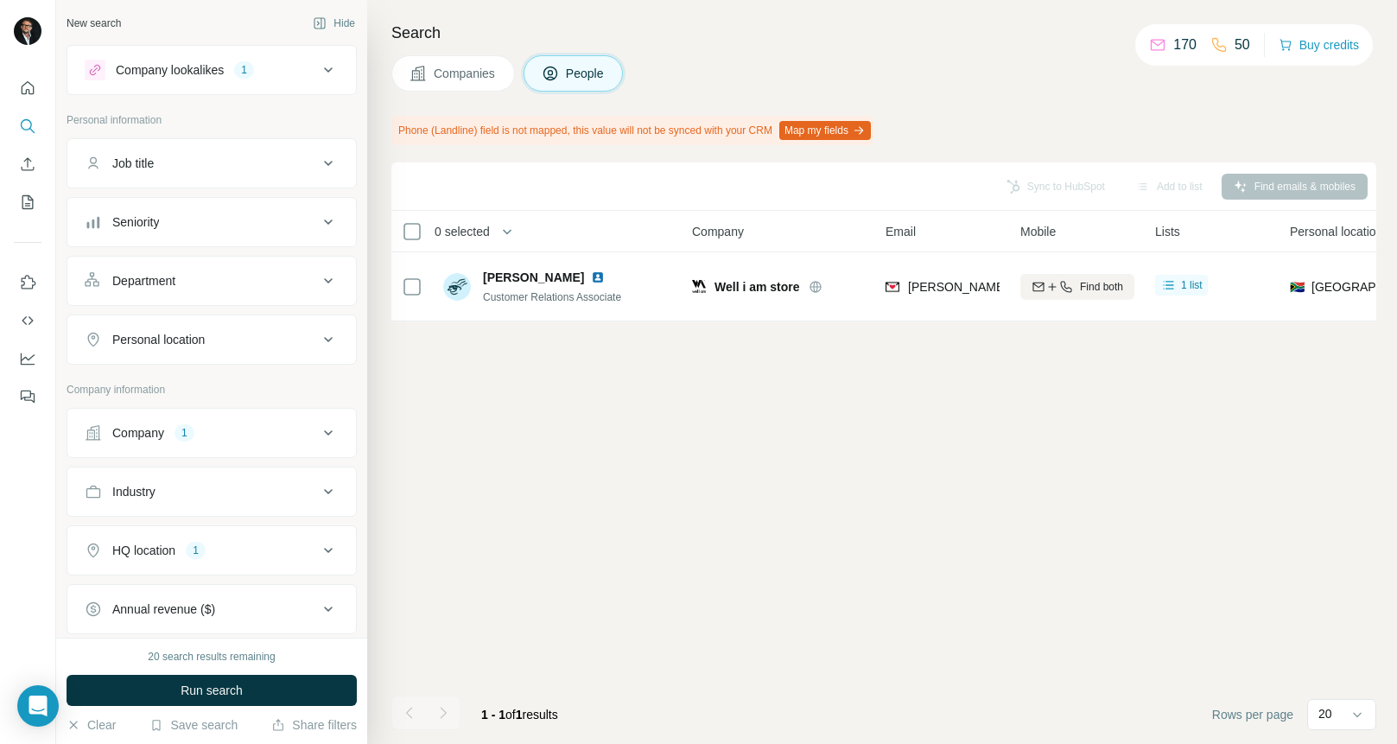
click at [1123, 391] on div "Sync to HubSpot Add to list Find emails & mobiles 0 selected People Company Ema…" at bounding box center [883, 453] width 985 height 582
click at [1052, 186] on div "Sync to HubSpot Add to list Find emails & mobiles" at bounding box center [884, 186] width 968 height 30
click at [1016, 182] on button "Sync to HubSpot (1)" at bounding box center [1017, 187] width 138 height 26
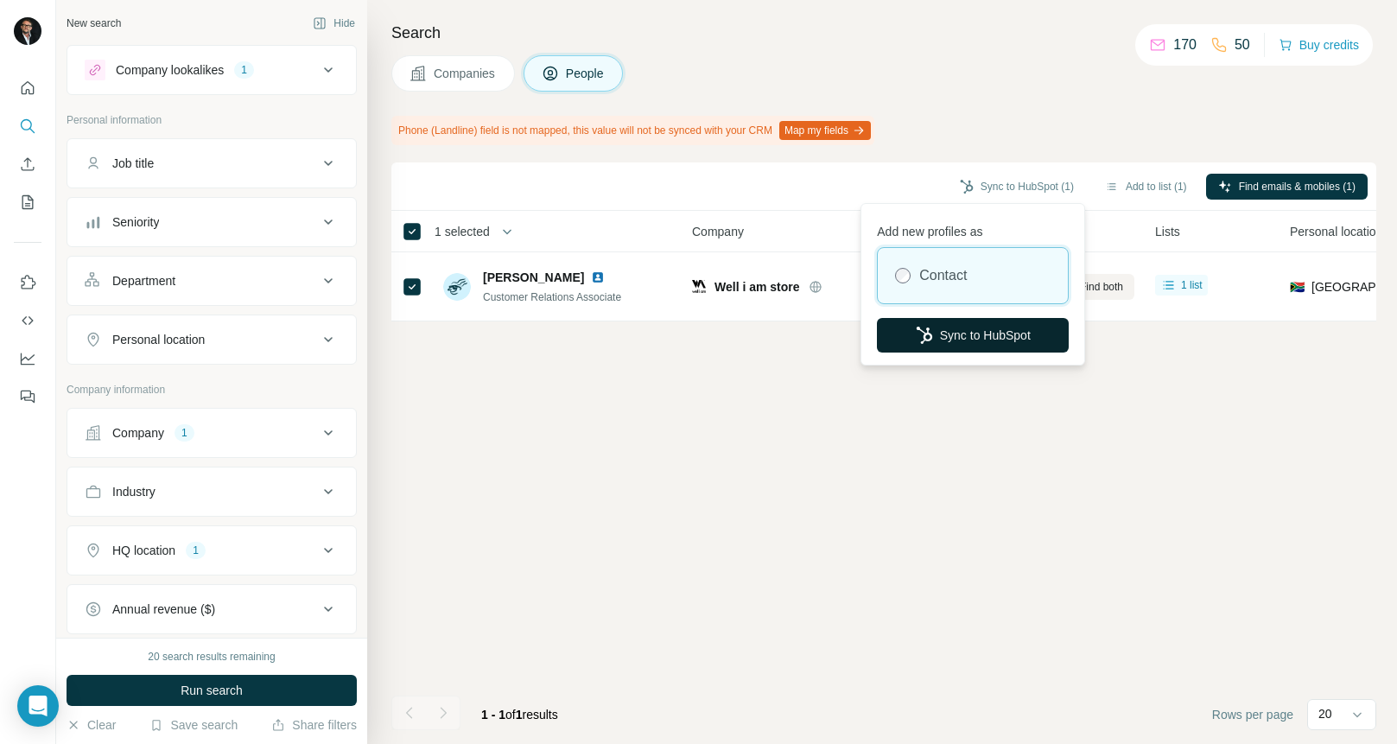
click at [986, 335] on button "Sync to HubSpot" at bounding box center [973, 335] width 192 height 35
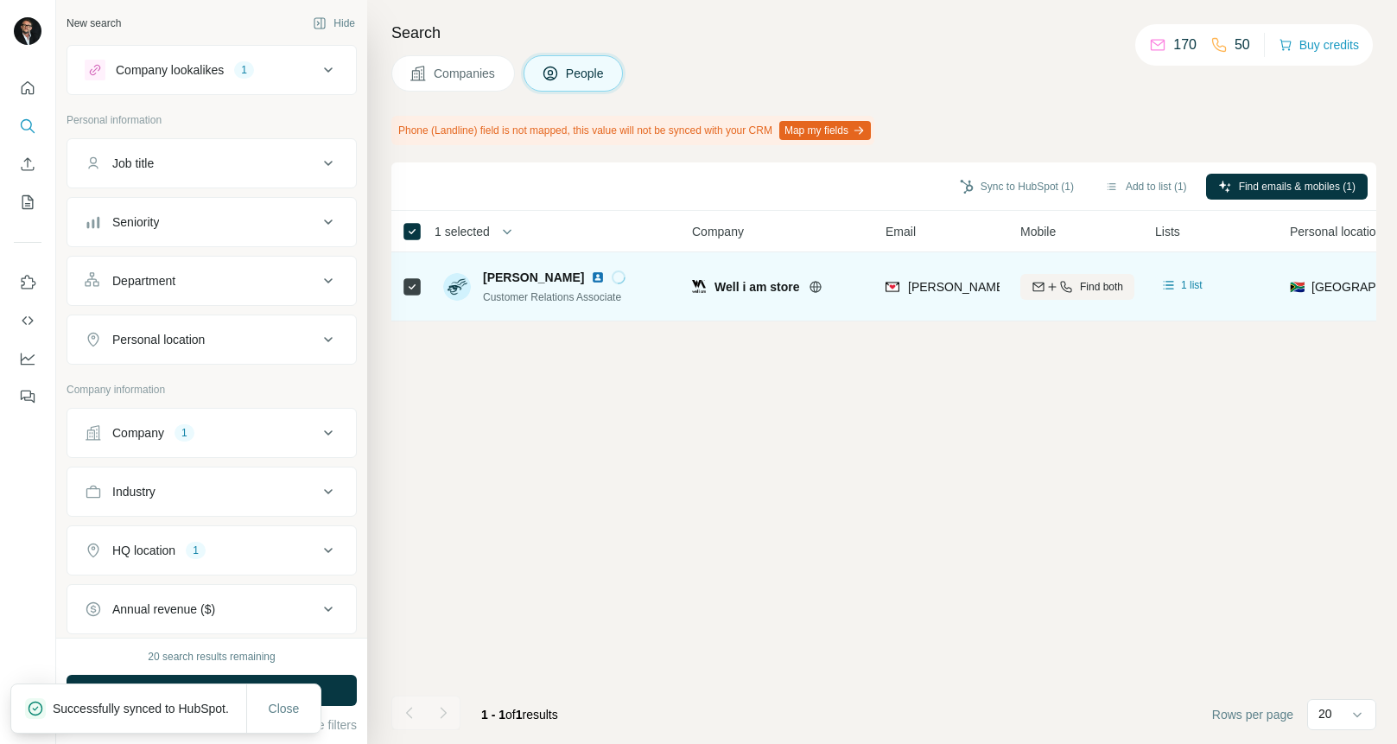
drag, startPoint x: 579, startPoint y: 277, endPoint x: 477, endPoint y: 275, distance: 102.0
click at [477, 275] on div "Connie Matzner Customer Relations Associate" at bounding box center [534, 287] width 182 height 36
copy span "Connie Matzner"
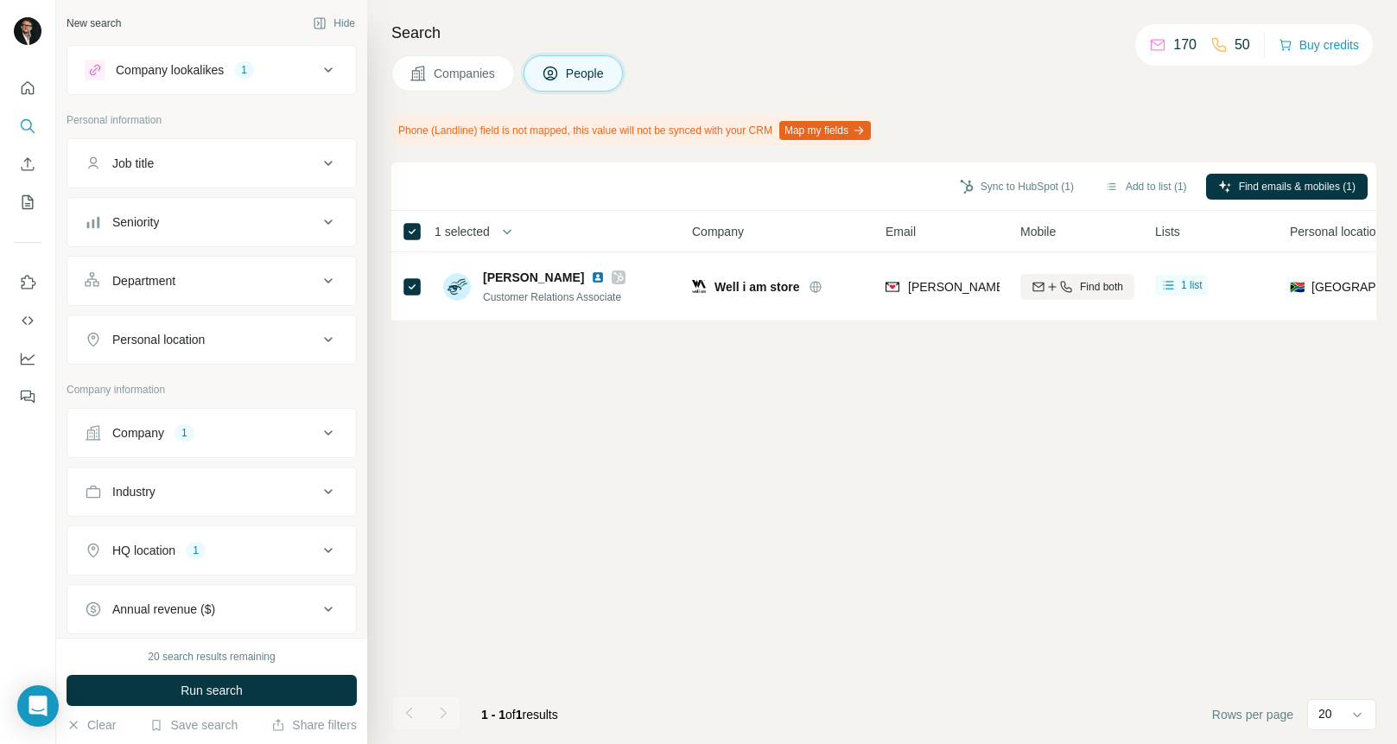
drag, startPoint x: 789, startPoint y: 78, endPoint x: 727, endPoint y: 60, distance: 64.6
click at [789, 77] on div "Companies People" at bounding box center [883, 73] width 985 height 36
click at [465, 72] on span "Companies" at bounding box center [465, 73] width 63 height 17
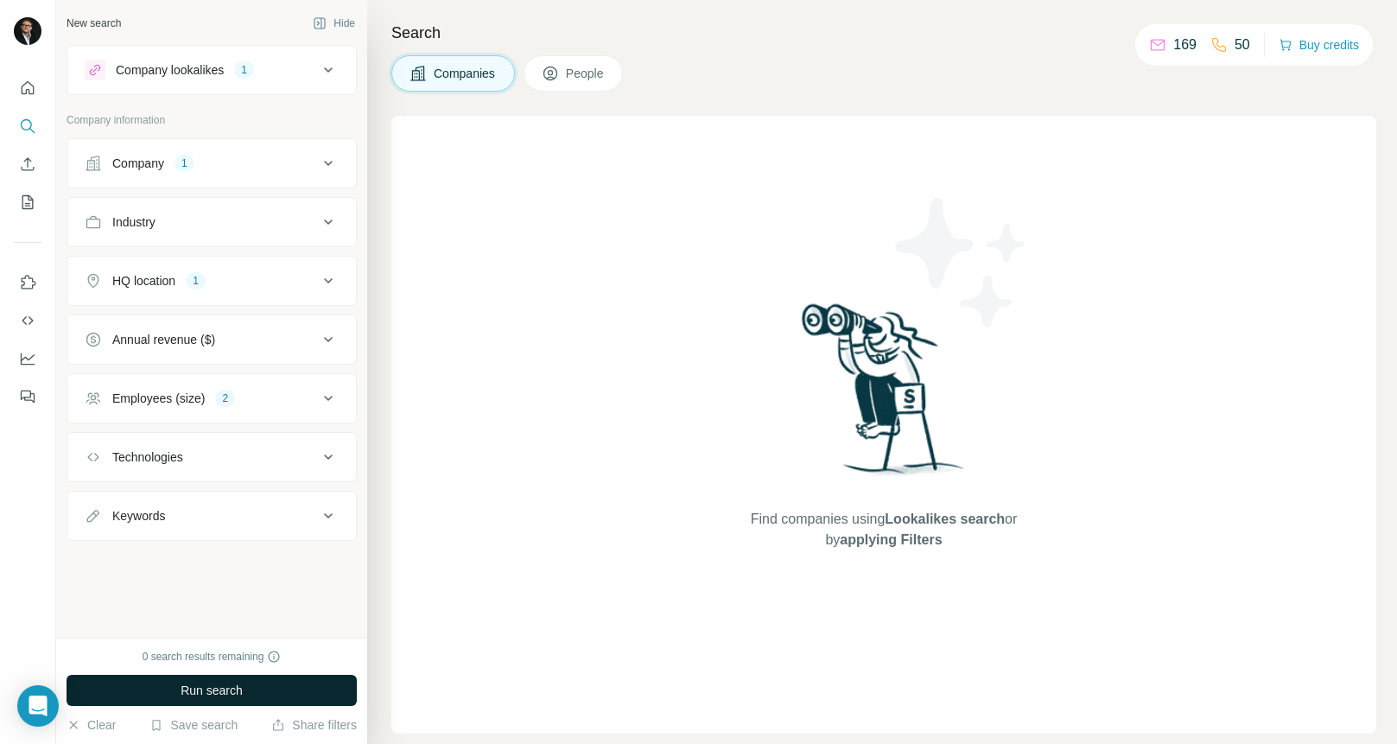
click at [251, 685] on button "Run search" at bounding box center [212, 690] width 290 height 31
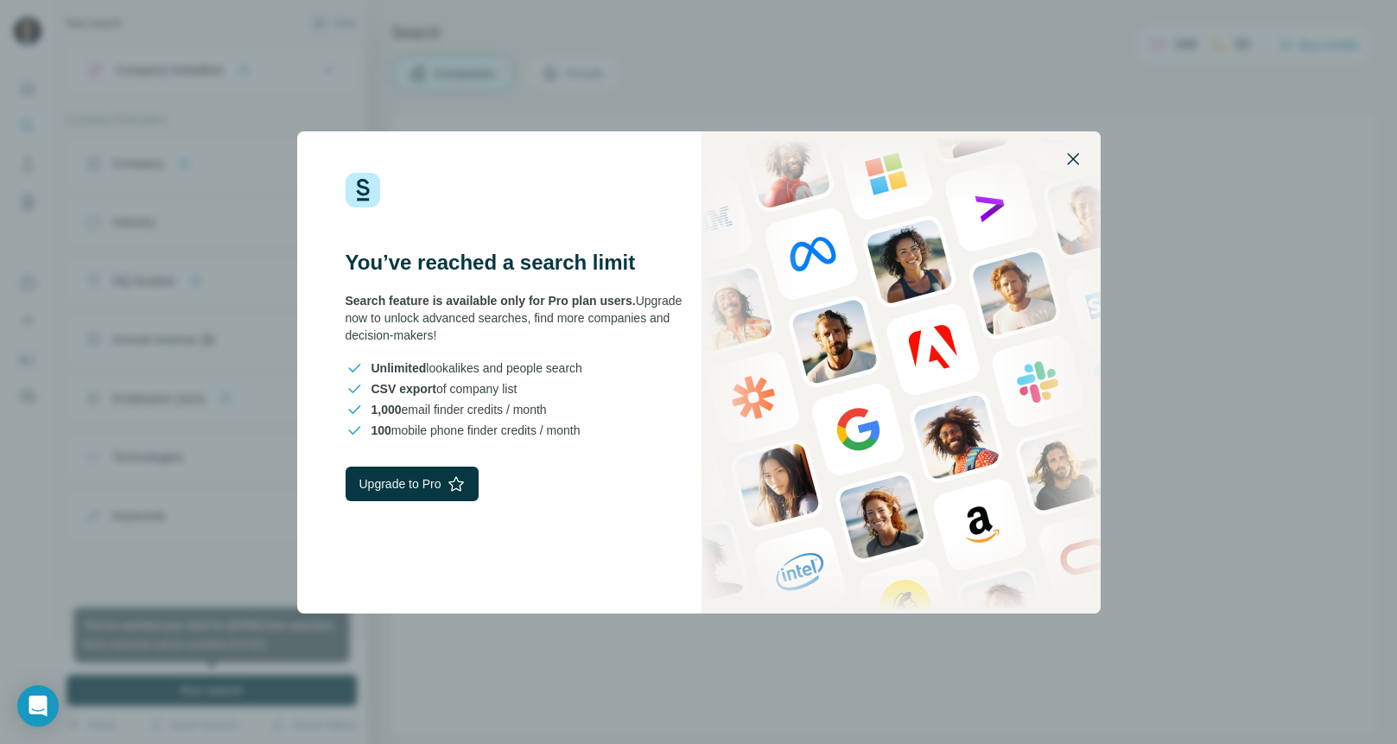
click at [1077, 156] on icon "button" at bounding box center [1073, 159] width 21 height 21
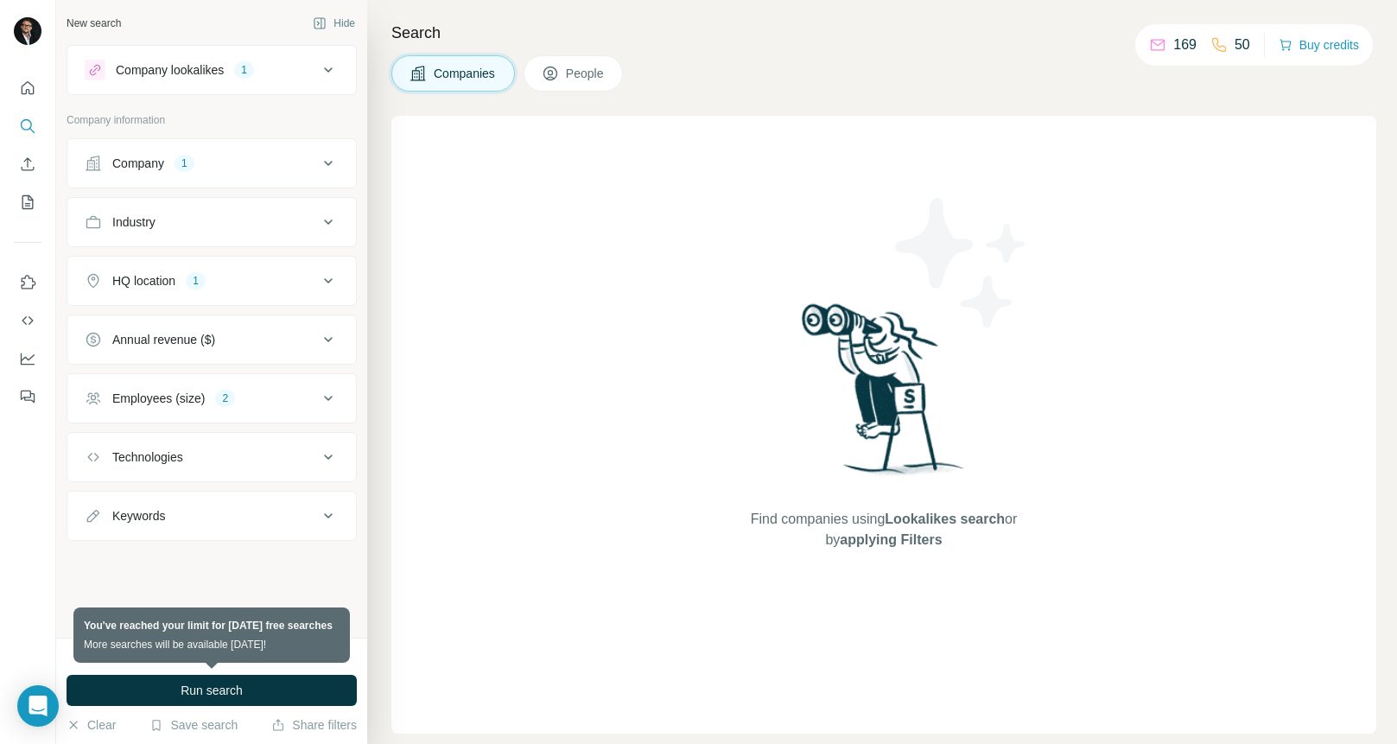
click at [582, 474] on div "Find companies using Lookalikes search or by applying Filters" at bounding box center [883, 425] width 985 height 618
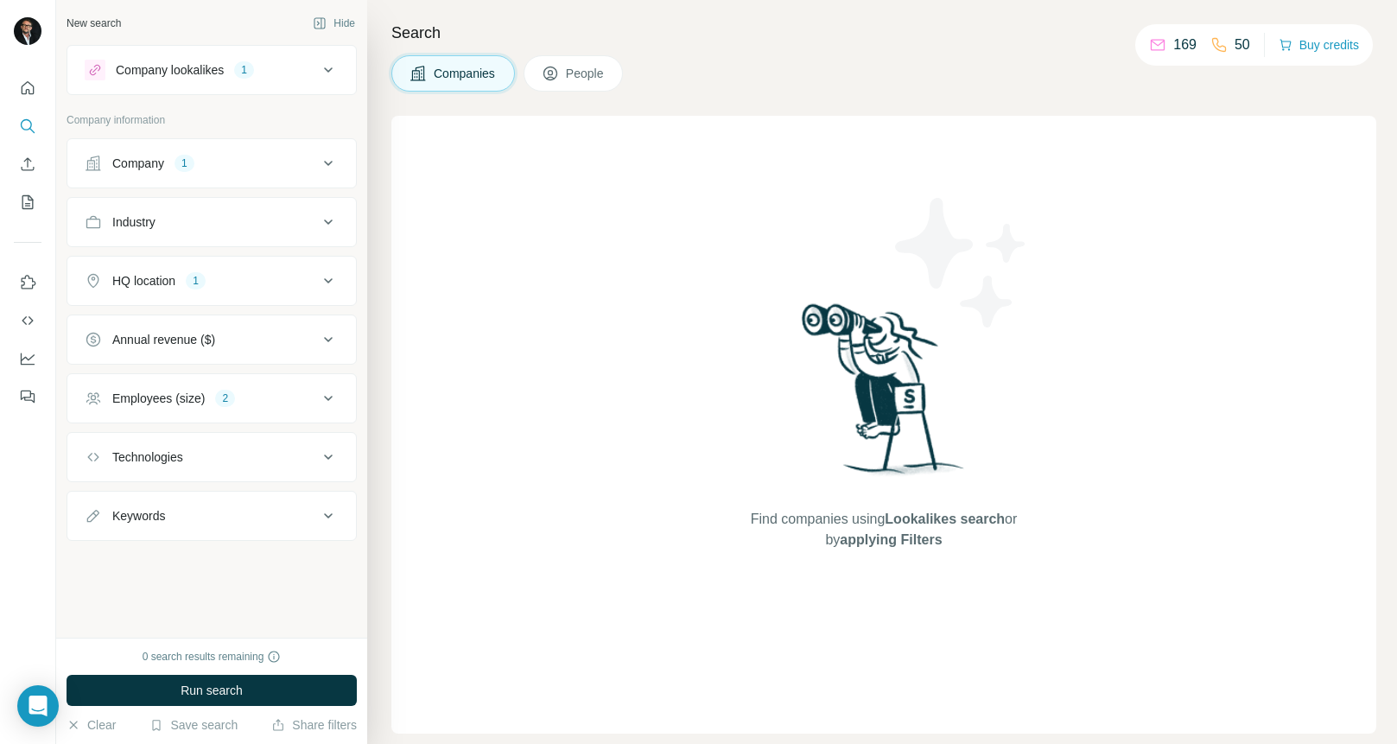
click at [599, 371] on div "Find companies using Lookalikes search or by applying Filters" at bounding box center [883, 425] width 985 height 618
click at [1275, 296] on div "Find companies using Lookalikes search or by applying Filters" at bounding box center [883, 425] width 985 height 618
click at [1130, 309] on div "Find companies using Lookalikes search or by applying Filters" at bounding box center [883, 425] width 985 height 618
click at [327, 67] on icon at bounding box center [328, 70] width 21 height 21
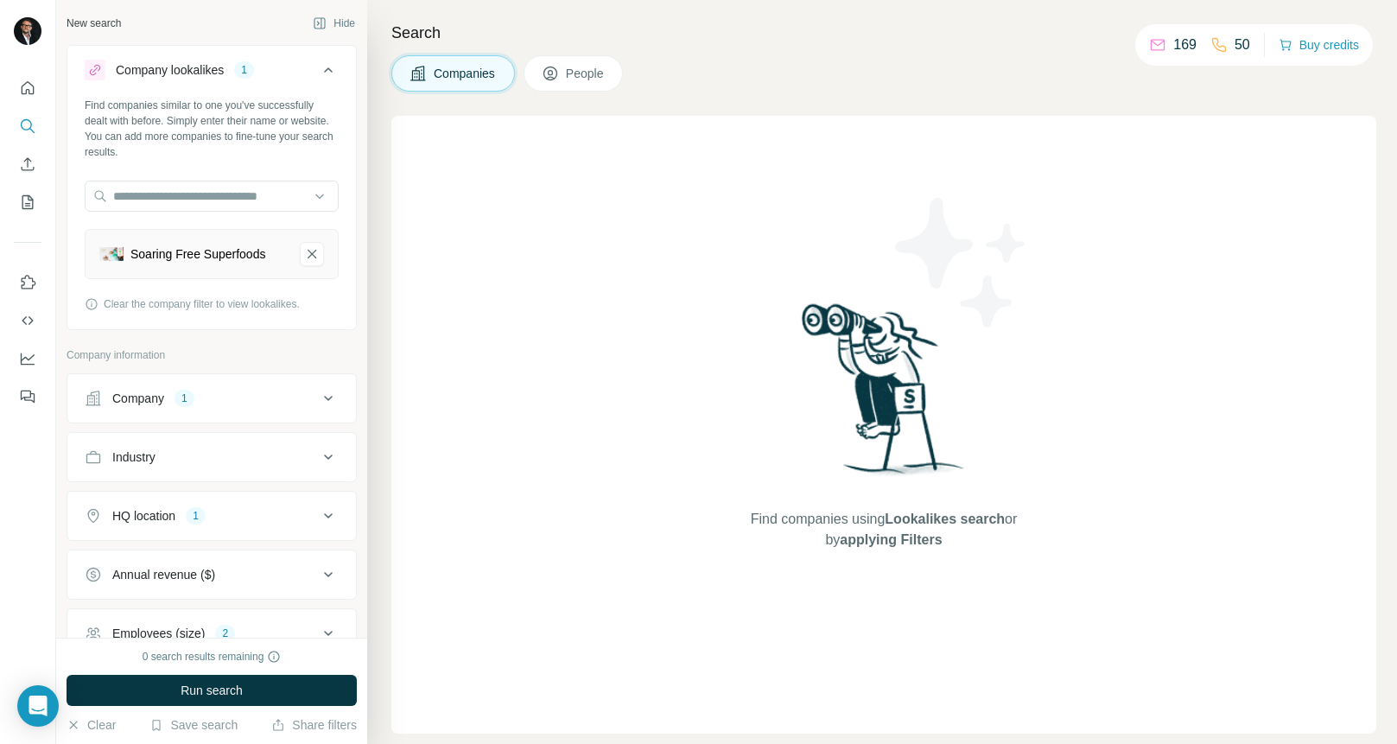
click at [244, 250] on div "Soaring Free Superfoods" at bounding box center [197, 253] width 135 height 17
click at [263, 684] on button "Run search" at bounding box center [212, 690] width 290 height 31
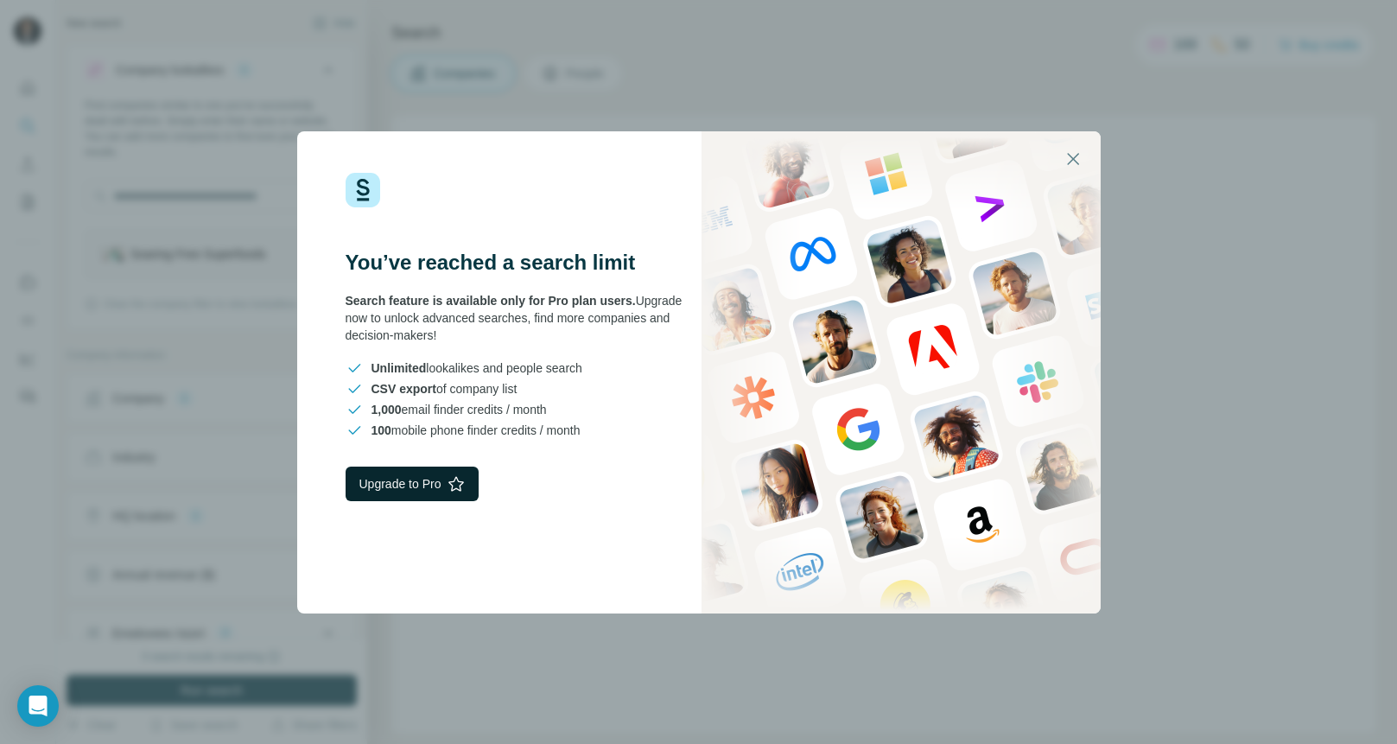
click at [452, 480] on button "Upgrade to Pro" at bounding box center [413, 484] width 134 height 35
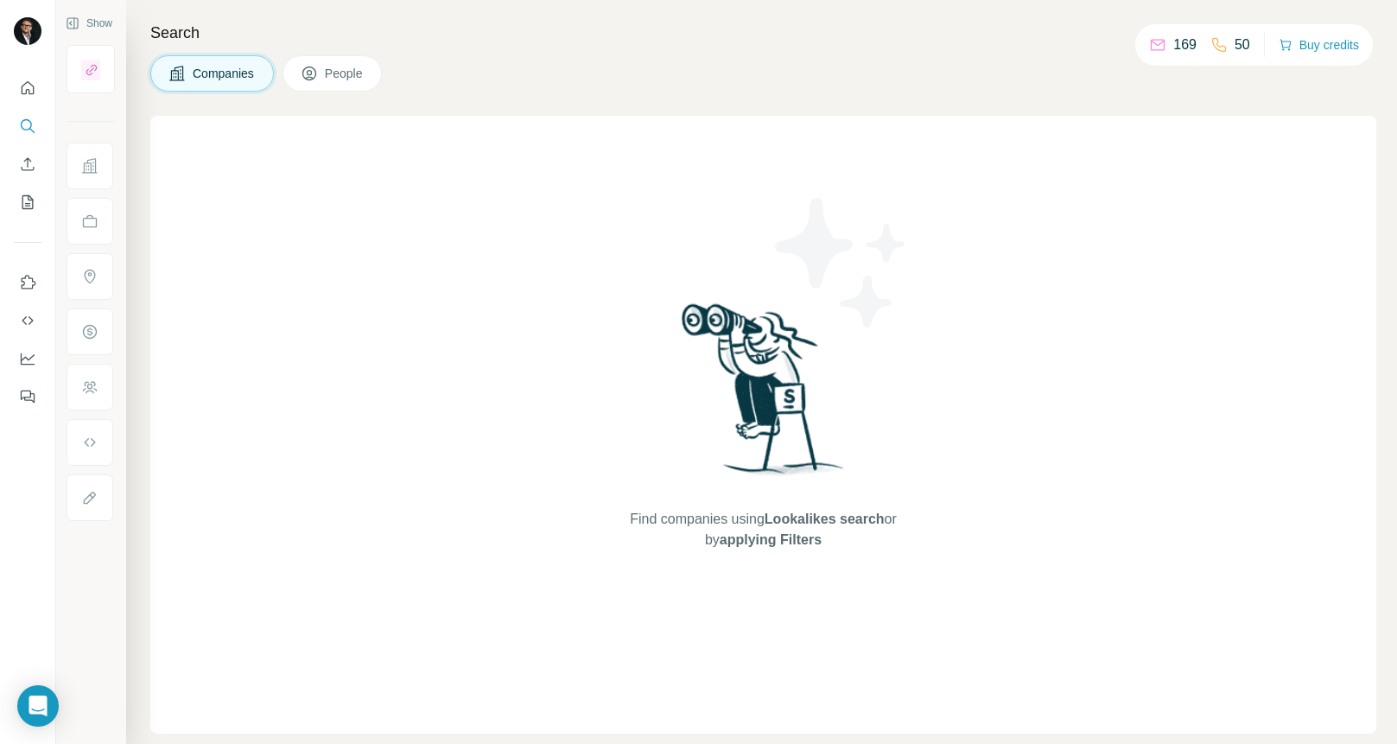
click at [500, 199] on div "Find companies using Lookalikes search or by applying Filters" at bounding box center [763, 425] width 1226 height 618
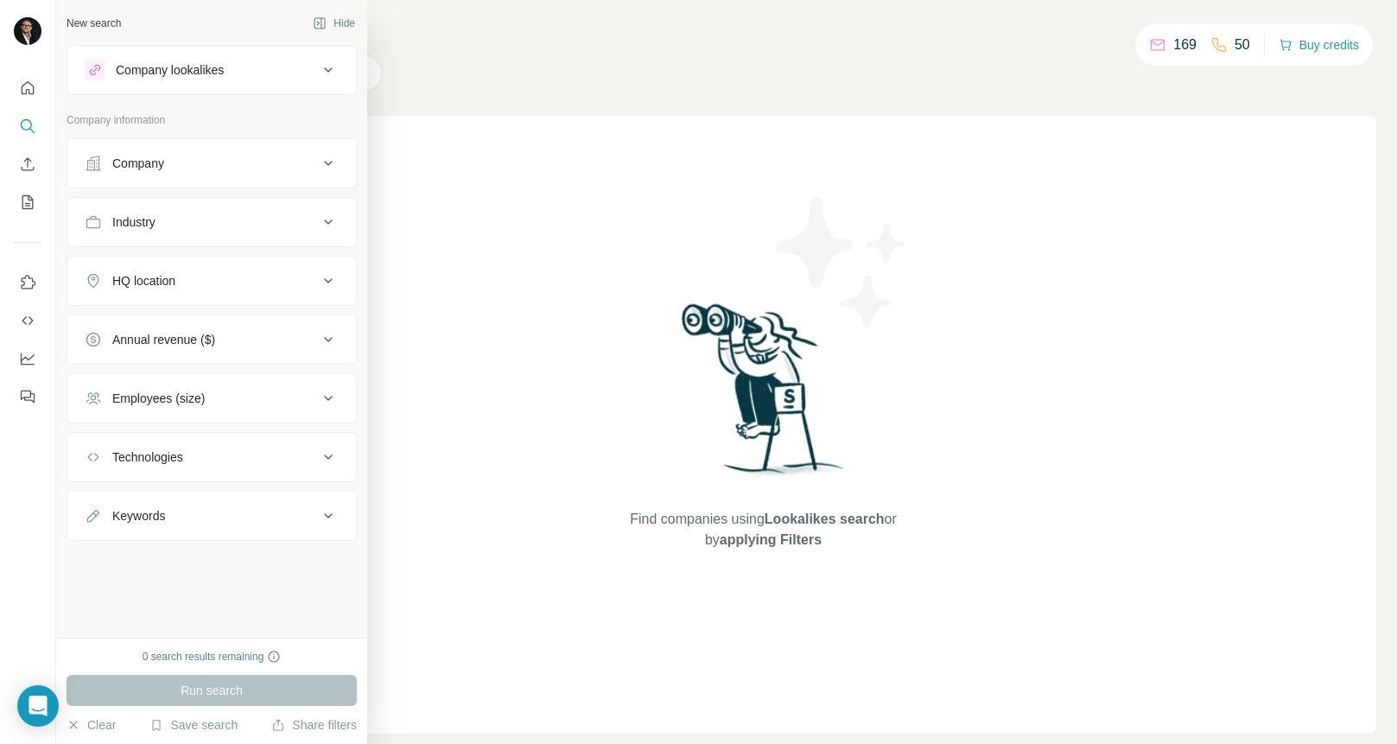
click at [148, 71] on div "Company lookalikes" at bounding box center [170, 69] width 108 height 17
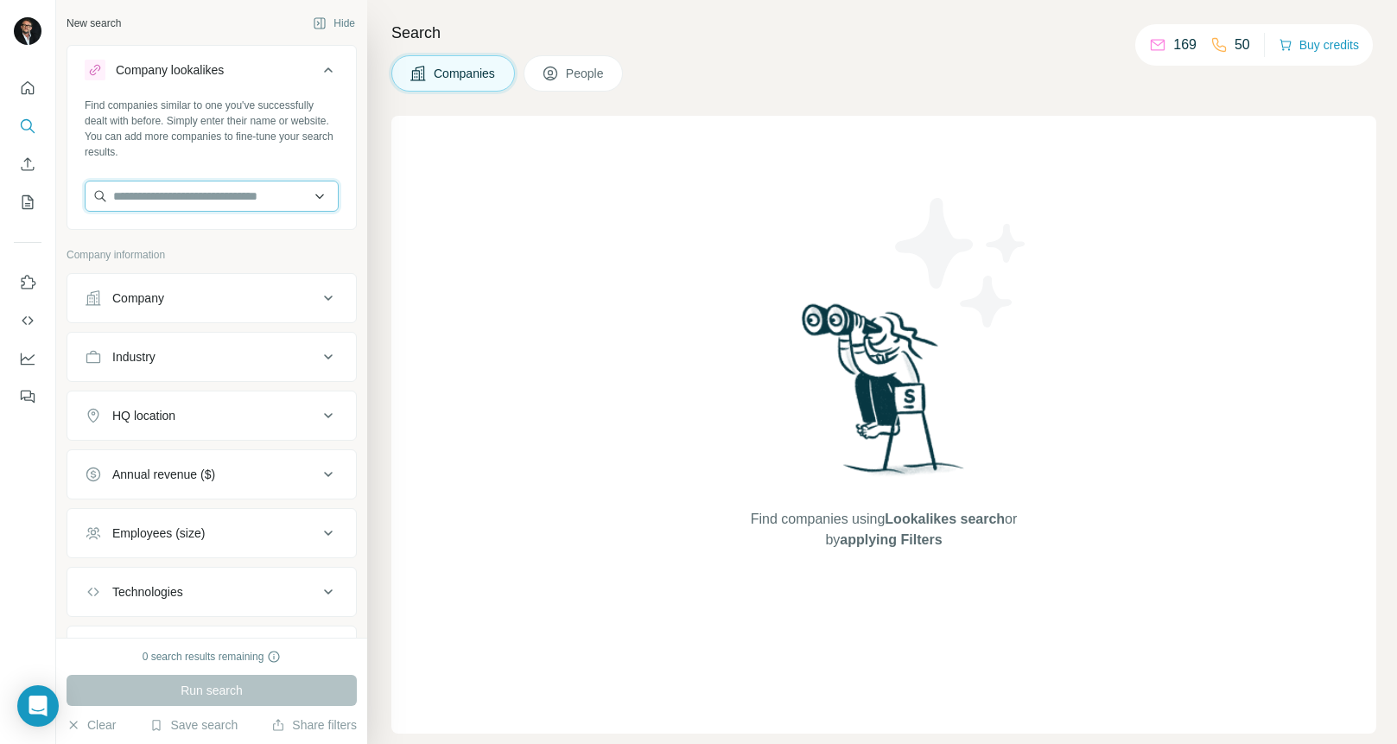
click at [150, 199] on input "text" at bounding box center [212, 196] width 254 height 31
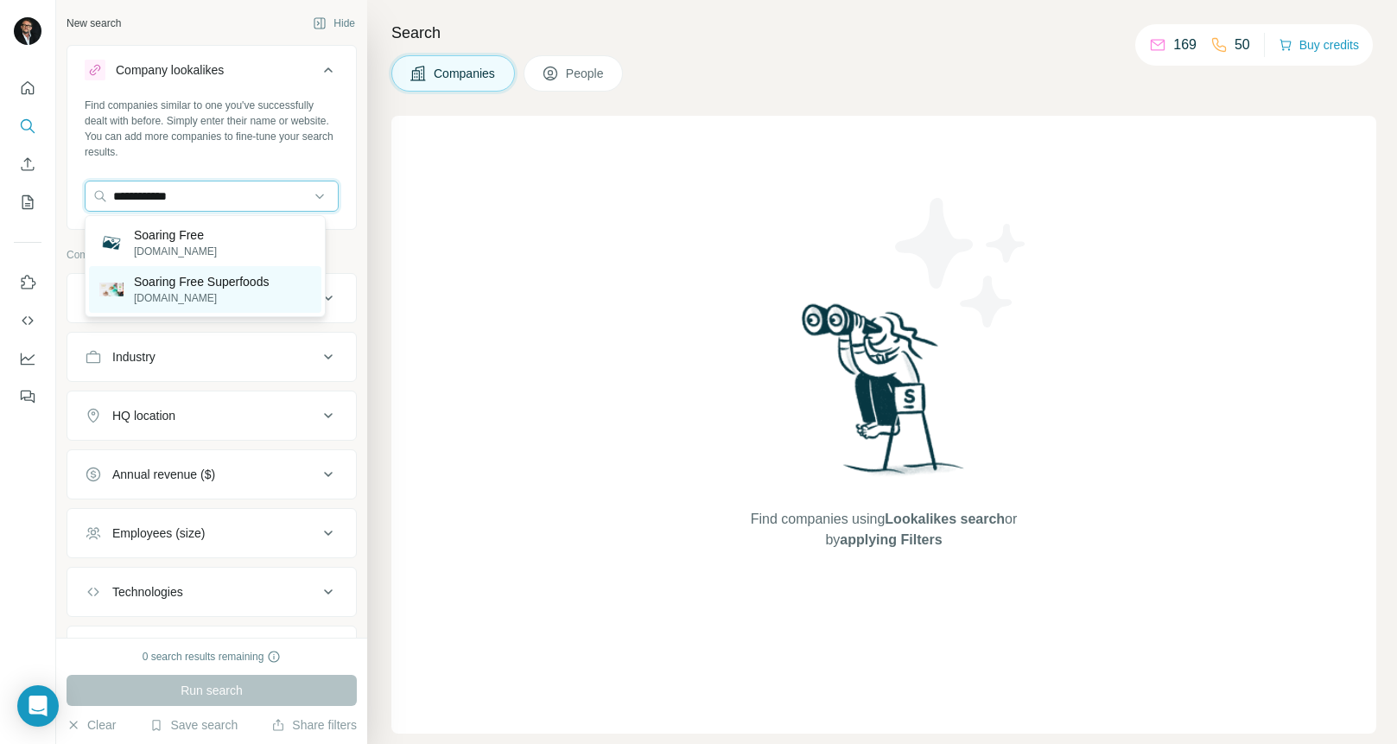
type input "**********"
click at [207, 298] on p "[DOMAIN_NAME]" at bounding box center [201, 298] width 135 height 16
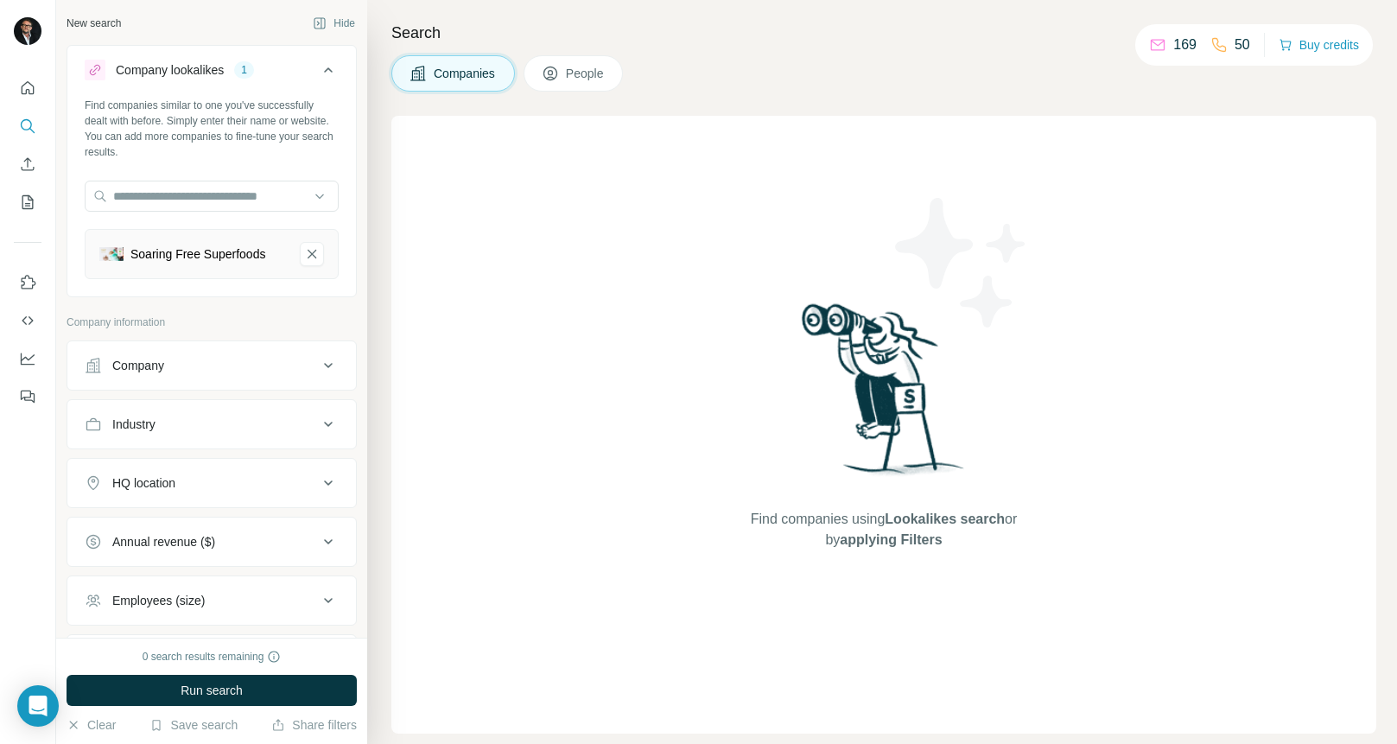
click at [318, 492] on icon at bounding box center [328, 483] width 21 height 21
click at [211, 535] on input "text" at bounding box center [212, 526] width 254 height 31
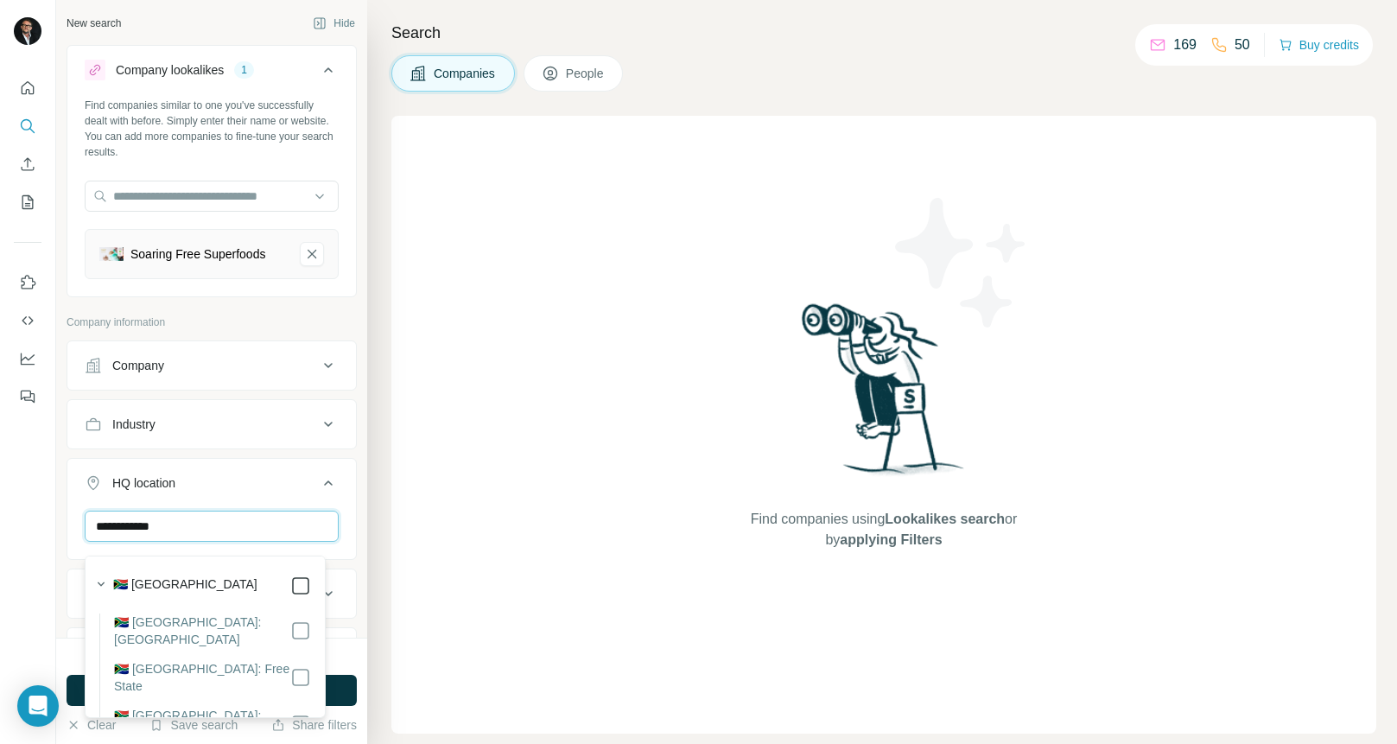
type input "**********"
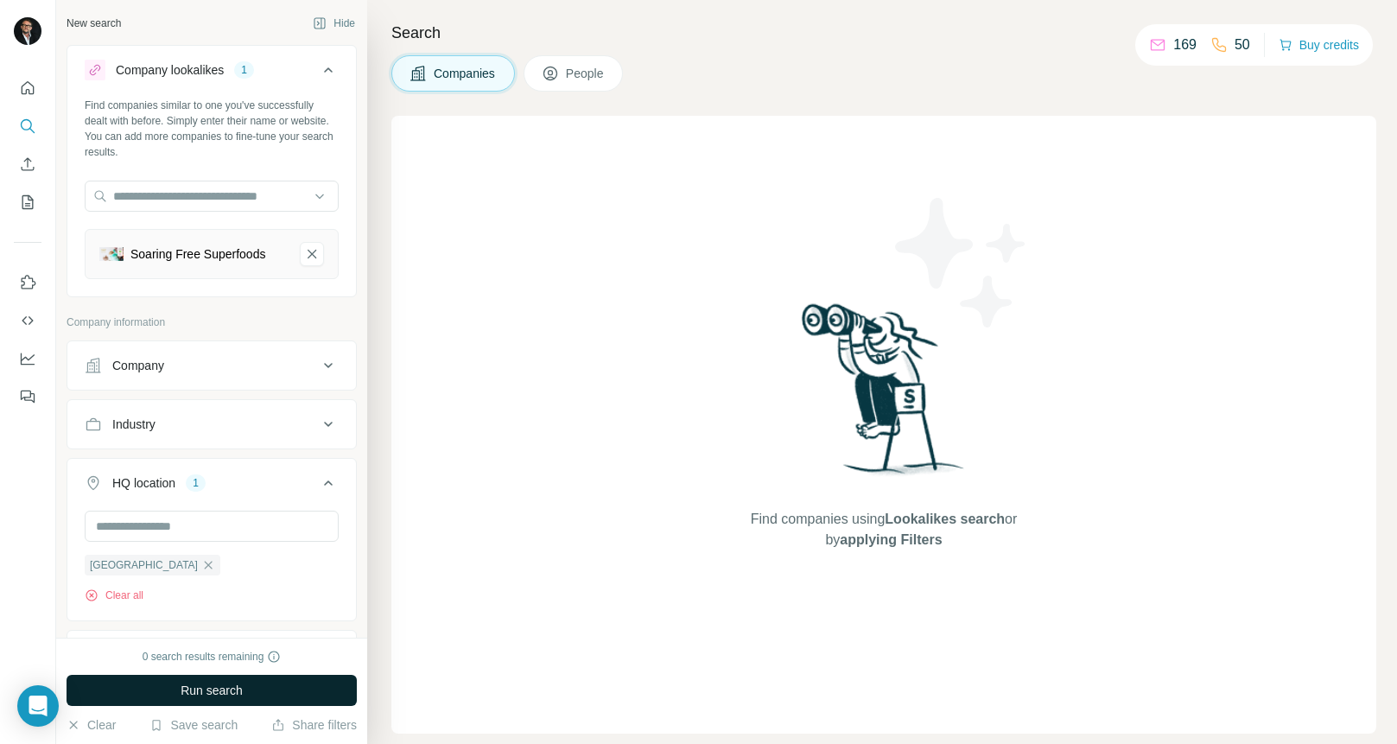
click at [332, 691] on button "Run search" at bounding box center [212, 690] width 290 height 31
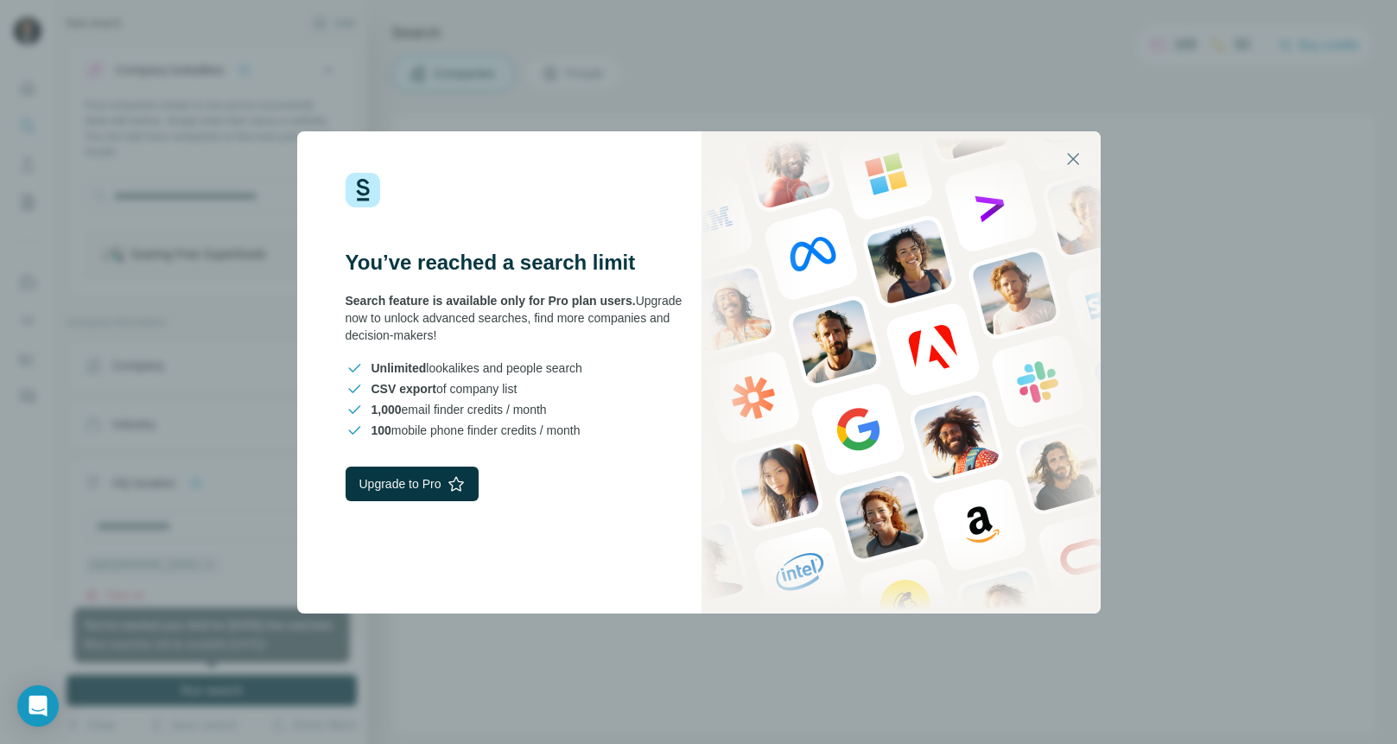
click at [494, 665] on div "You’ve reached a search limit Search feature is available only for Pro plan use…" at bounding box center [698, 372] width 1397 height 744
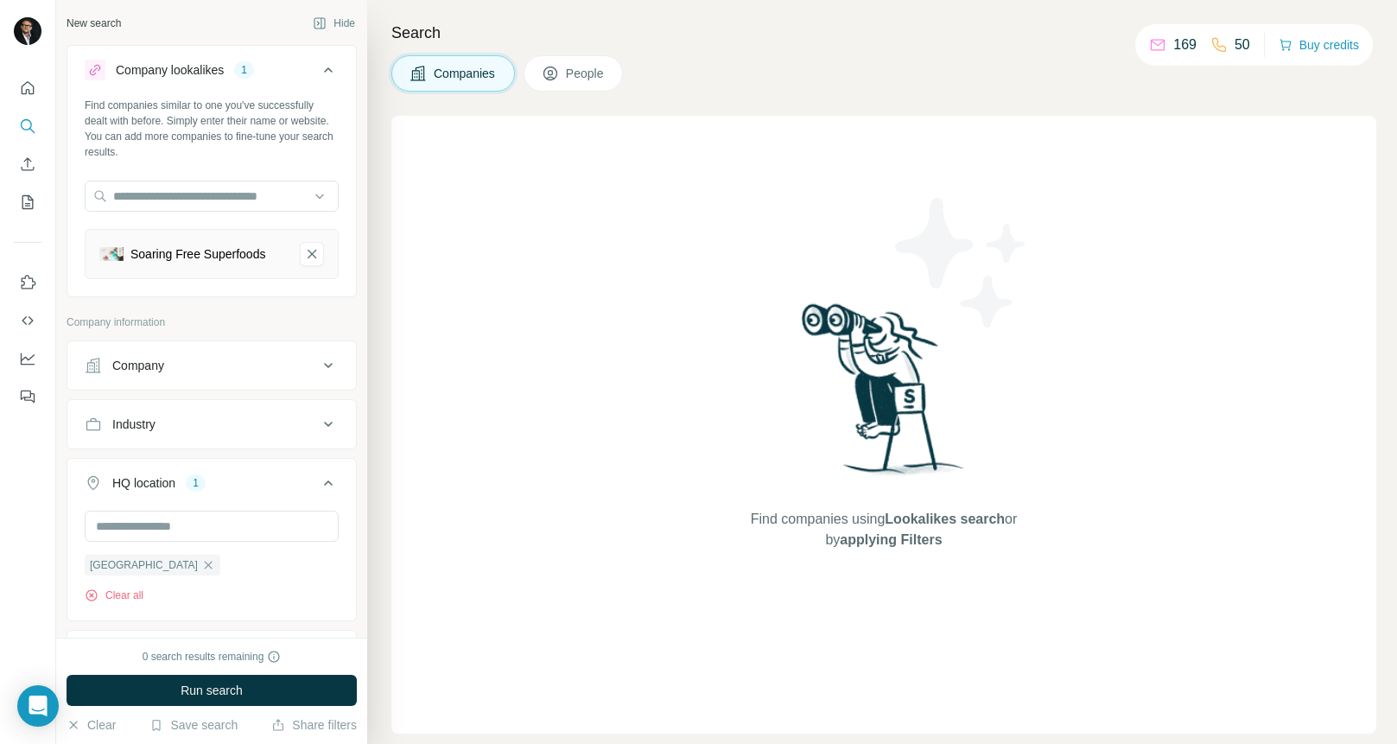
click at [1104, 283] on div "Find companies using Lookalikes search or by applying Filters" at bounding box center [883, 425] width 985 height 618
click at [1162, 44] on div "169" at bounding box center [1173, 45] width 48 height 21
click at [1235, 44] on p "50" at bounding box center [1243, 45] width 16 height 21
click at [1154, 287] on div "Find companies using Lookalikes search or by applying Filters" at bounding box center [883, 425] width 985 height 618
click at [119, 603] on button "Clear all" at bounding box center [114, 596] width 59 height 16
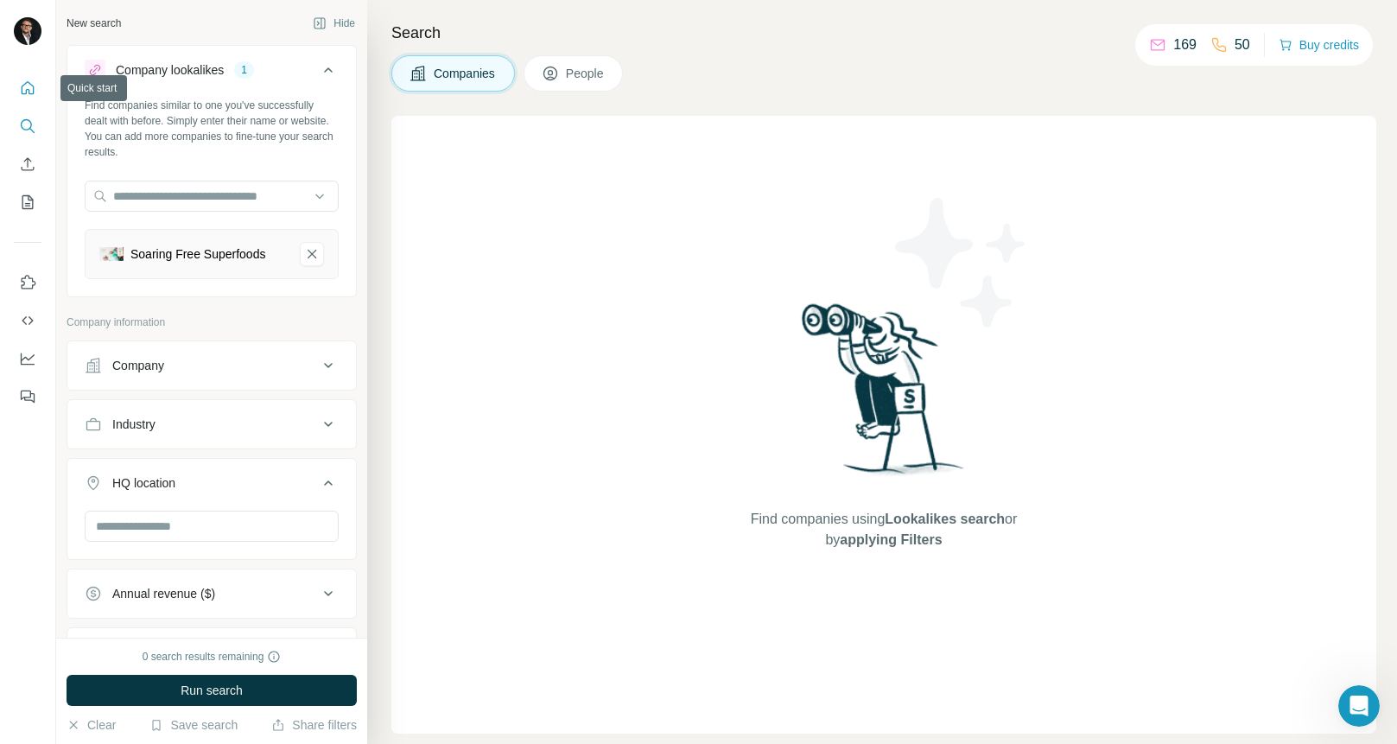
click at [22, 80] on icon "Quick start" at bounding box center [27, 88] width 17 height 17
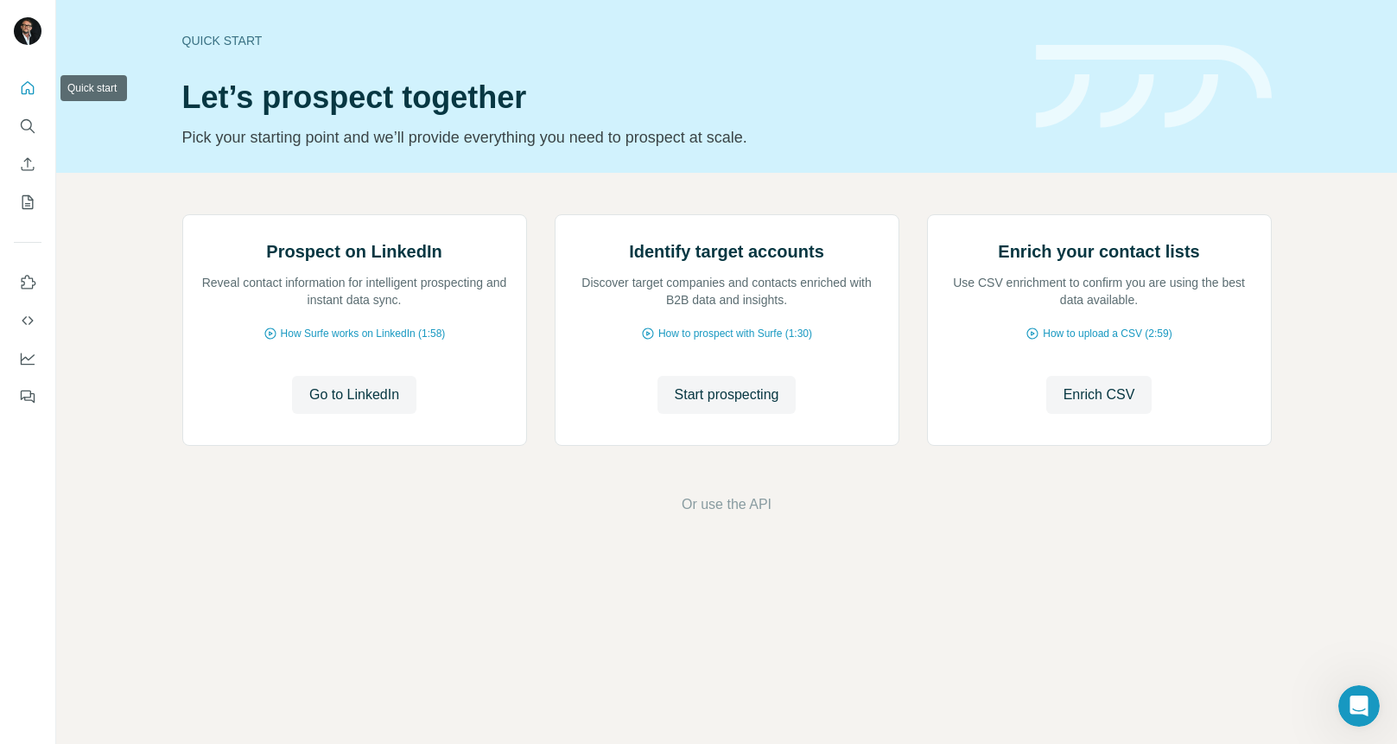
click at [29, 84] on icon "Quick start" at bounding box center [27, 88] width 17 height 17
click at [358, 405] on span "Go to LinkedIn" at bounding box center [354, 395] width 90 height 21
click at [1087, 405] on span "Enrich CSV" at bounding box center [1100, 395] width 72 height 21
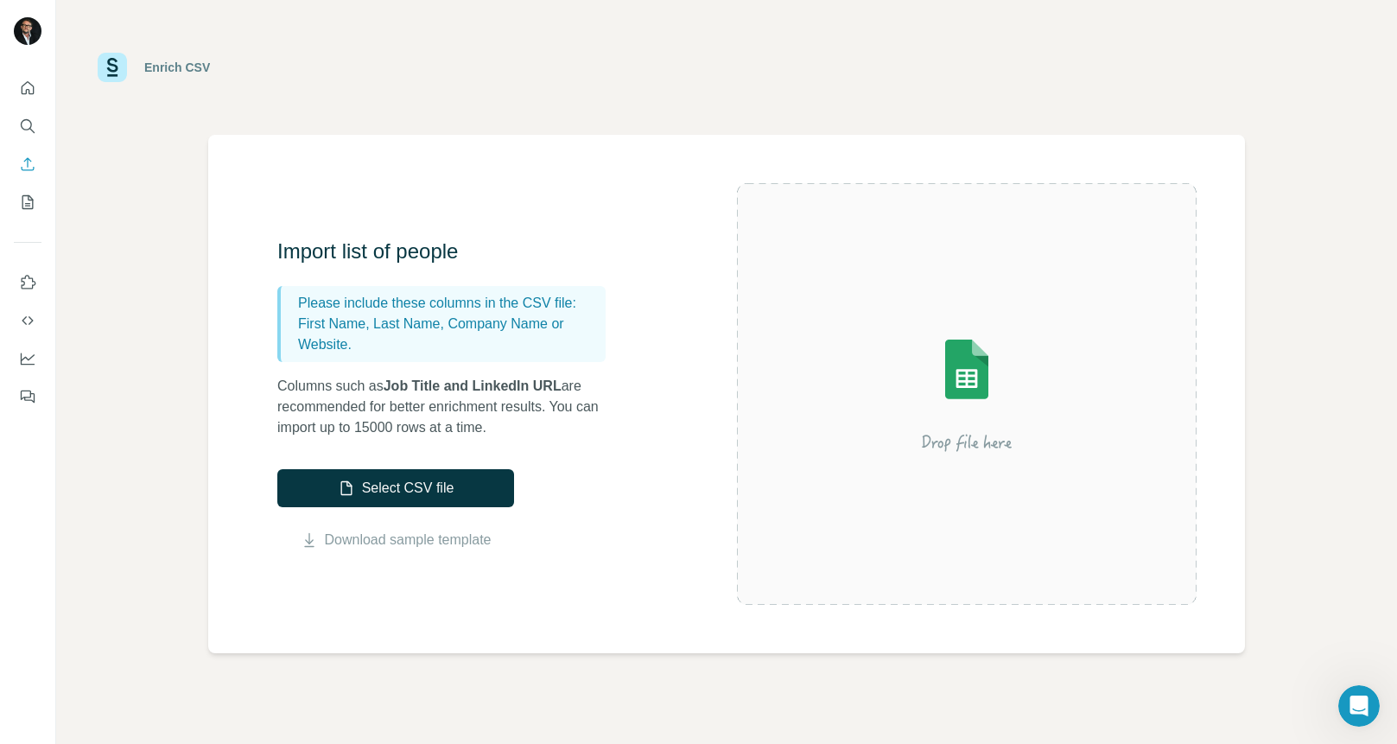
click at [1301, 553] on div "Enrich CSV Import list of people Please include these columns in the CSV file: …" at bounding box center [726, 372] width 1341 height 744
